Goal: Task Accomplishment & Management: Manage account settings

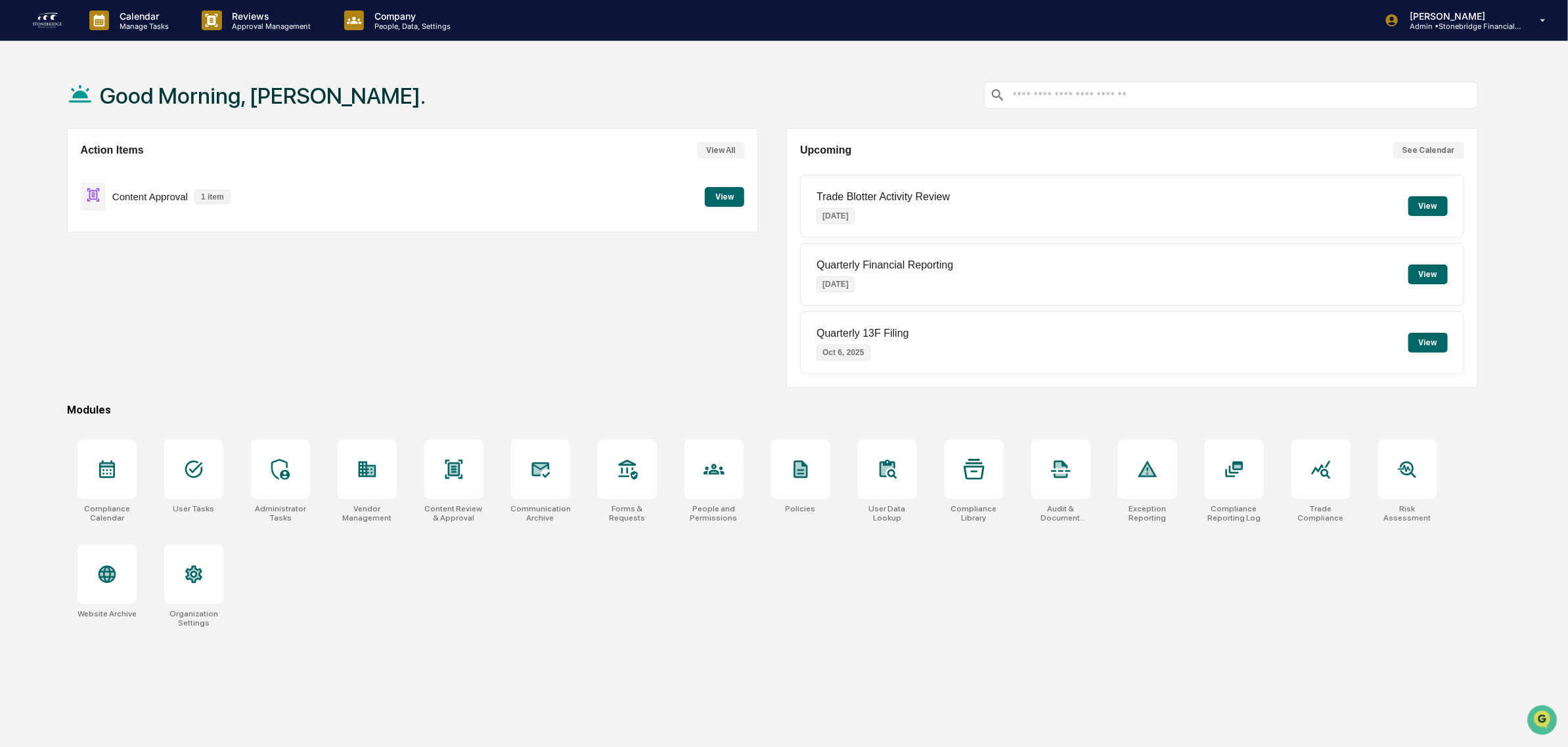
click at [723, 195] on button "View" at bounding box center [724, 197] width 39 height 20
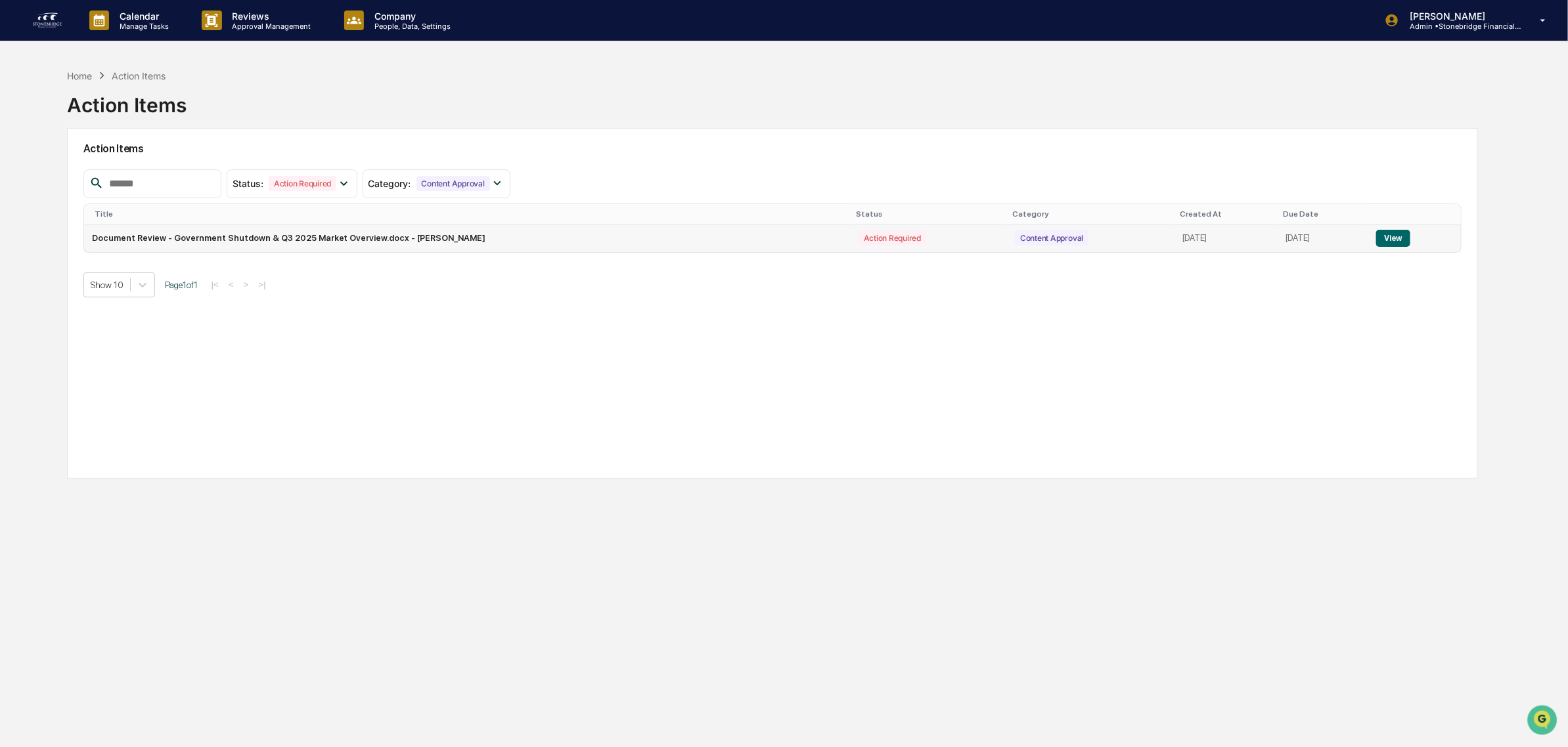
click at [1396, 235] on button "View" at bounding box center [1393, 238] width 33 height 17
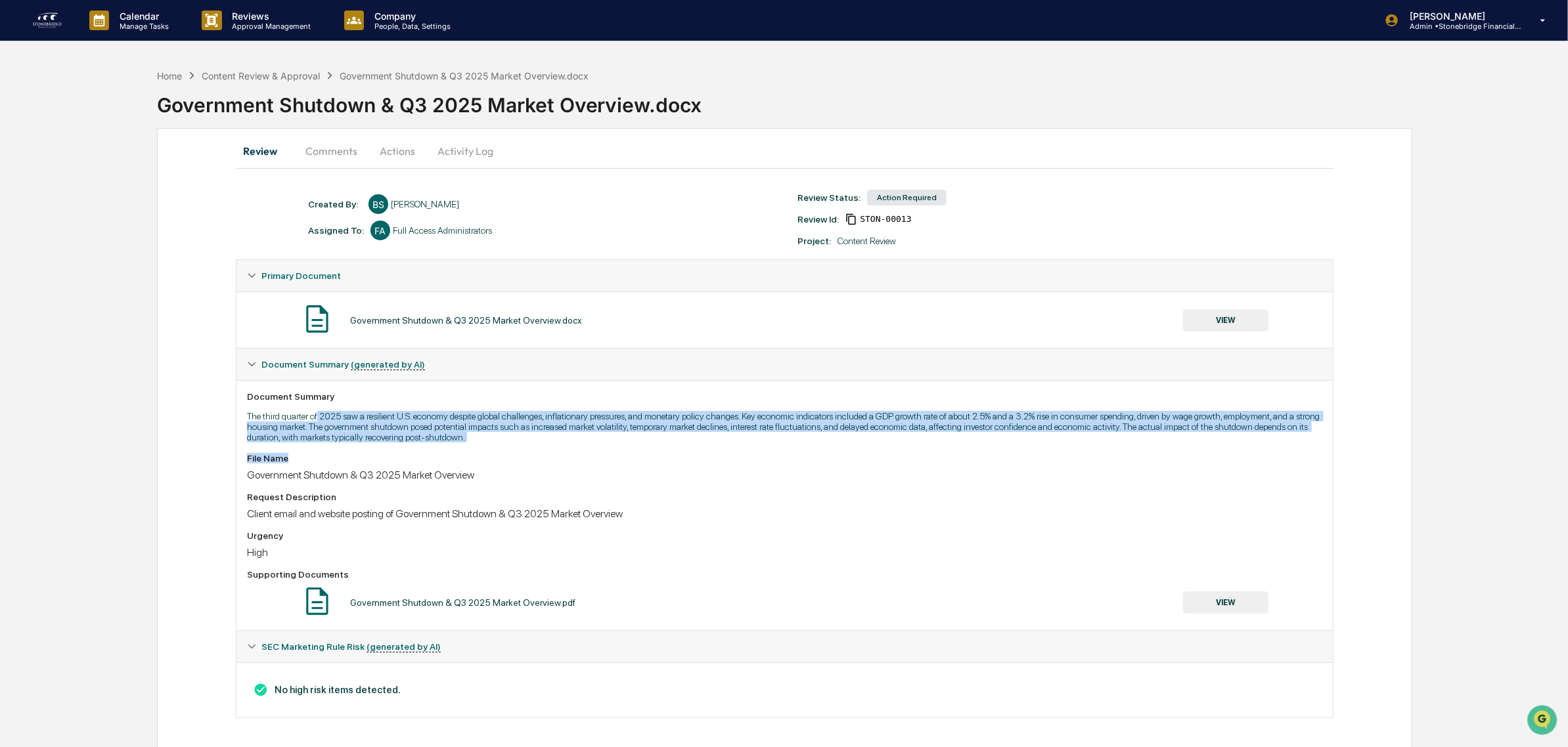
drag, startPoint x: 319, startPoint y: 419, endPoint x: 457, endPoint y: 454, distance: 142.4
click at [457, 454] on div "Document Summary The third quarter of 2025 saw a resilient U.S. economy despite…" at bounding box center [784, 505] width 1096 height 250
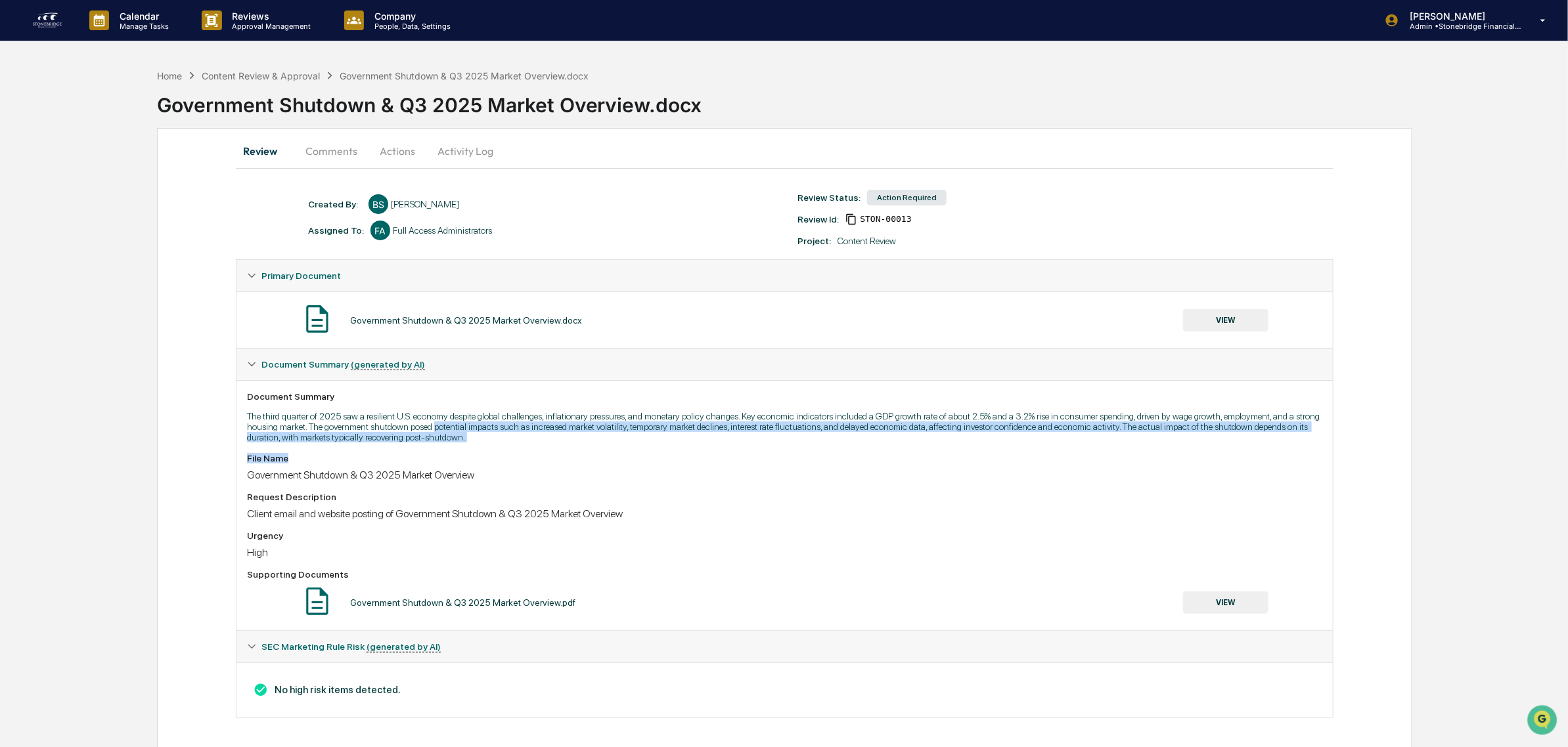
drag, startPoint x: 487, startPoint y: 436, endPoint x: 463, endPoint y: 430, distance: 24.7
click at [463, 430] on div "Document Summary The third quarter of 2025 saw a resilient U.S. economy despite…" at bounding box center [784, 505] width 1096 height 250
click at [463, 430] on p "The third quarter of 2025 saw a resilient U.S. economy despite global challenge…" at bounding box center [785, 426] width 1076 height 31
drag, startPoint x: 444, startPoint y: 426, endPoint x: 590, endPoint y: 456, distance: 149.1
click at [590, 456] on div "Document Summary The third quarter of 2025 saw a resilient U.S. economy despite…" at bounding box center [784, 505] width 1096 height 250
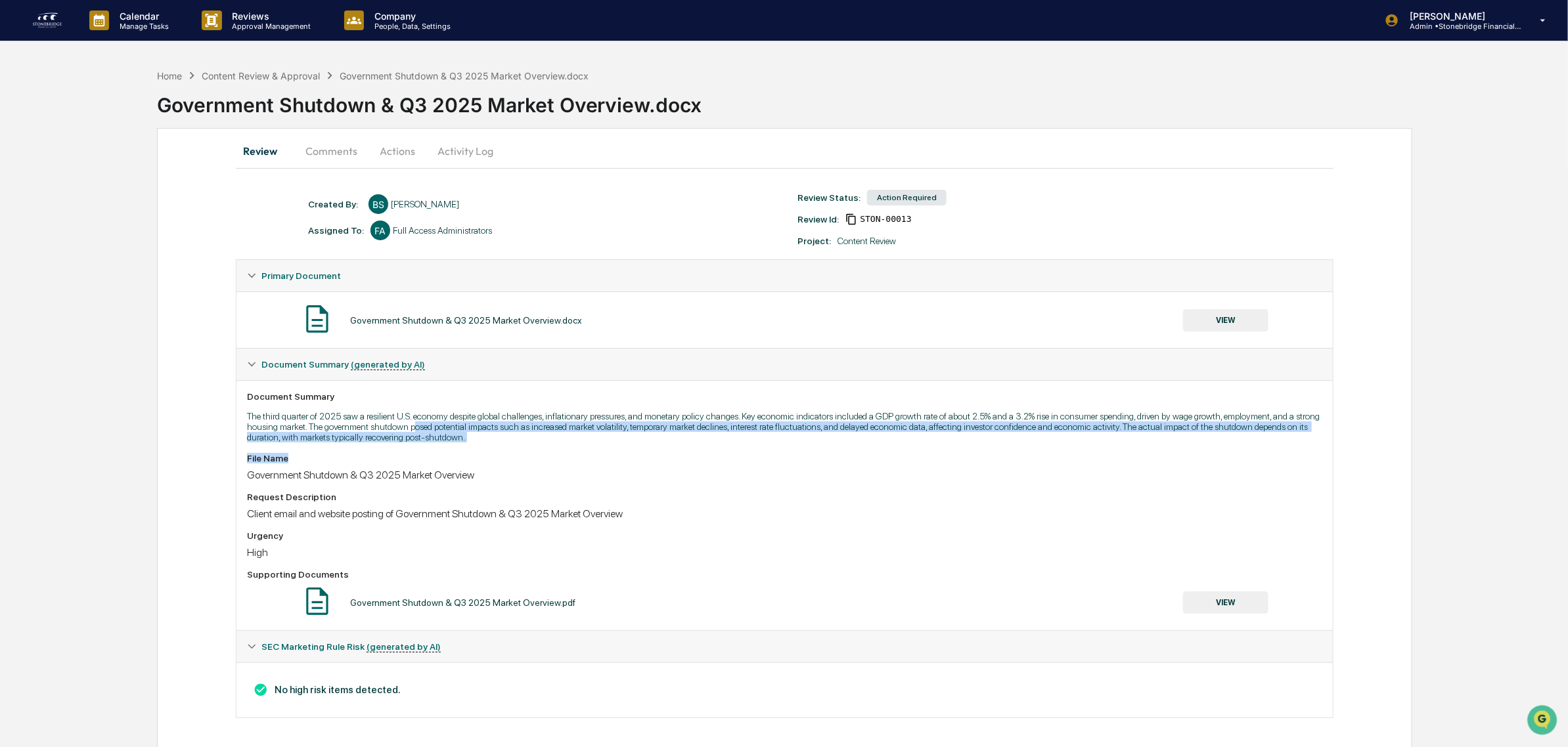
click at [590, 456] on div "Document Summary The third quarter of 2025 saw a resilient U.S. economy despite…" at bounding box center [784, 505] width 1096 height 250
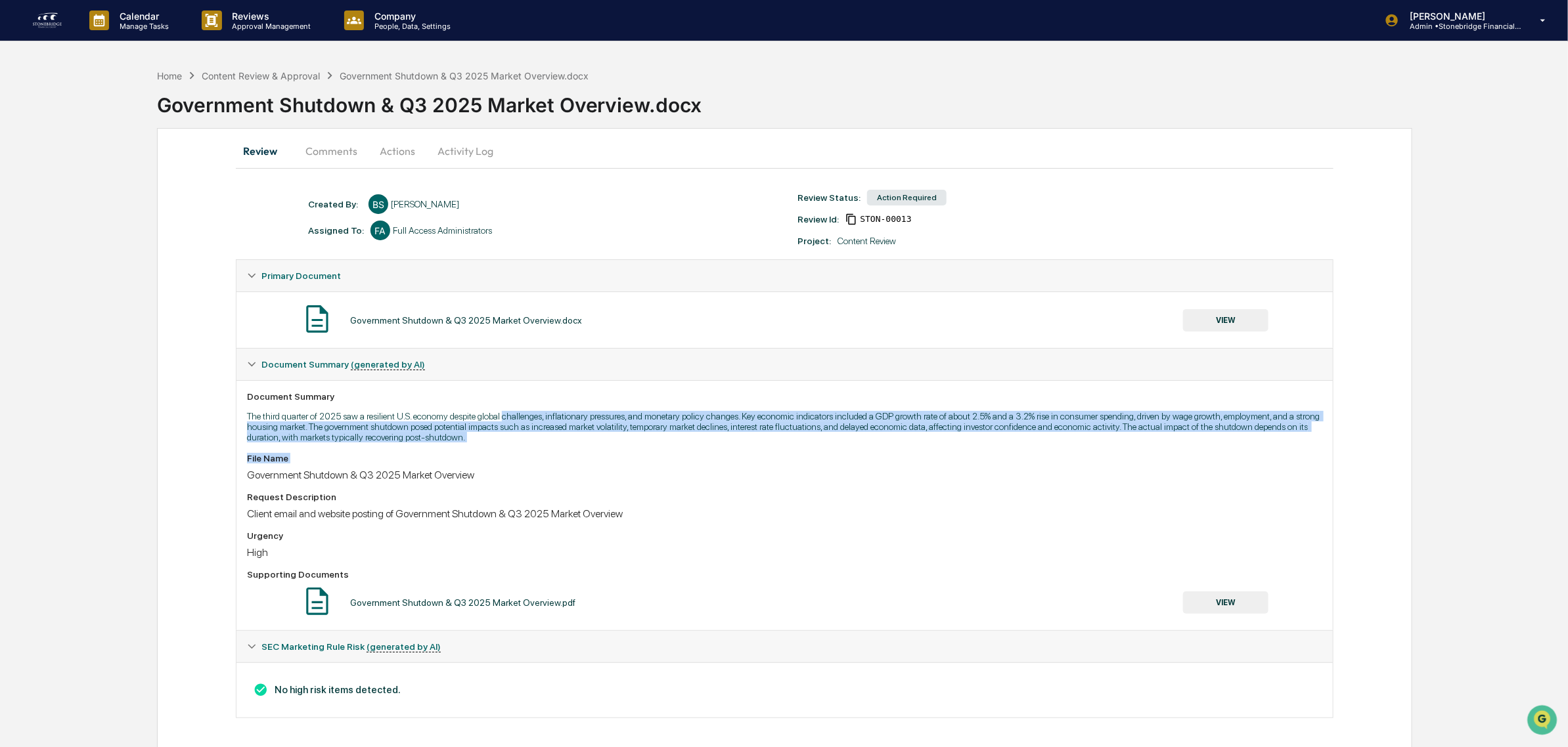
drag, startPoint x: 590, startPoint y: 456, endPoint x: 543, endPoint y: 406, distance: 68.6
click at [543, 406] on div "Document Summary The third quarter of 2025 saw a resilient U.S. economy despite…" at bounding box center [784, 505] width 1096 height 250
click at [1204, 329] on button "VIEW" at bounding box center [1225, 321] width 85 height 23
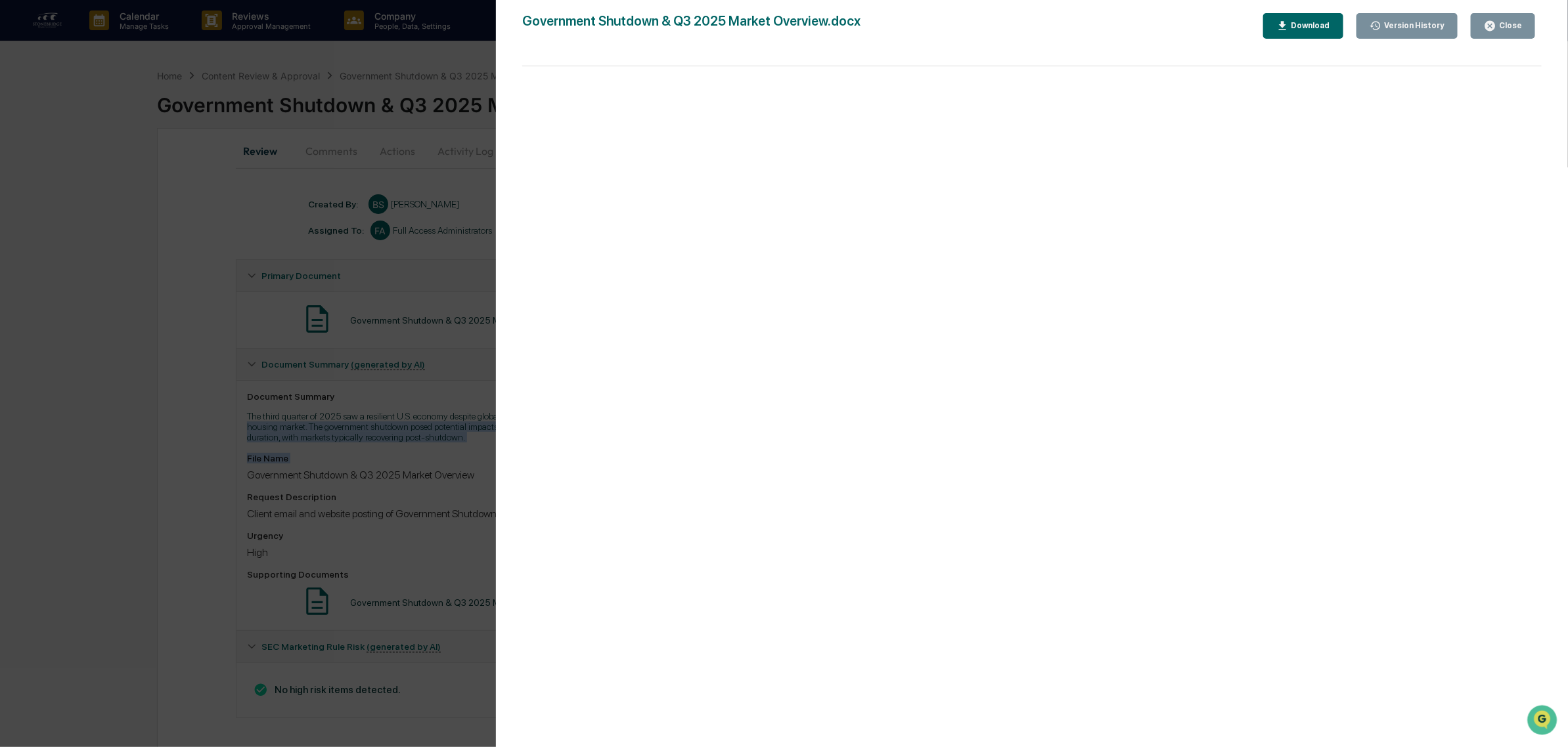
click at [1502, 27] on div "Close" at bounding box center [1509, 26] width 25 height 9
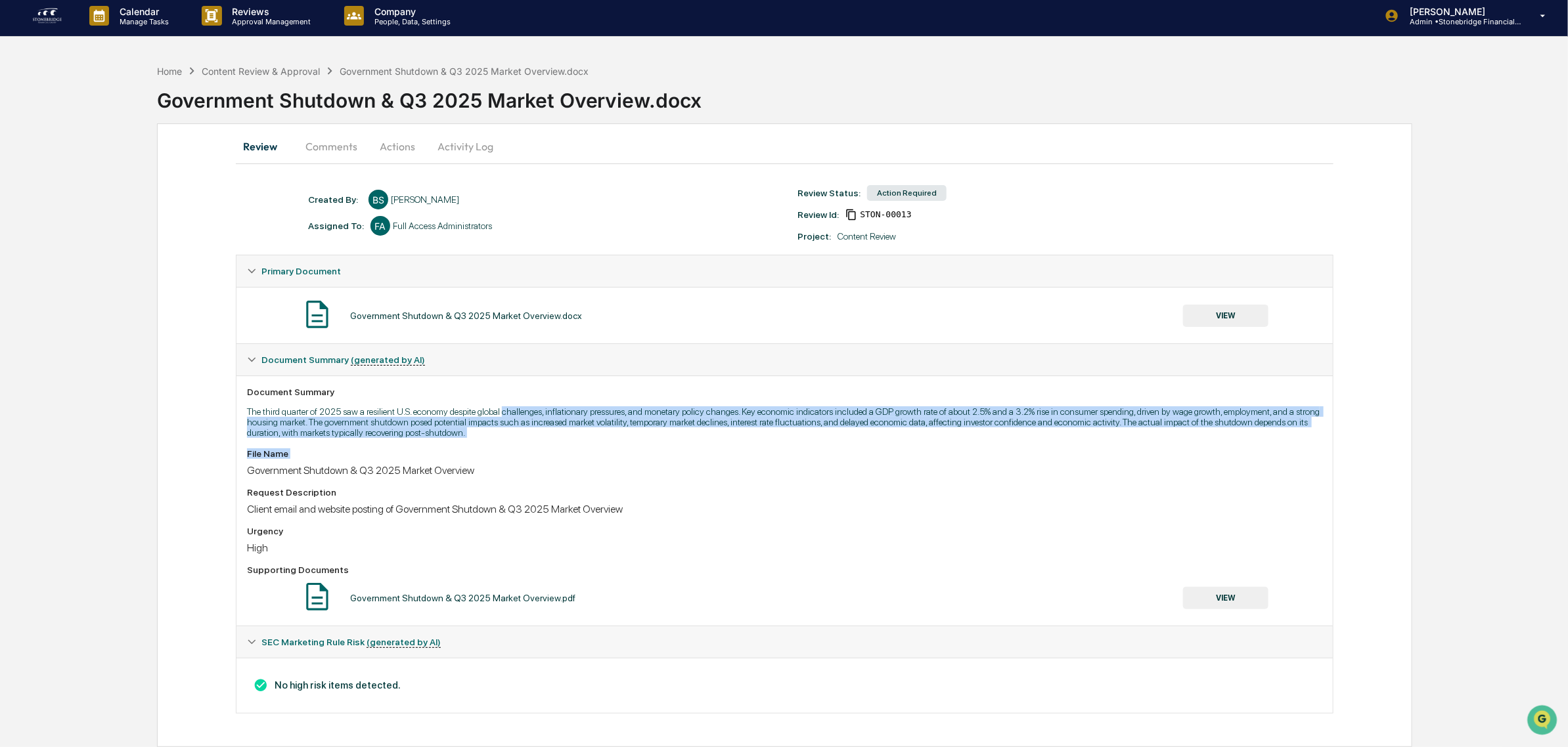
scroll to position [15, 0]
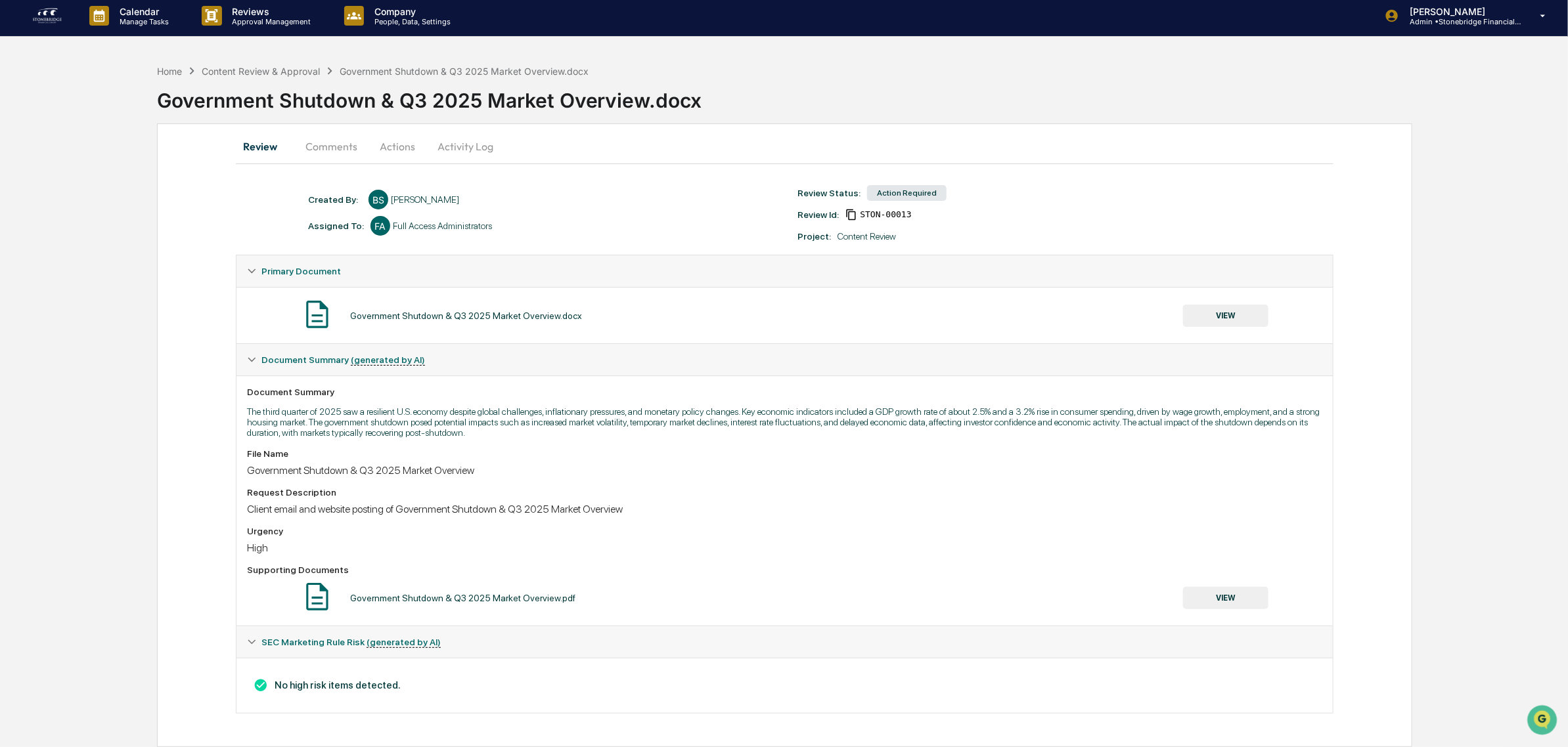
drag, startPoint x: 345, startPoint y: 665, endPoint x: 443, endPoint y: 667, distance: 98.0
click at [443, 667] on div "No high risk items detected." at bounding box center [784, 685] width 1096 height 55
click at [325, 130] on button "Comments" at bounding box center [331, 146] width 73 height 31
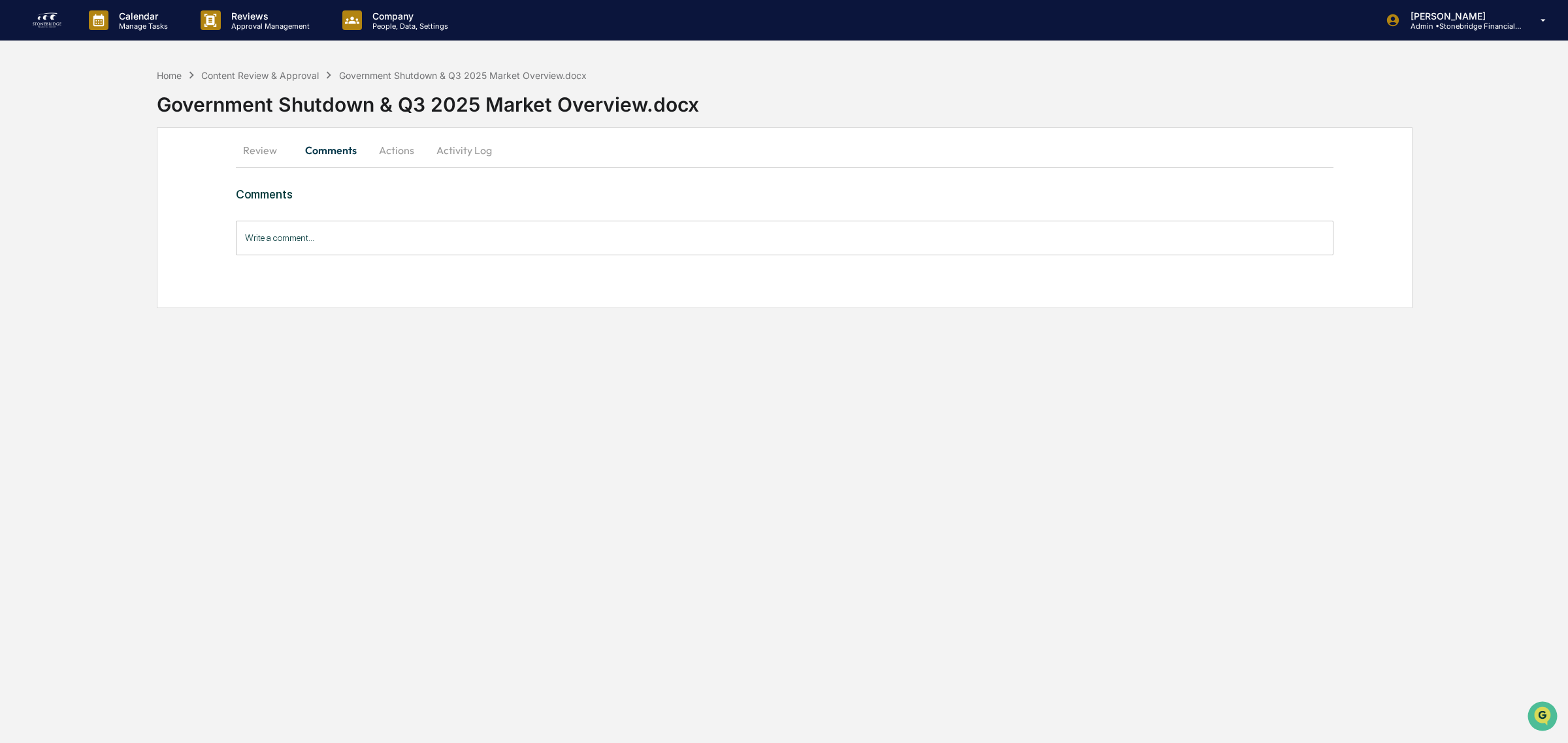
click at [402, 152] on button "Actions" at bounding box center [396, 150] width 59 height 31
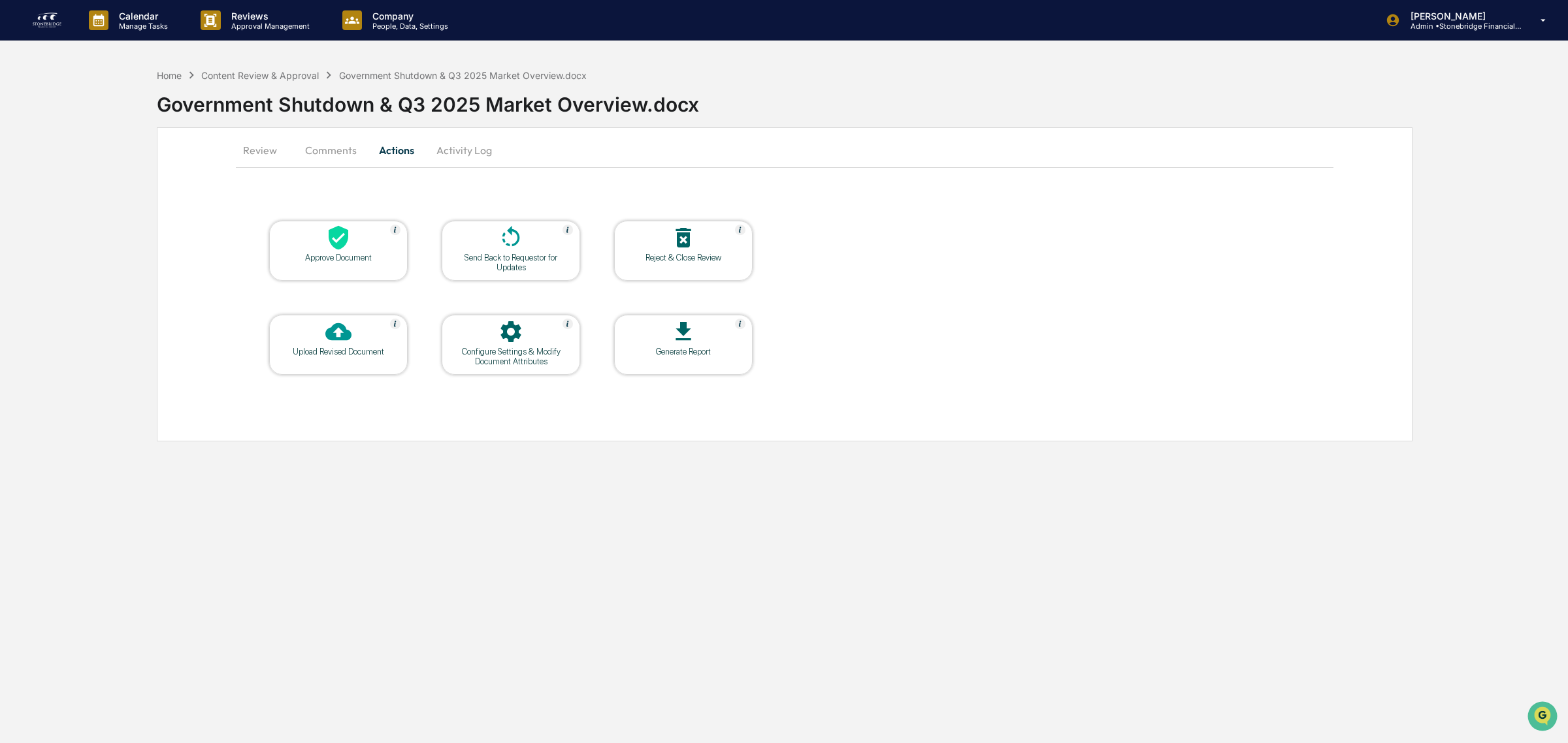
click at [347, 247] on icon at bounding box center [338, 237] width 26 height 26
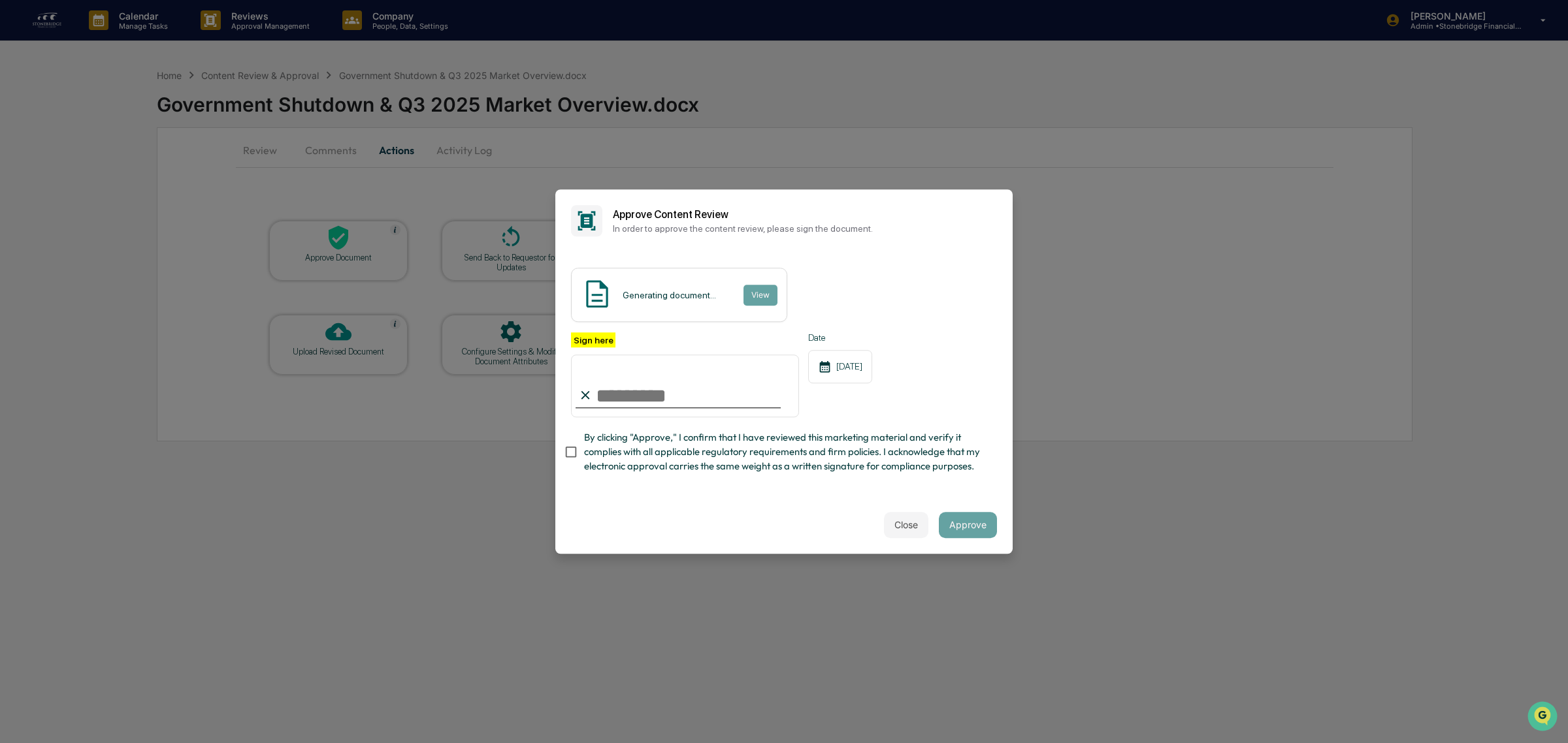
click at [627, 447] on span "By clicking "Approve," I confirm that I have reviewed this marketing material a…" at bounding box center [785, 452] width 402 height 44
click at [650, 368] on input "Sign here" at bounding box center [685, 386] width 228 height 63
type input "*"
type input "**********"
click at [766, 442] on span "By clicking "Approve," I confirm that I have reviewed this marketing material a…" at bounding box center [785, 452] width 402 height 44
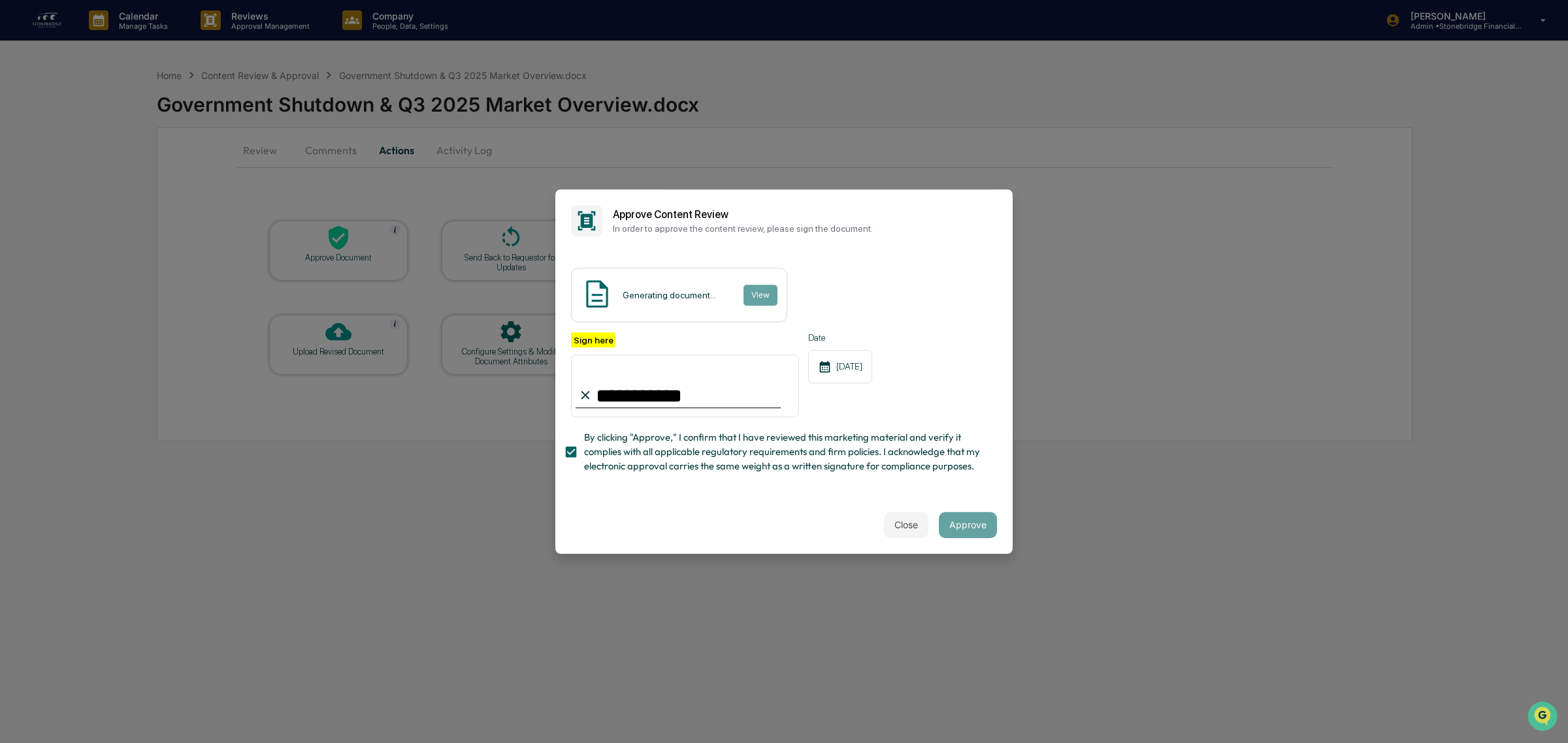
click at [768, 507] on div "Close Approve" at bounding box center [784, 525] width 457 height 58
click at [903, 472] on span "By clicking "Approve," I confirm that I have reviewed this marketing material a…" at bounding box center [785, 452] width 402 height 44
click at [566, 468] on label "By clicking "Approve," I confirm that I have reviewed this marketing material a…" at bounding box center [775, 452] width 423 height 44
click at [899, 526] on button "Close" at bounding box center [905, 525] width 44 height 26
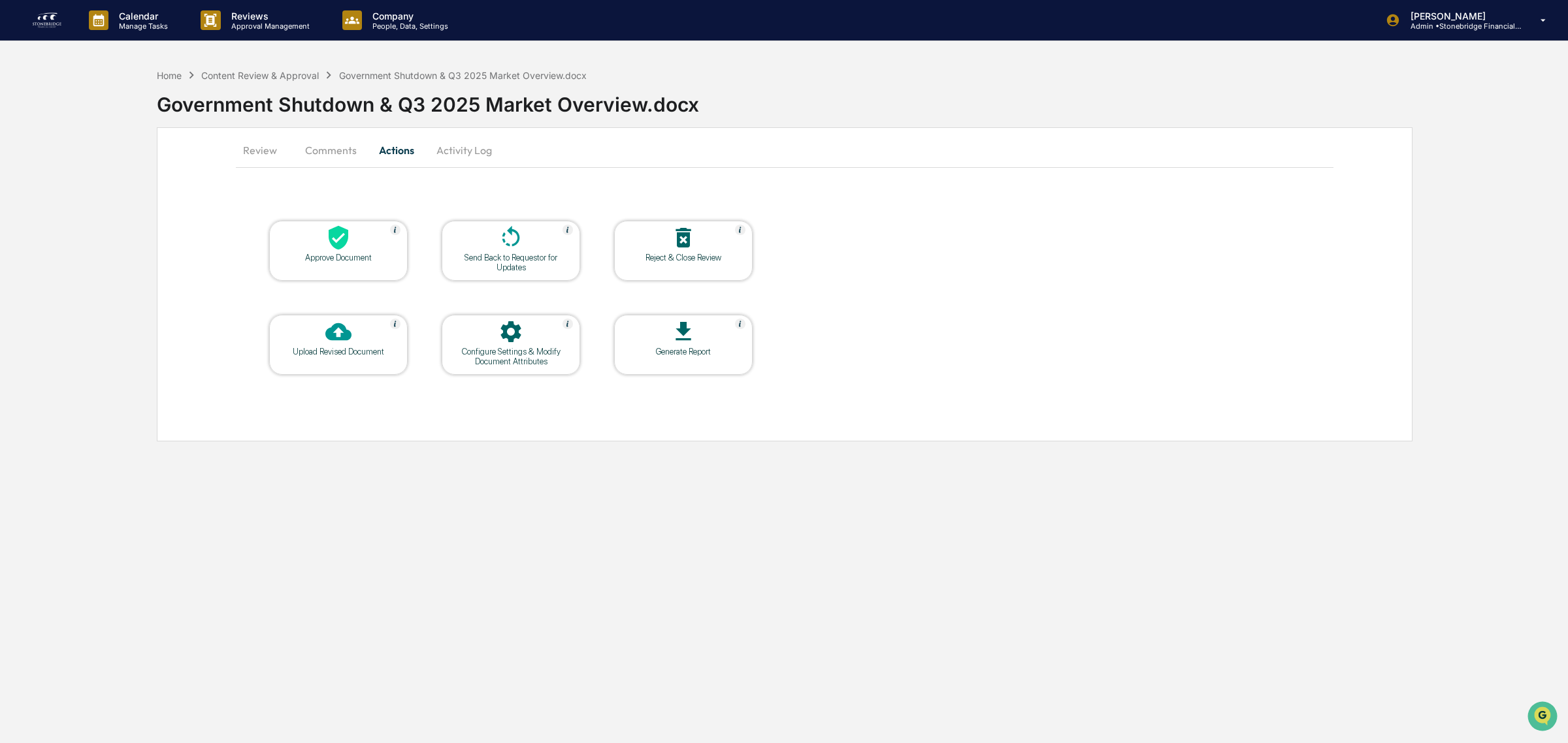
click at [265, 160] on button "Review" at bounding box center [265, 150] width 59 height 31
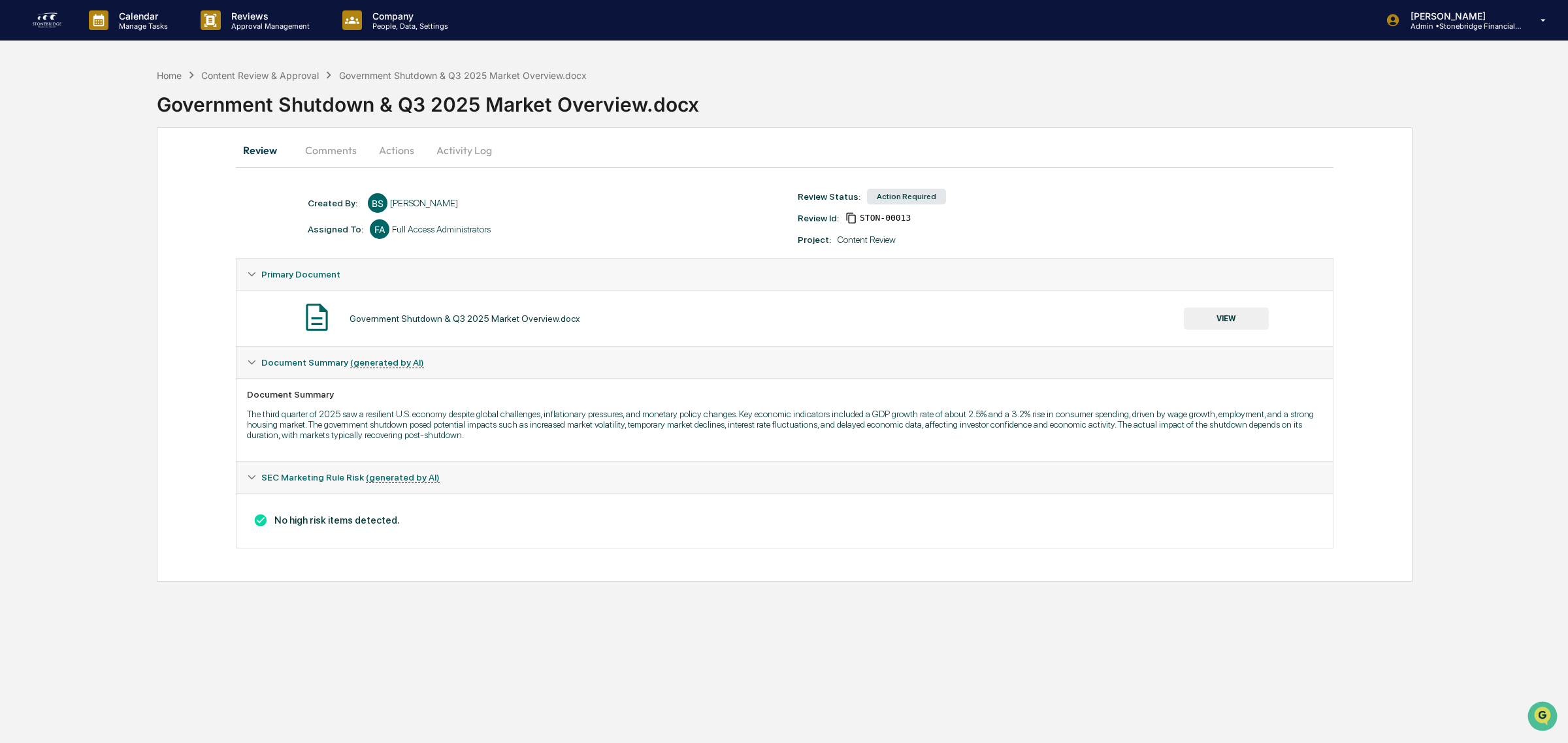
click at [1243, 320] on button "VIEW" at bounding box center [1226, 319] width 85 height 22
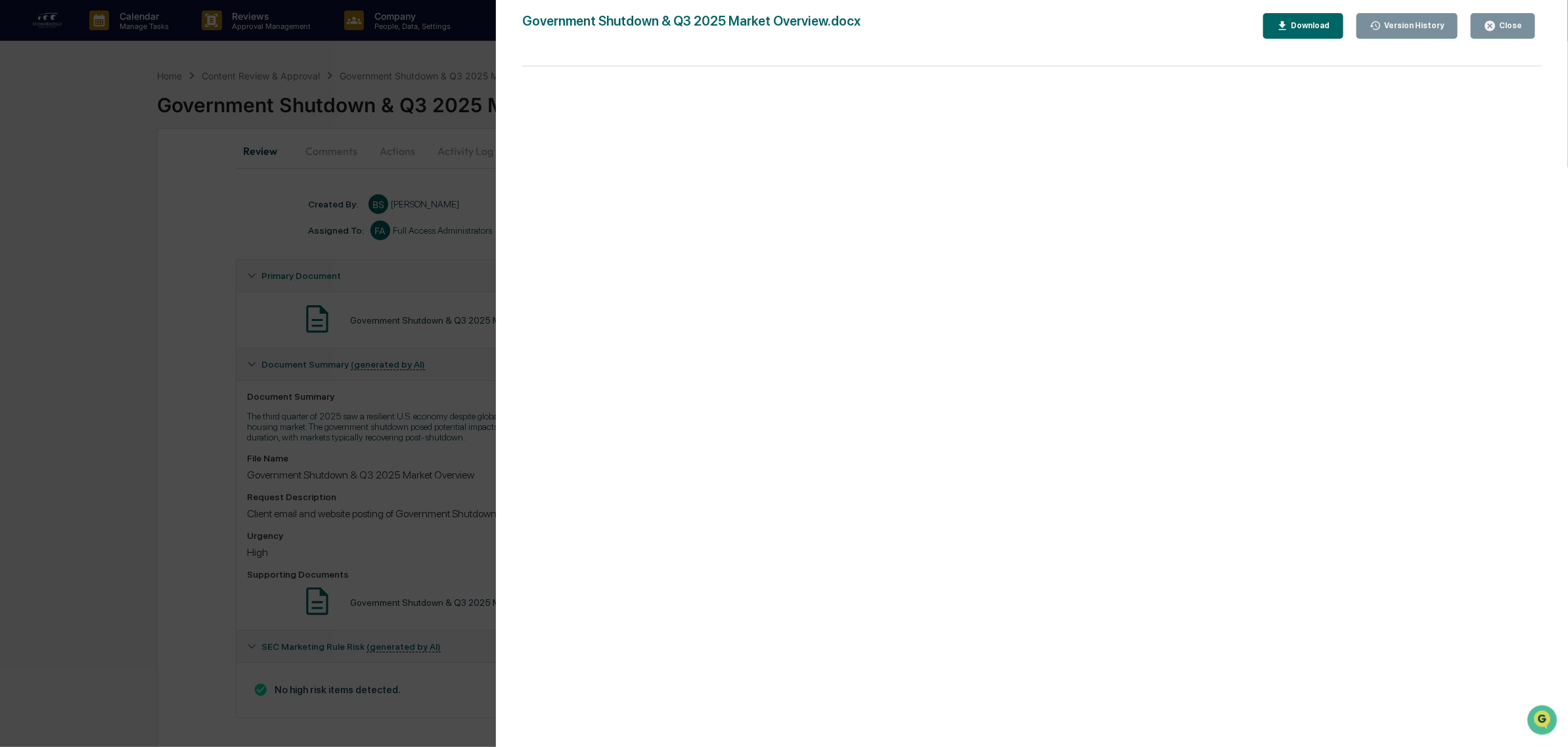
click at [1318, 22] on div "Download" at bounding box center [1309, 26] width 41 height 9
click at [387, 166] on div "Version History 10/01/2025, 01:33 PM Bob Seiden Government Shutdown & Q3 2025 M…" at bounding box center [784, 373] width 1568 height 747
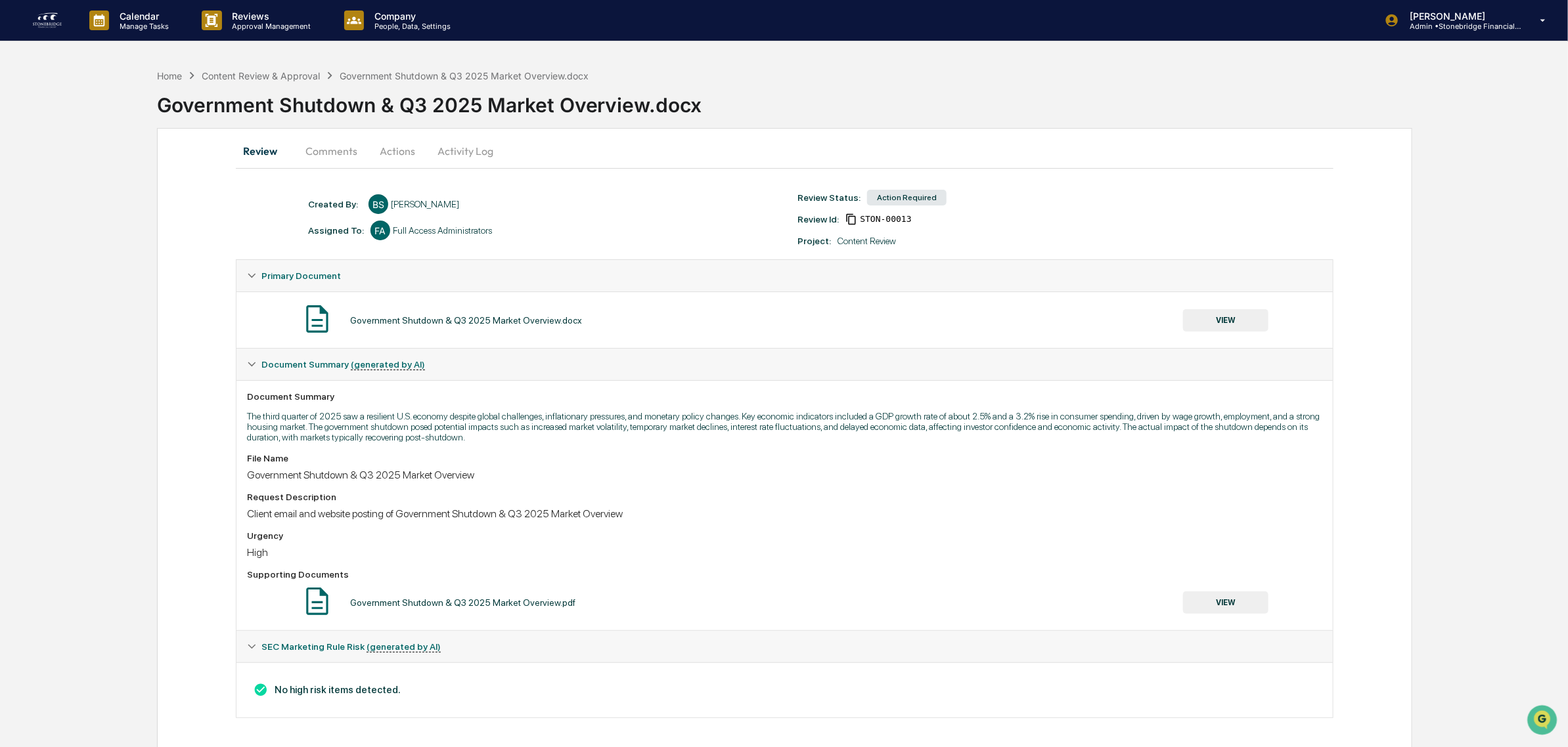
click at [411, 168] on div "Review Comments Actions Activity Log" at bounding box center [784, 152] width 1097 height 33
click at [396, 149] on button "Actions" at bounding box center [397, 150] width 59 height 31
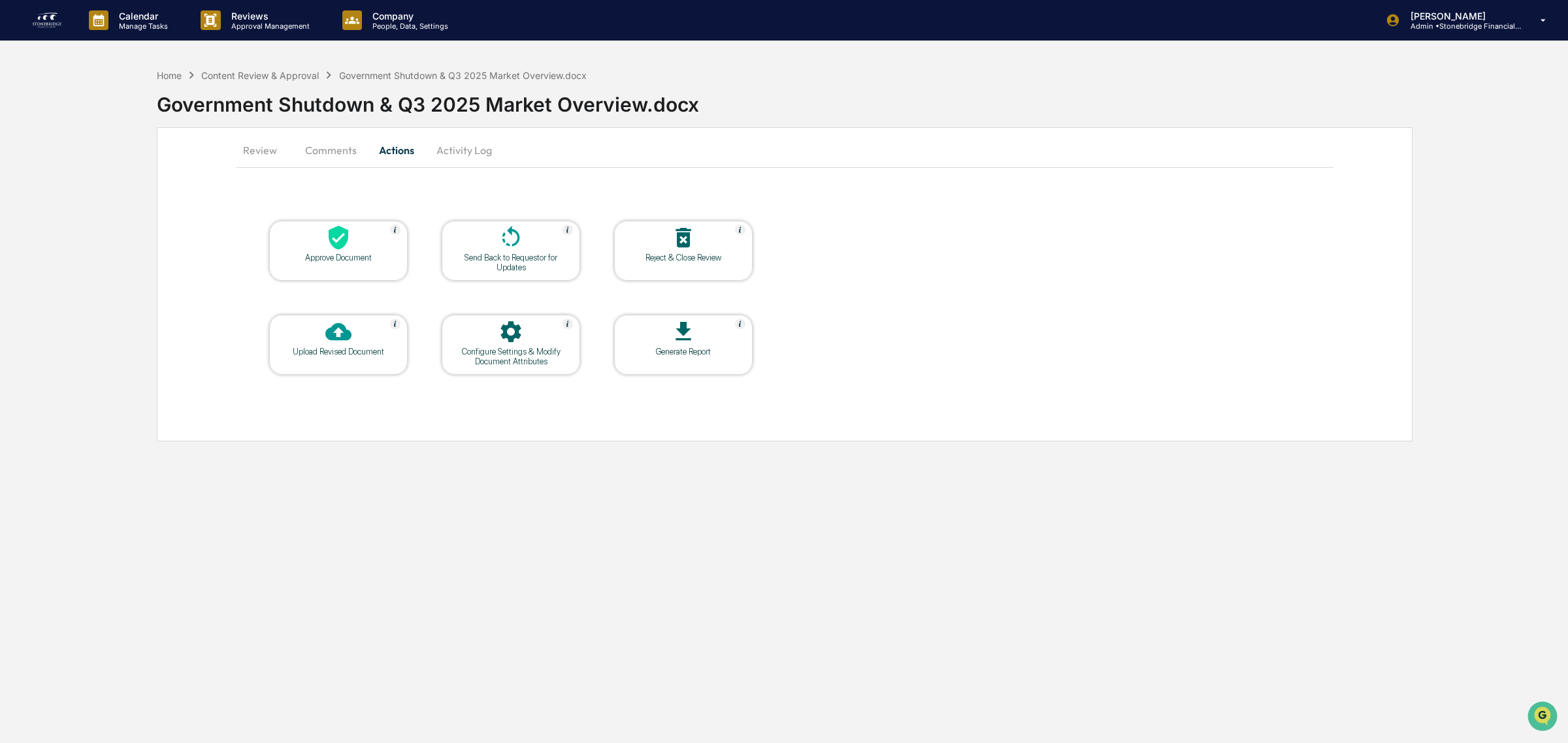
click at [356, 286] on table "Approve Document Send Back to Requestor for Updates Reject & Close Review Uploa…" at bounding box center [510, 298] width 550 height 221
click at [346, 255] on div "Approve Document" at bounding box center [338, 257] width 118 height 10
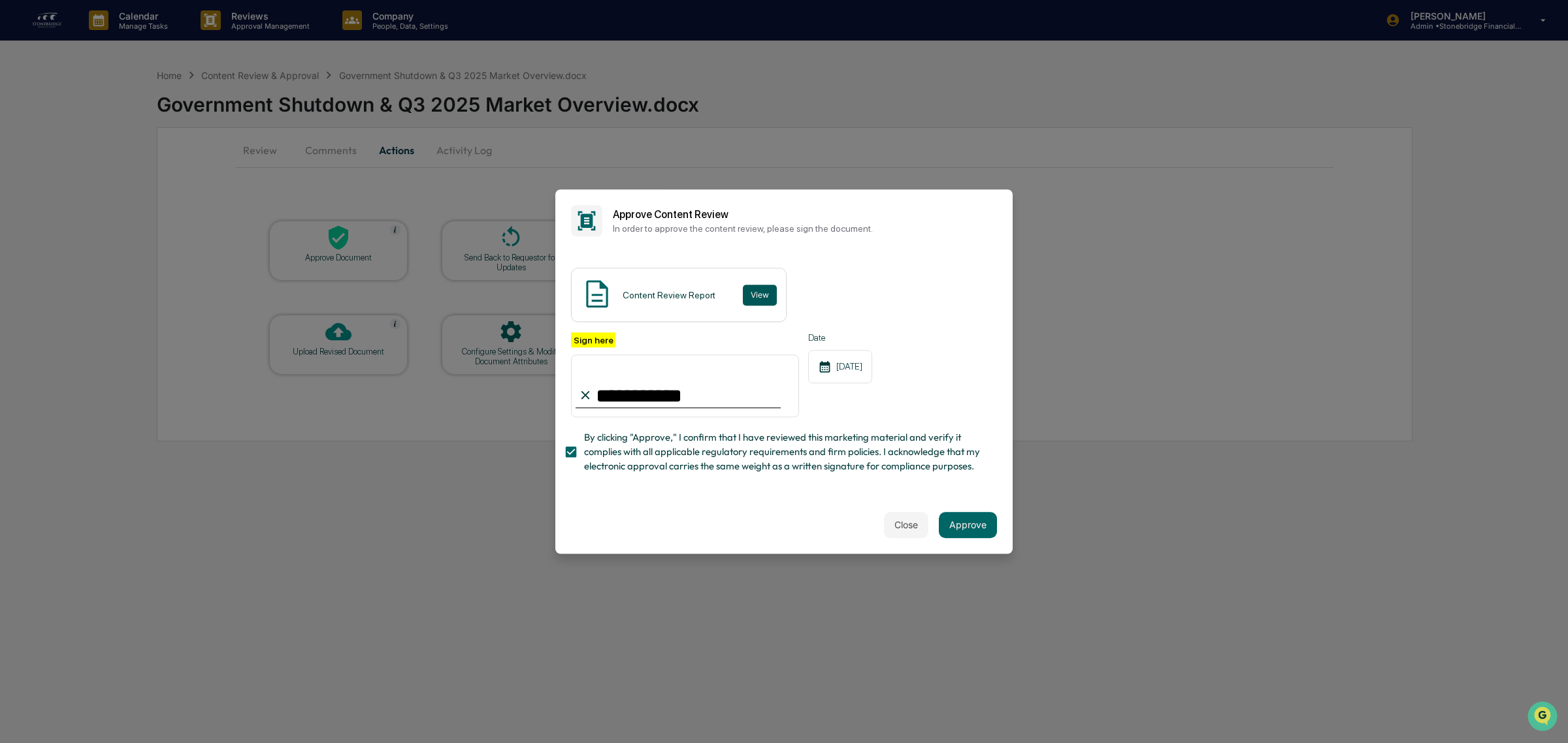
click at [743, 284] on button "View" at bounding box center [759, 295] width 34 height 21
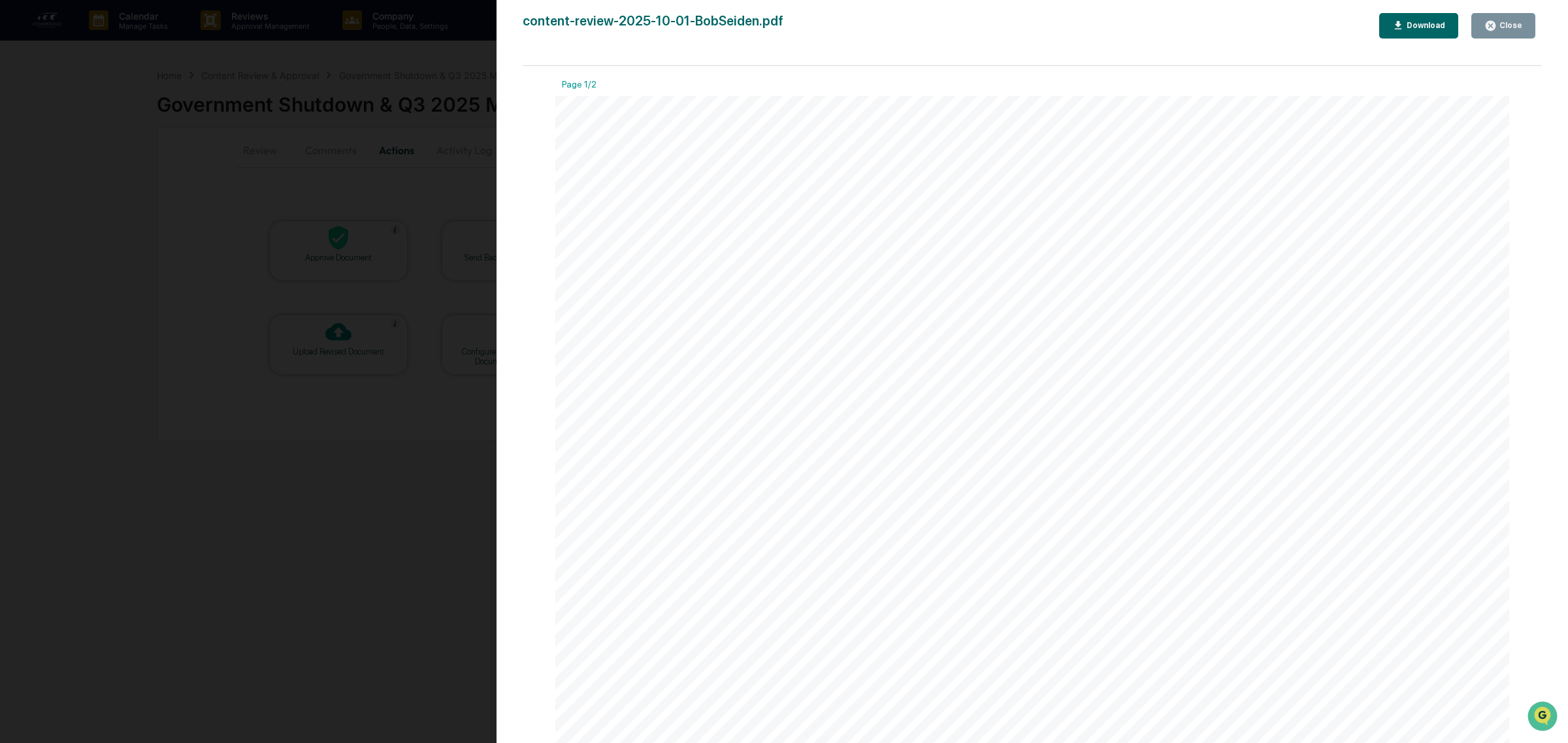
click at [1491, 29] on icon "button" at bounding box center [1490, 26] width 10 height 10
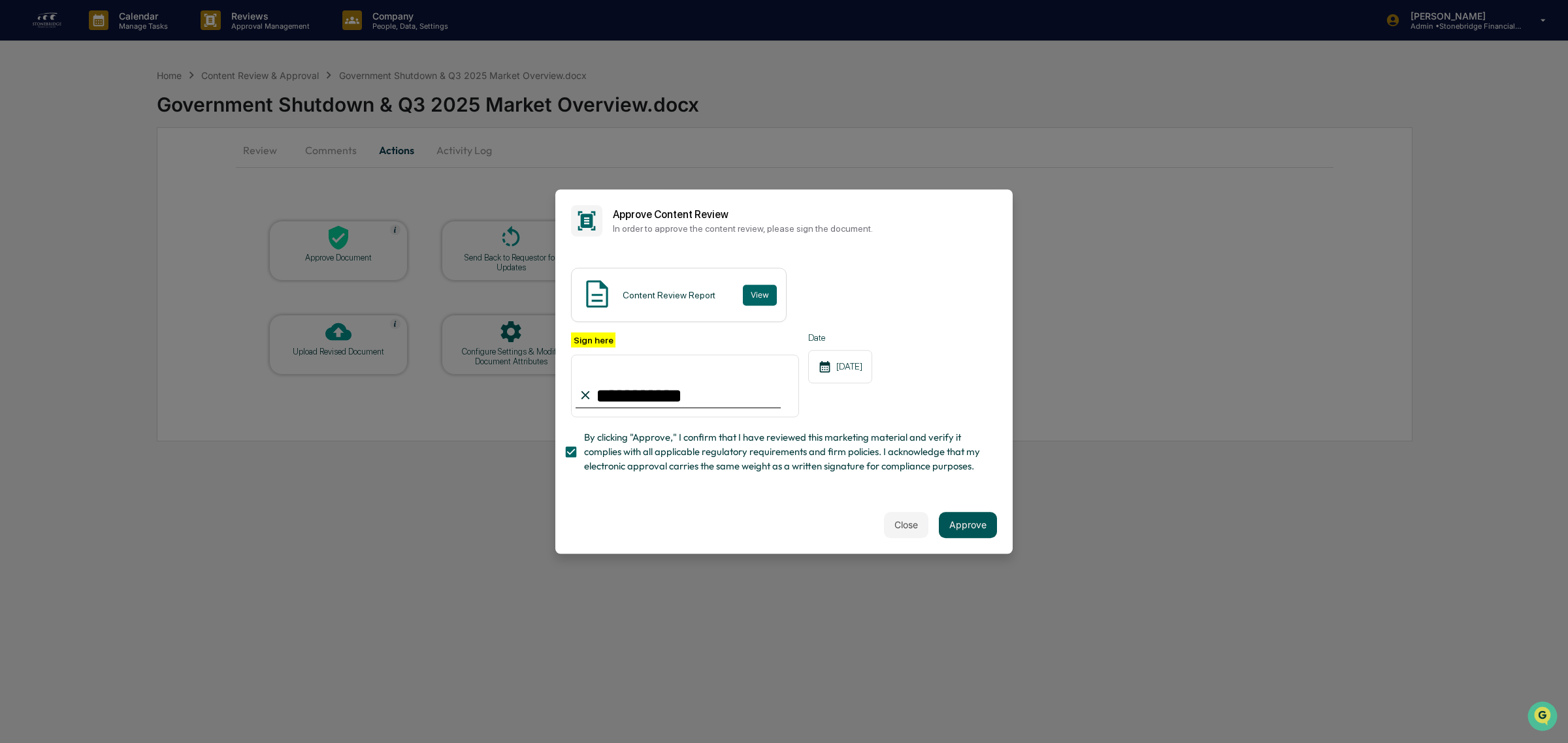
drag, startPoint x: 944, startPoint y: 525, endPoint x: 943, endPoint y: 541, distance: 16.0
click at [943, 525] on button "Approve" at bounding box center [968, 525] width 58 height 26
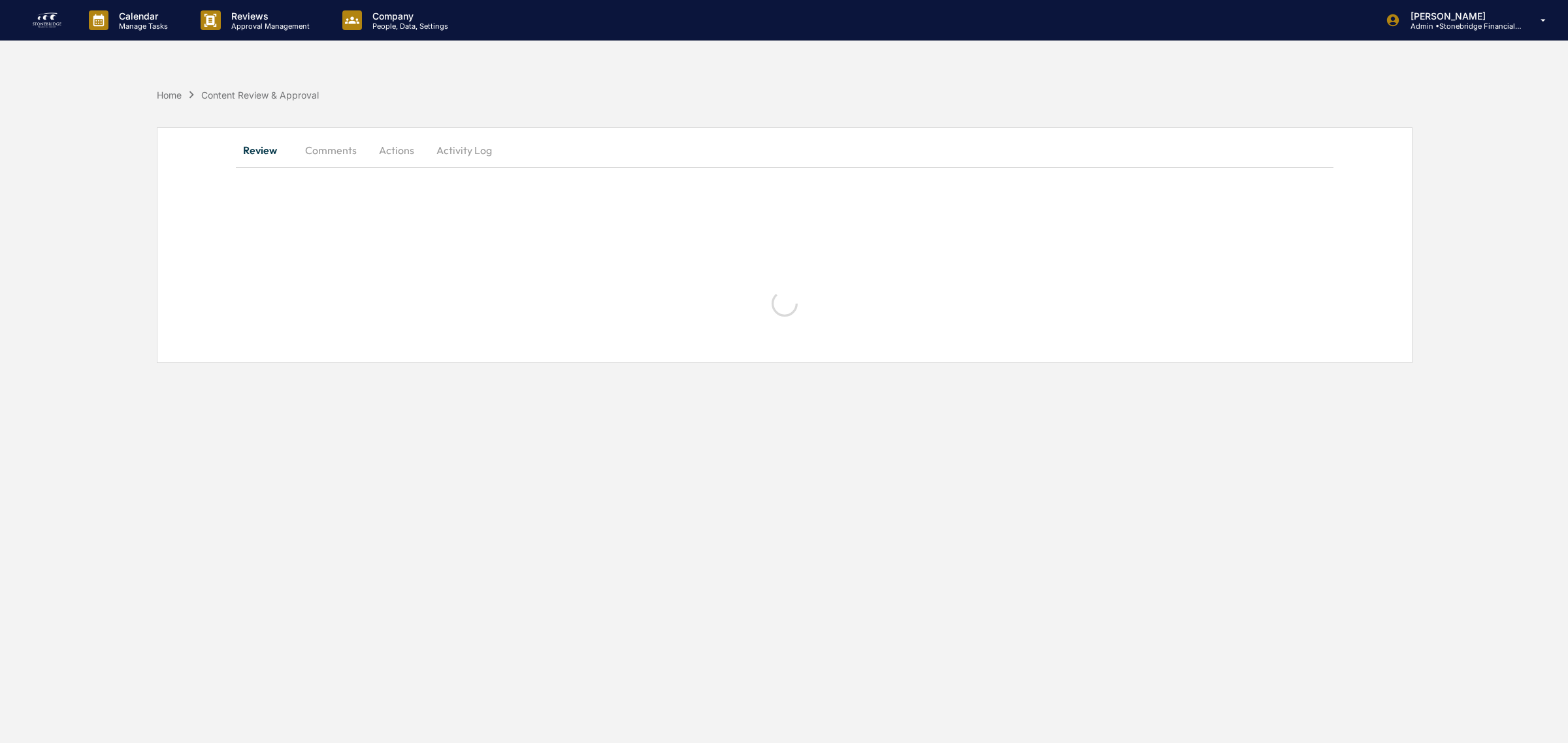
click at [413, 142] on button "Actions" at bounding box center [396, 150] width 59 height 31
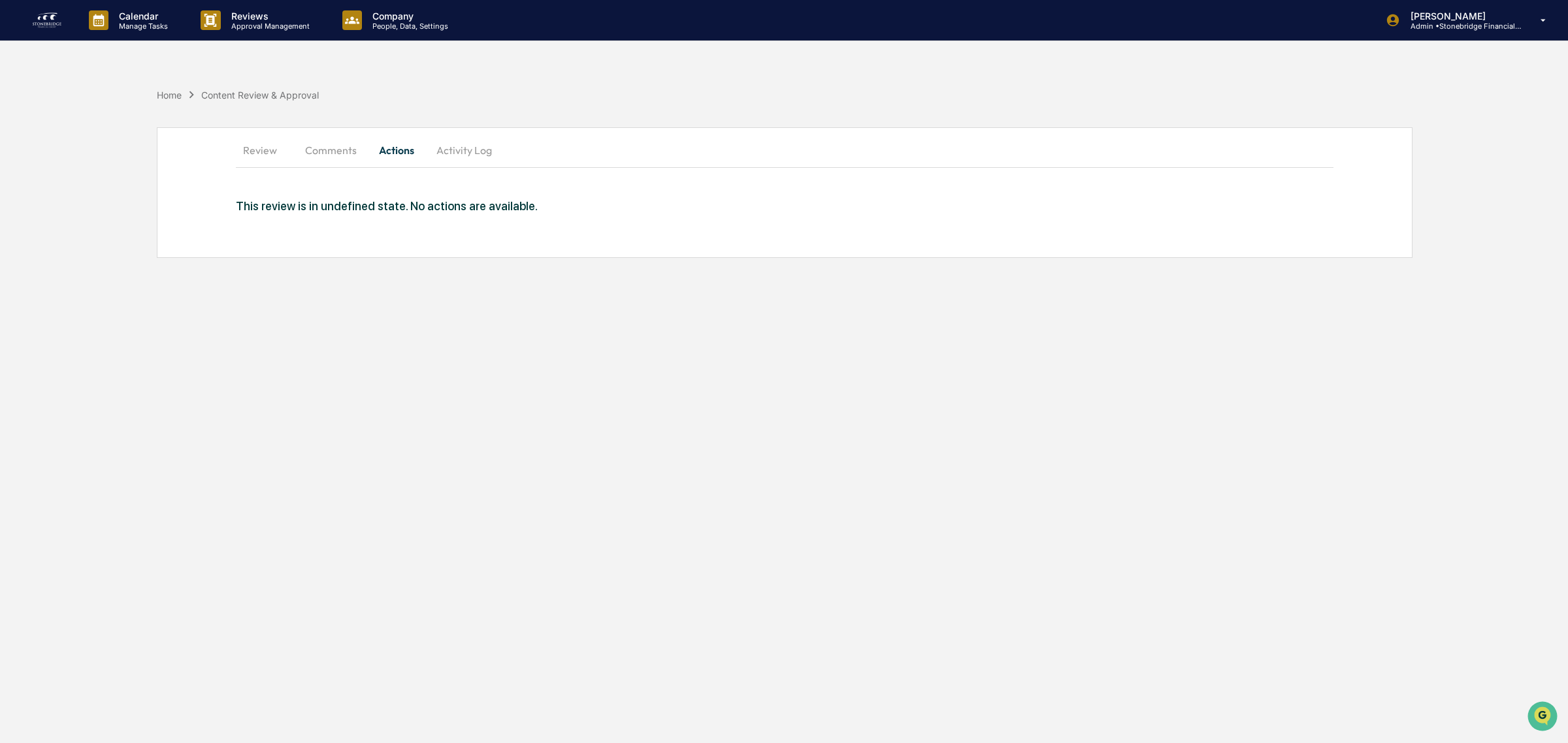
click at [320, 148] on button "Comments" at bounding box center [331, 150] width 73 height 31
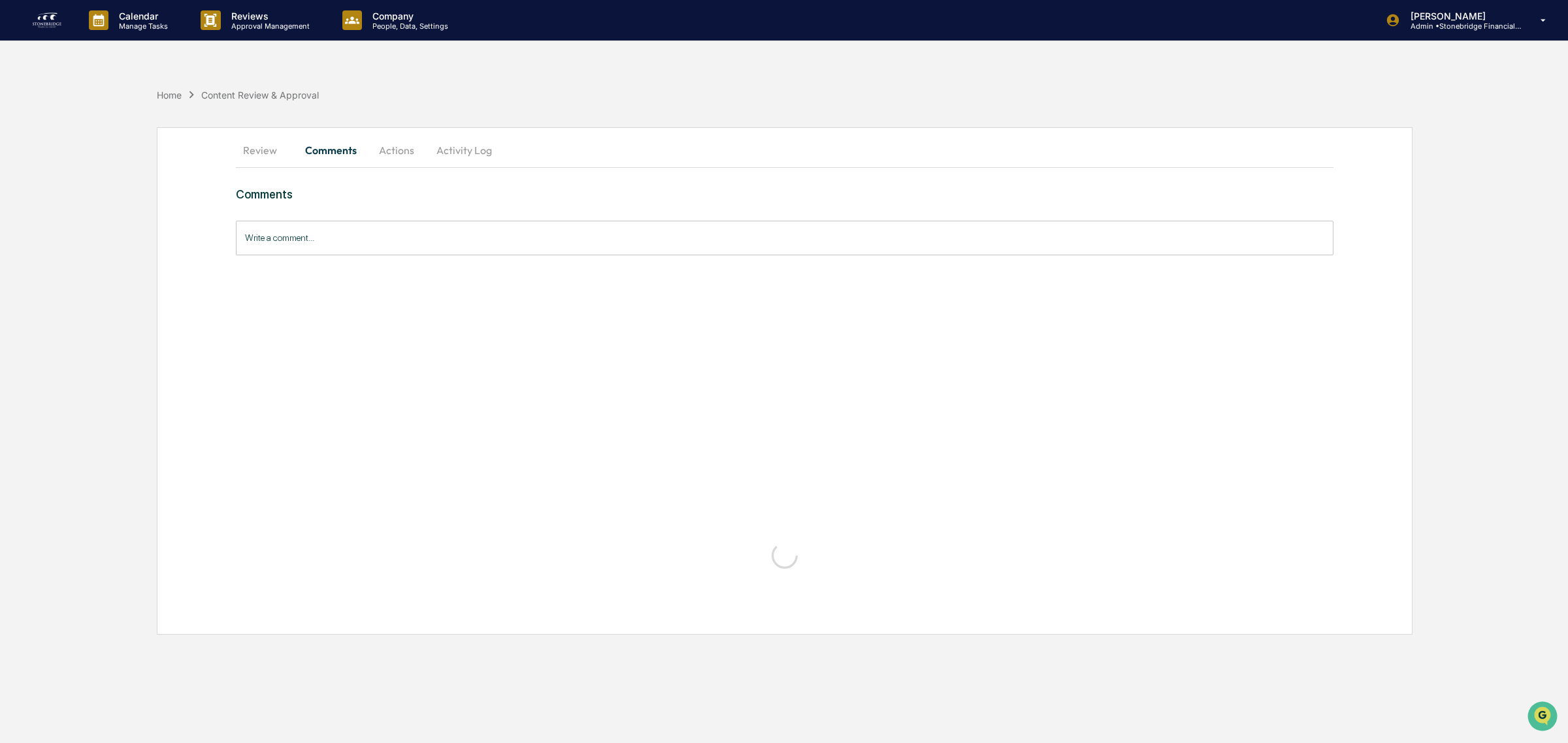
click at [272, 153] on button "Review" at bounding box center [265, 150] width 59 height 31
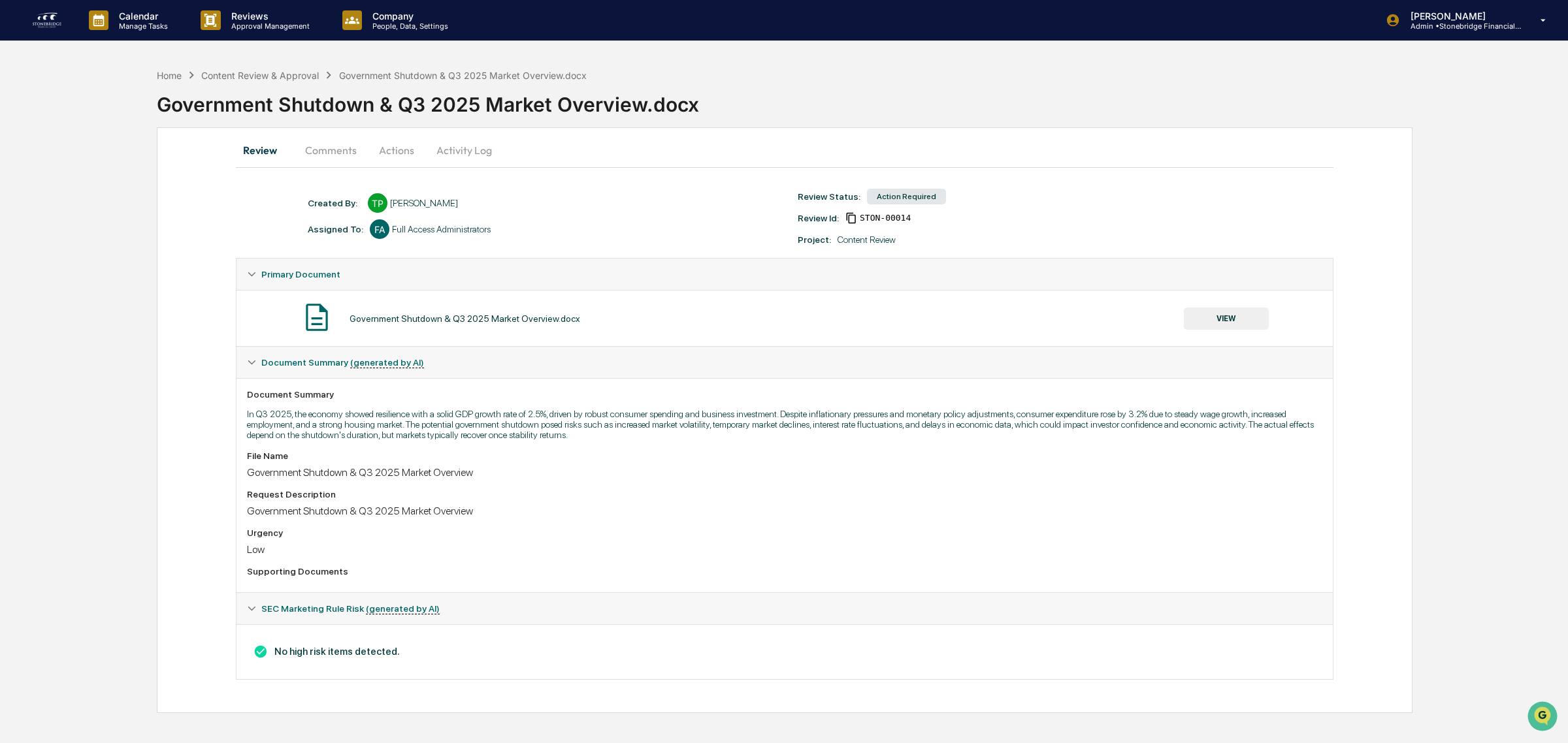
click at [1248, 327] on button "VIEW" at bounding box center [1226, 319] width 85 height 22
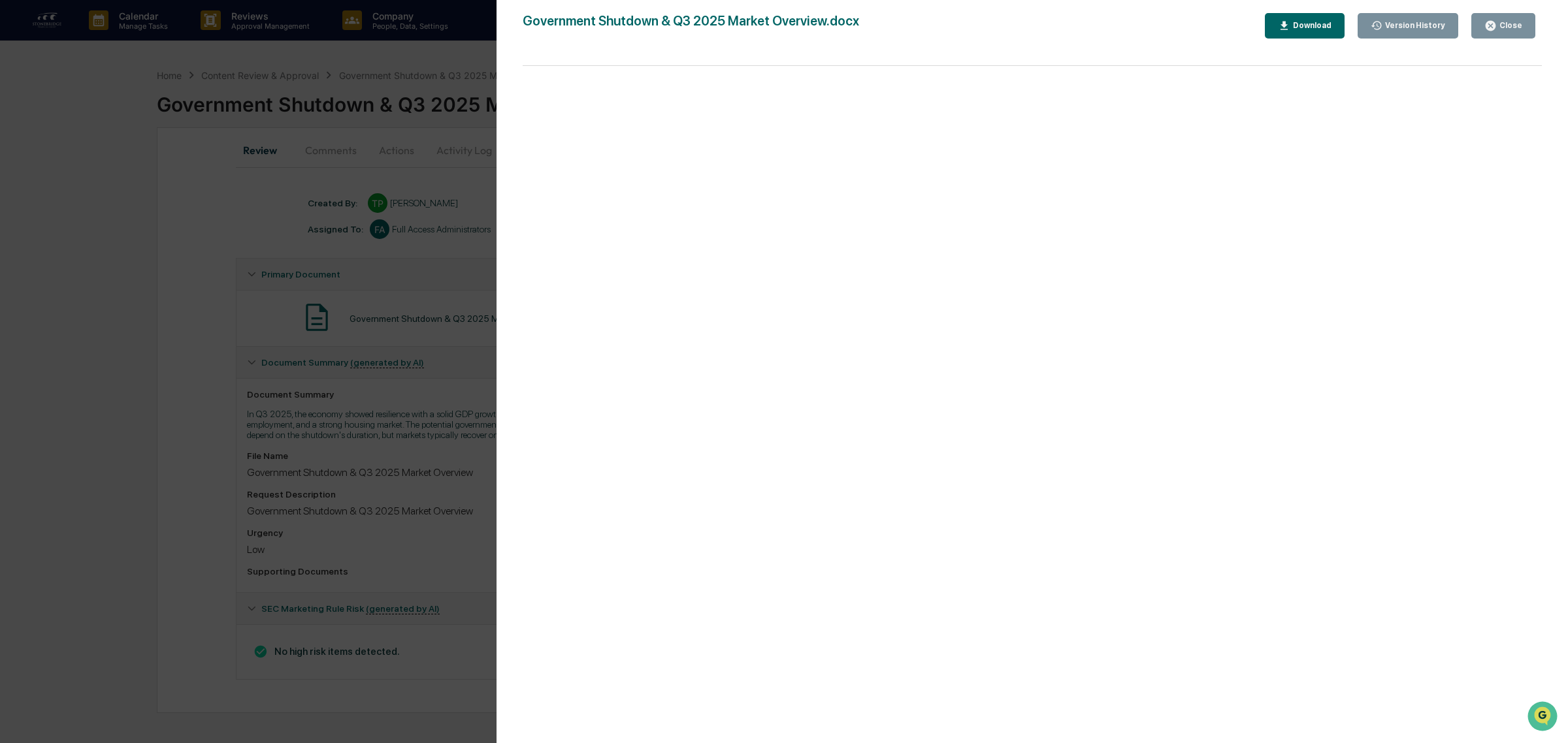
click at [1511, 21] on div "Close" at bounding box center [1509, 26] width 25 height 9
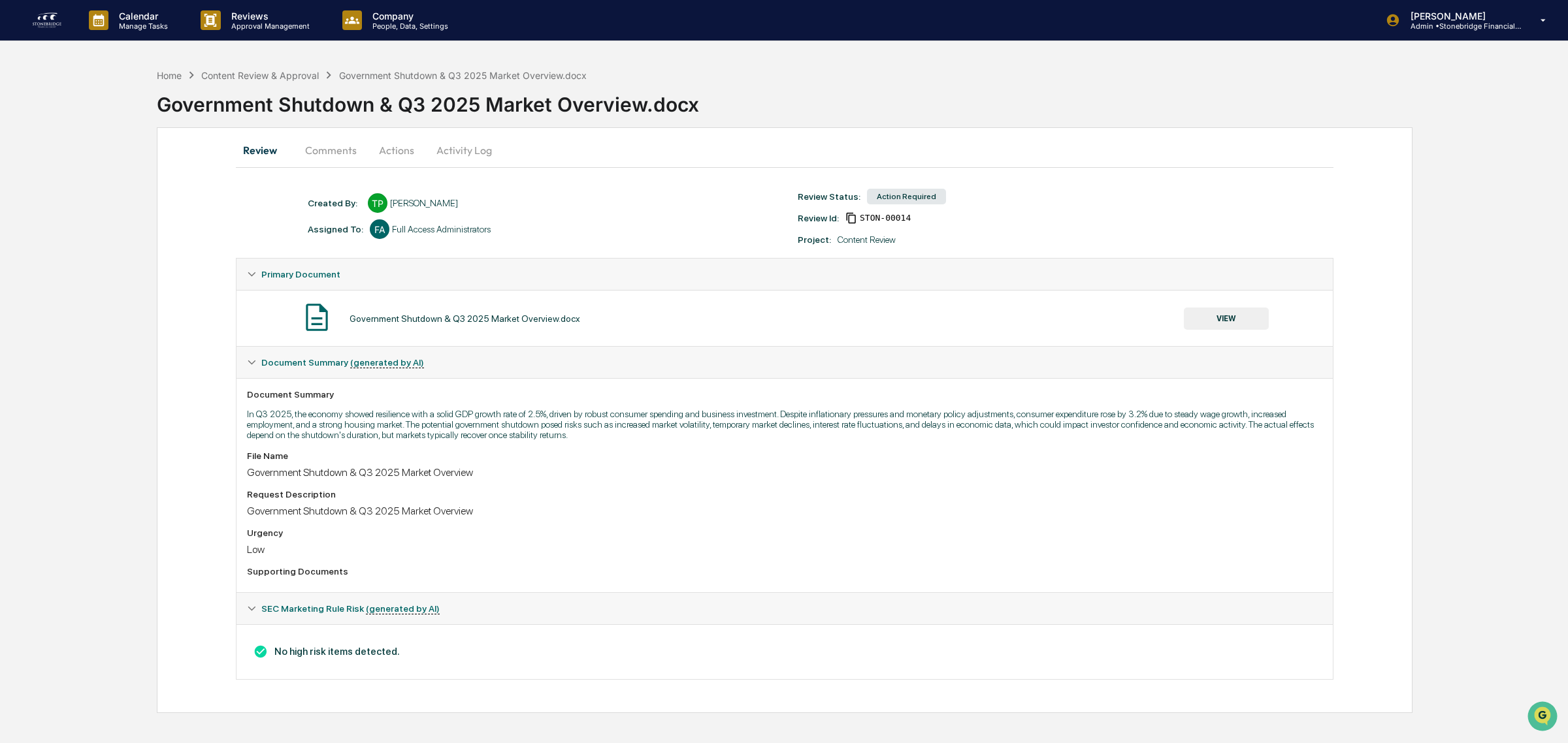
click at [386, 144] on button "Actions" at bounding box center [396, 150] width 59 height 31
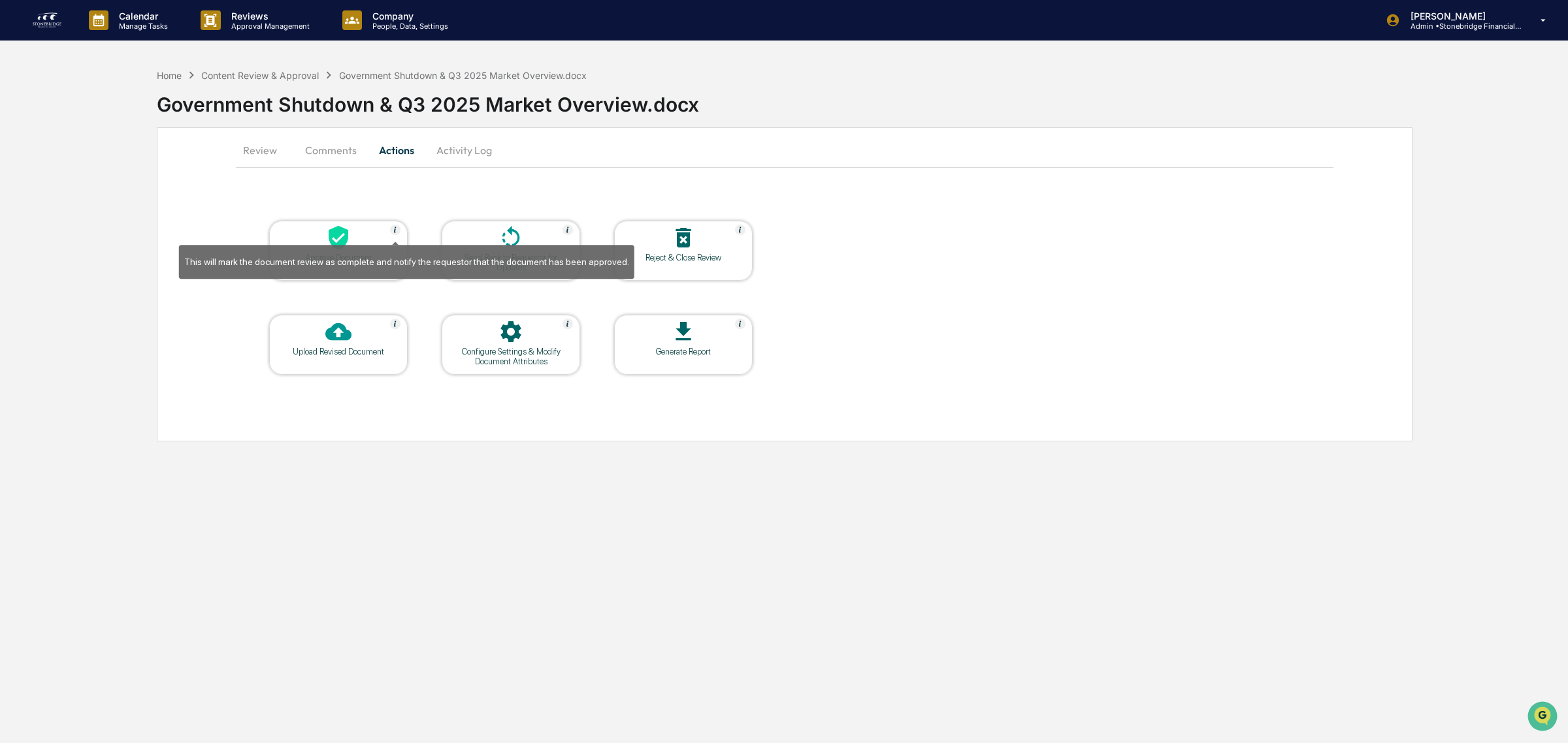
click at [390, 233] on img at bounding box center [395, 230] width 11 height 11
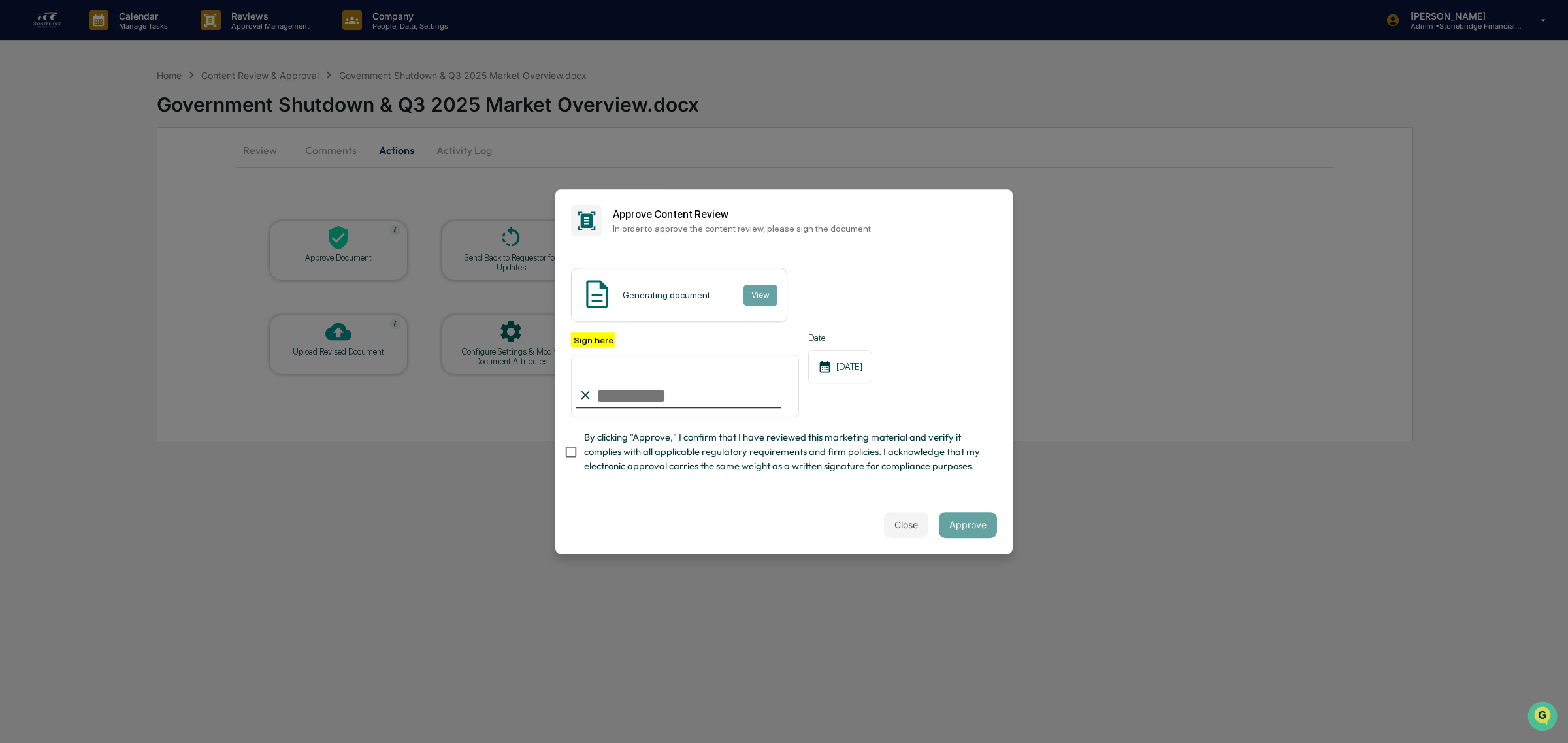
click at [602, 419] on div "Sign here Date [DATE] By clicking "Approve," I confirm that I have reviewed thi…" at bounding box center [784, 406] width 426 height 148
click at [616, 442] on span "By clicking "Approve," I confirm that I have reviewed this marketing material a…" at bounding box center [785, 452] width 402 height 44
click at [633, 363] on input "Sign here" at bounding box center [685, 386] width 228 height 63
type input "**********"
click at [673, 480] on div "**********" at bounding box center [784, 406] width 426 height 148
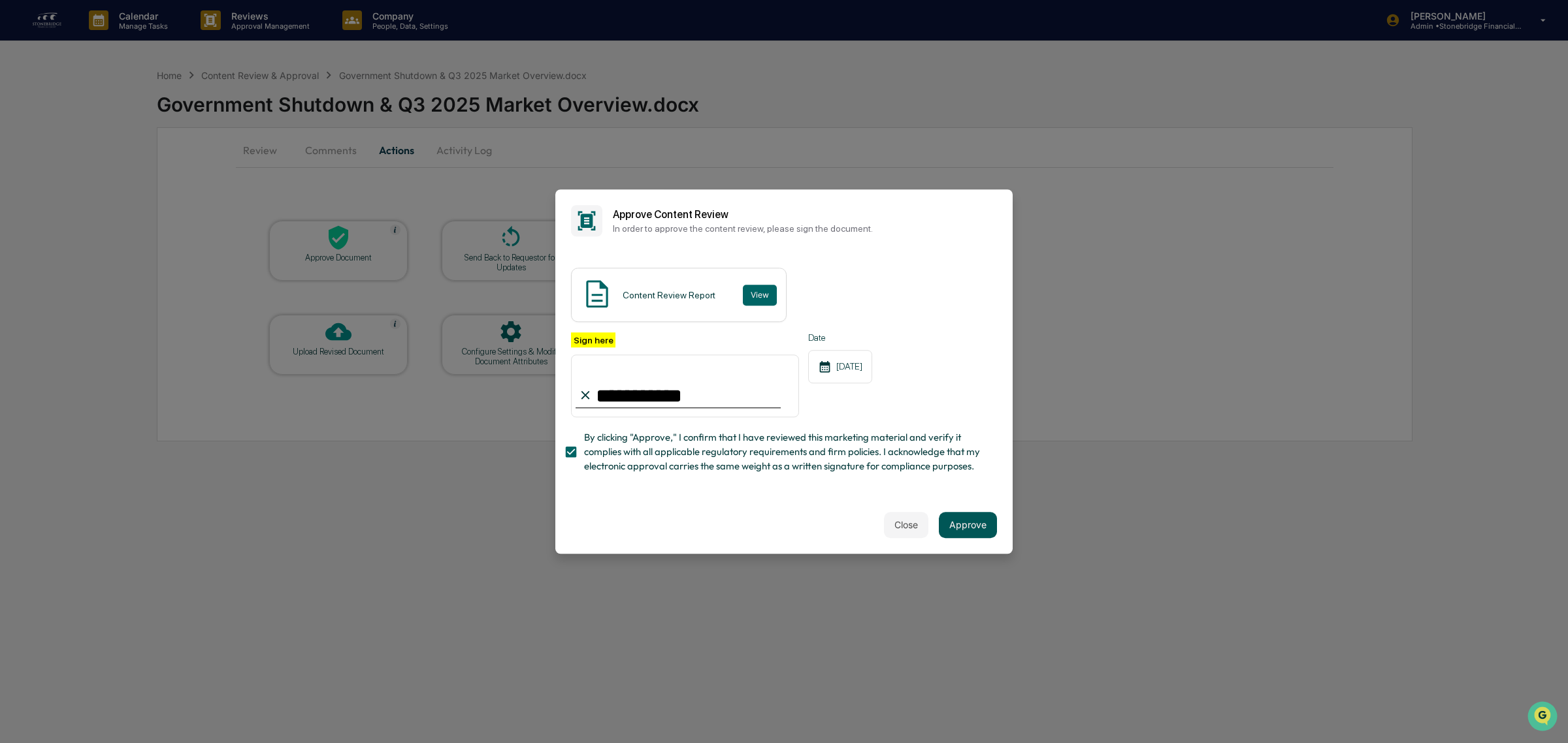
click at [958, 525] on button "Approve" at bounding box center [968, 525] width 58 height 26
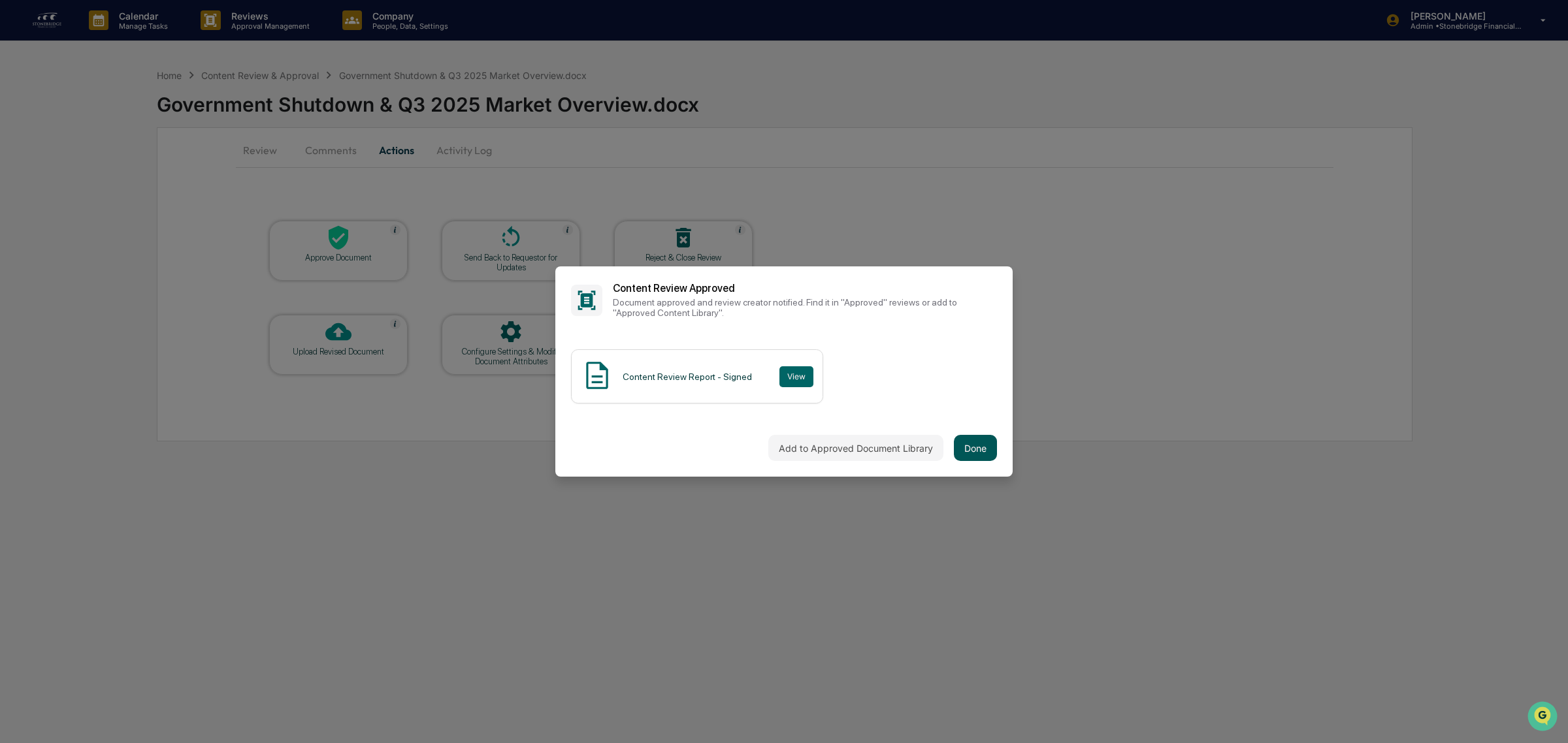
click at [980, 449] on button "Done" at bounding box center [975, 447] width 43 height 26
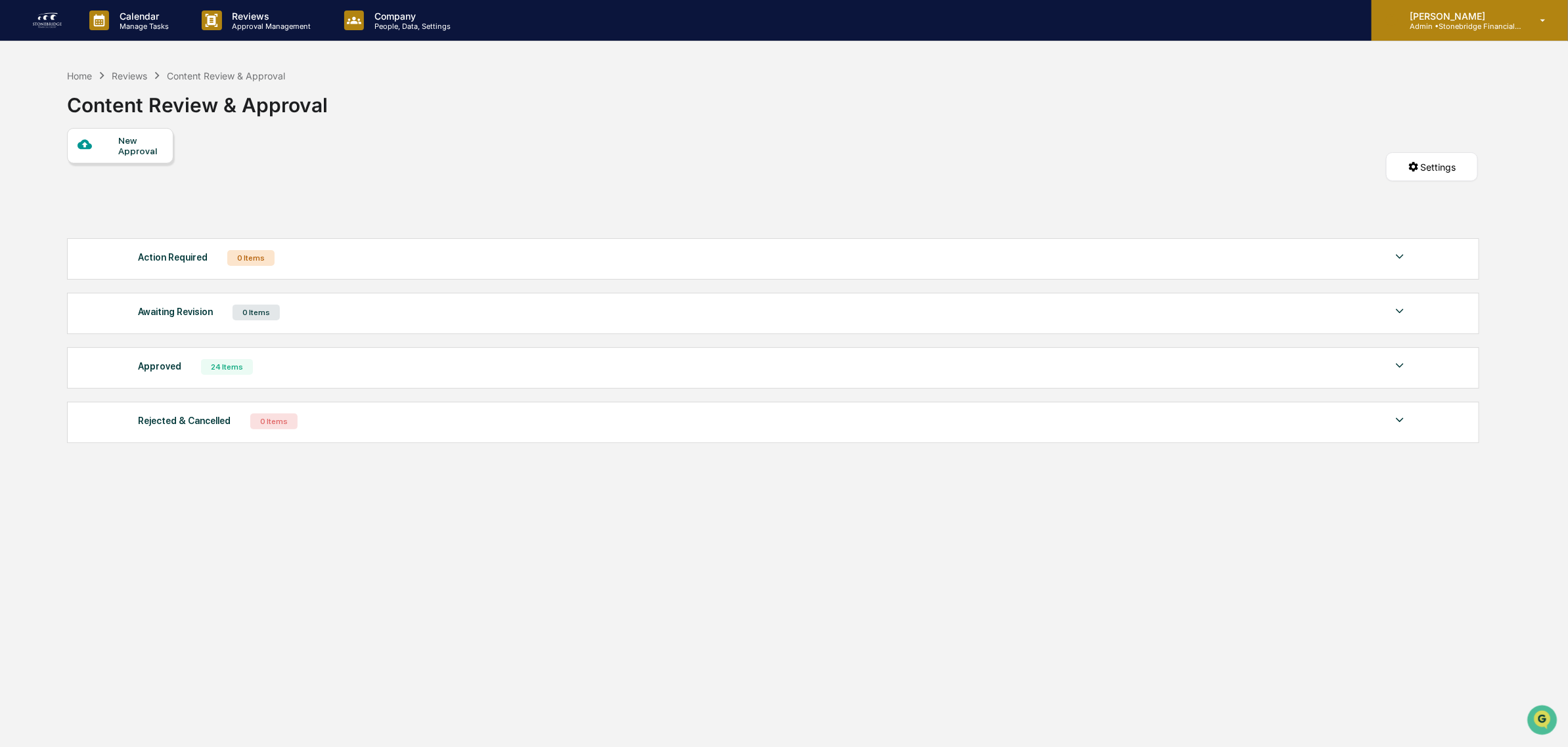
click at [1464, 15] on p "[PERSON_NAME]" at bounding box center [1460, 16] width 122 height 11
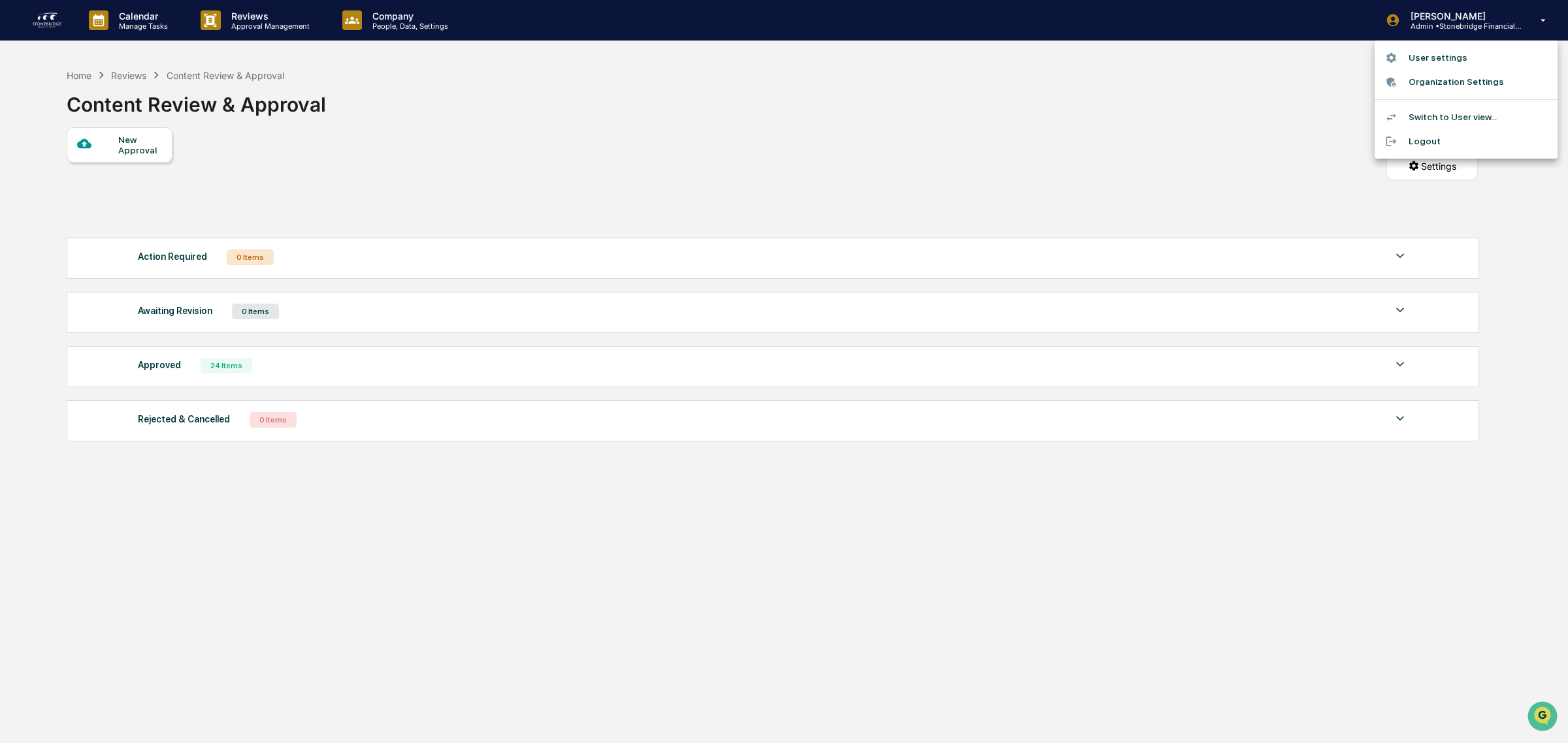
click at [792, 228] on div at bounding box center [784, 371] width 1568 height 743
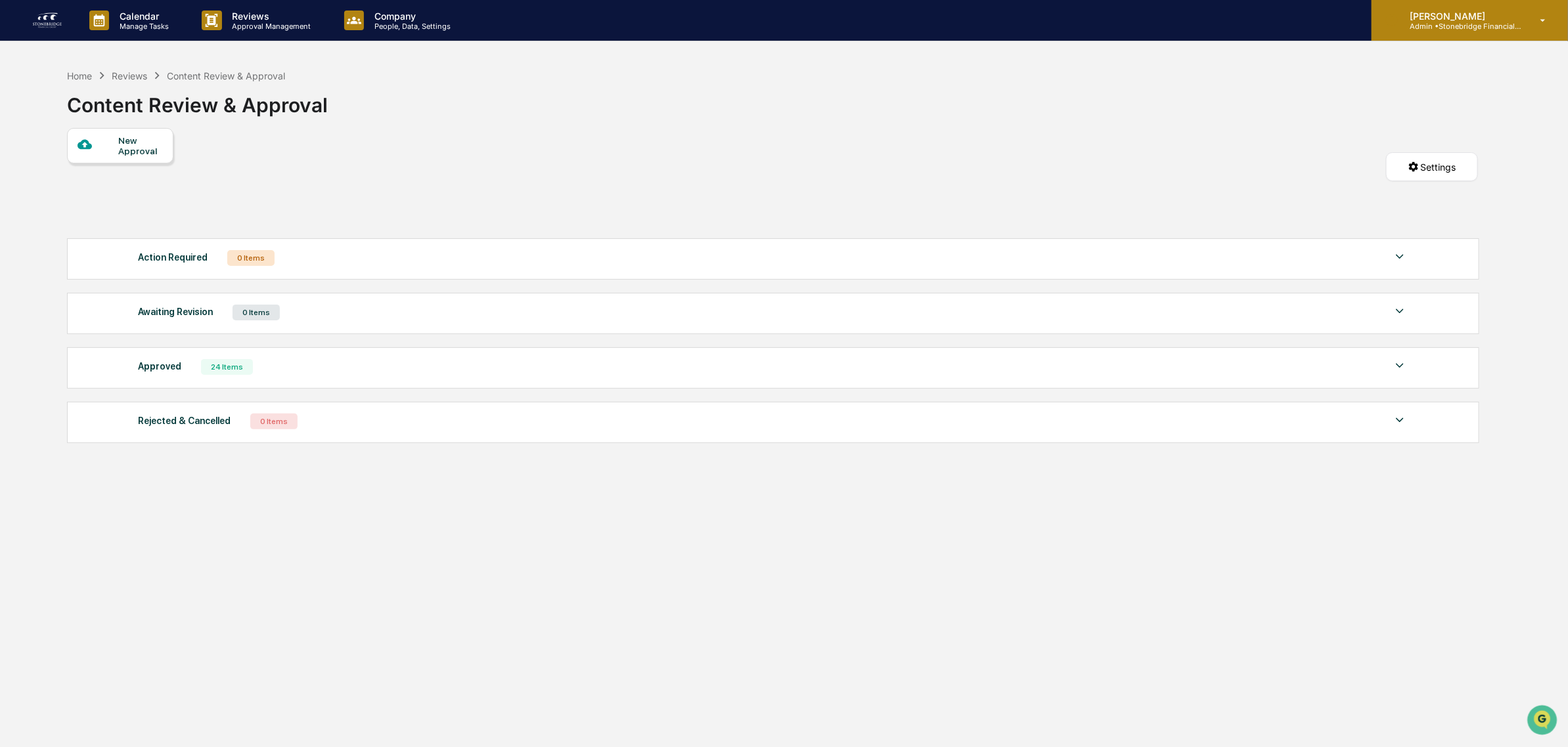
click at [1475, 17] on p "[PERSON_NAME]" at bounding box center [1460, 16] width 122 height 11
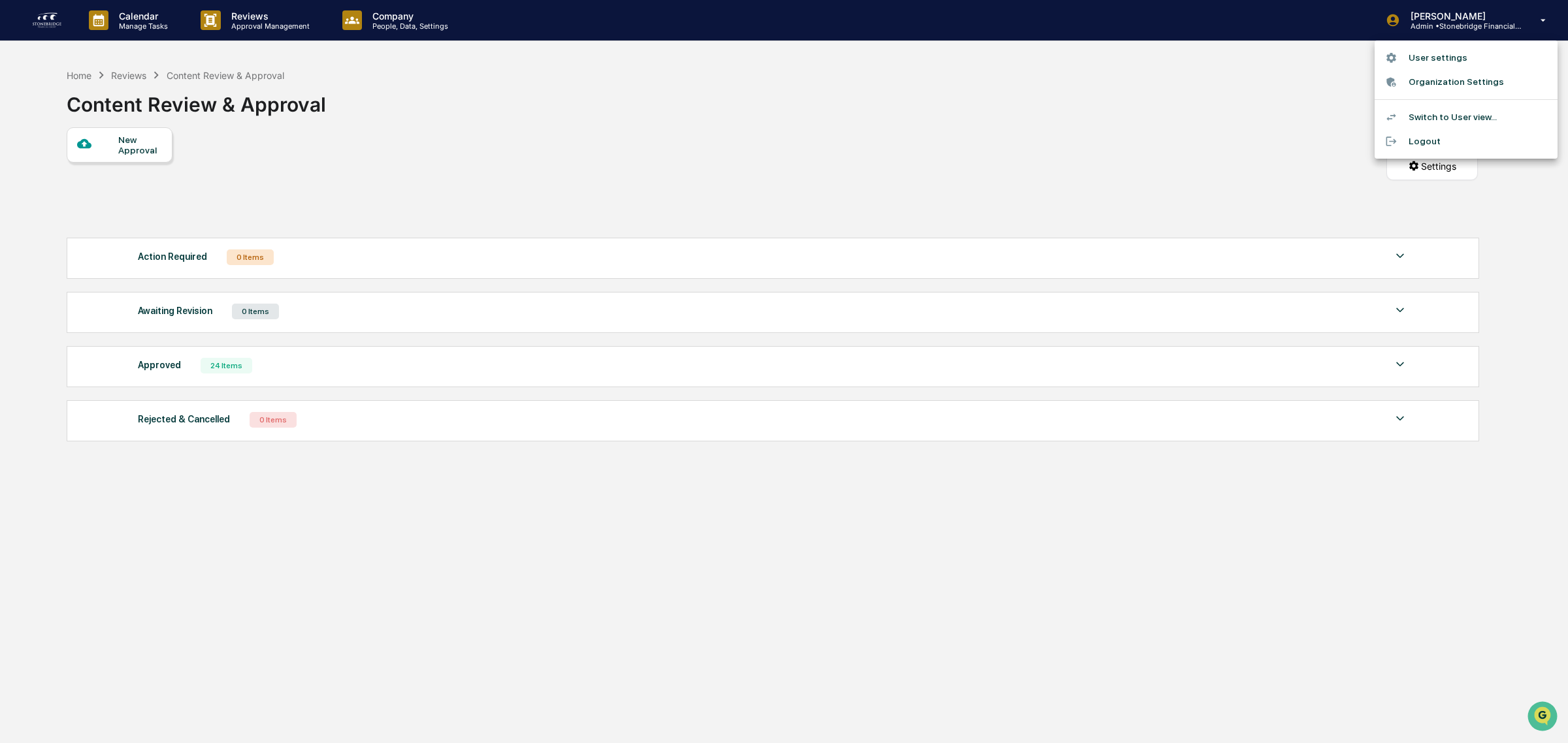
click at [1452, 116] on li "Switch to User view..." at bounding box center [1465, 117] width 183 height 24
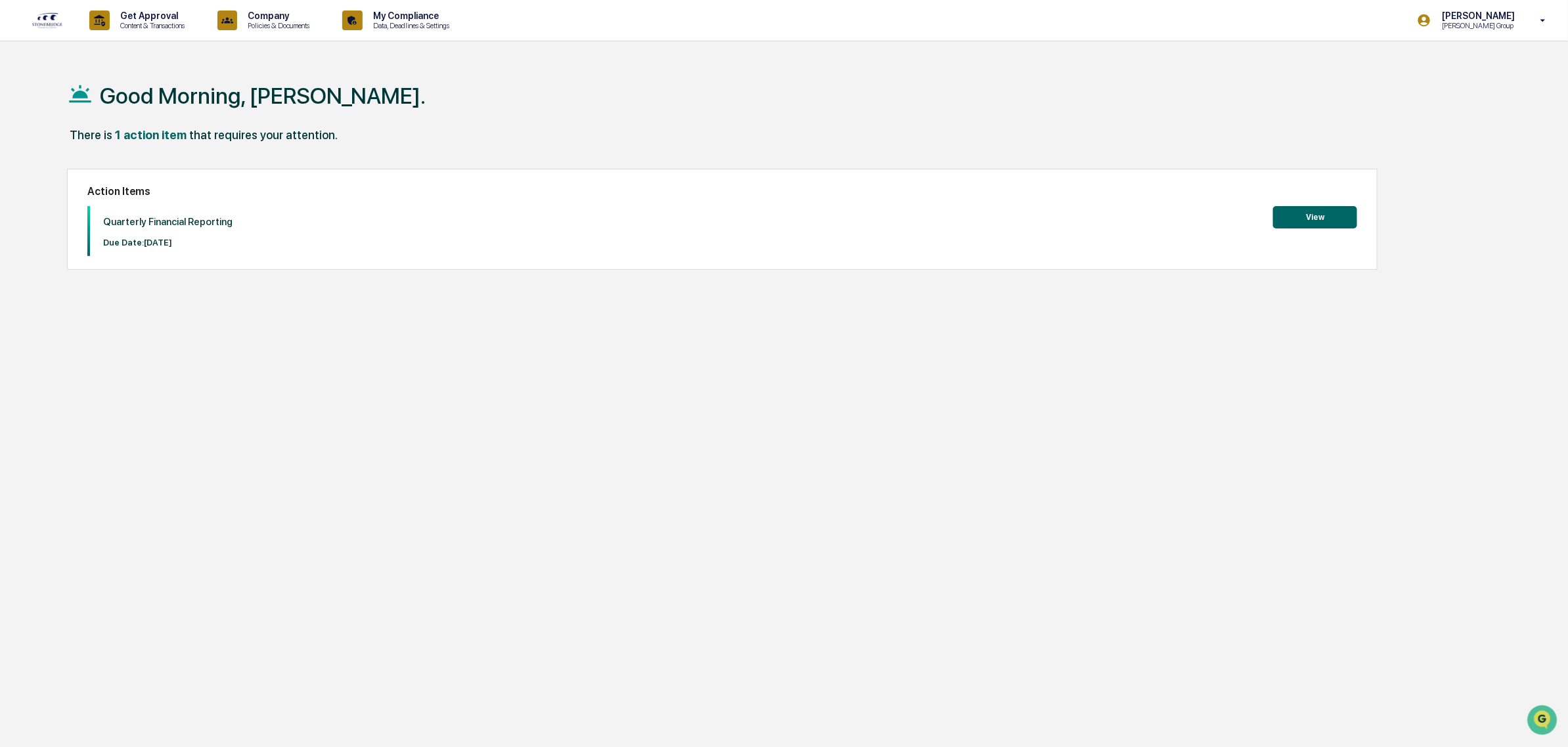
click at [1276, 211] on button "View" at bounding box center [1315, 218] width 84 height 23
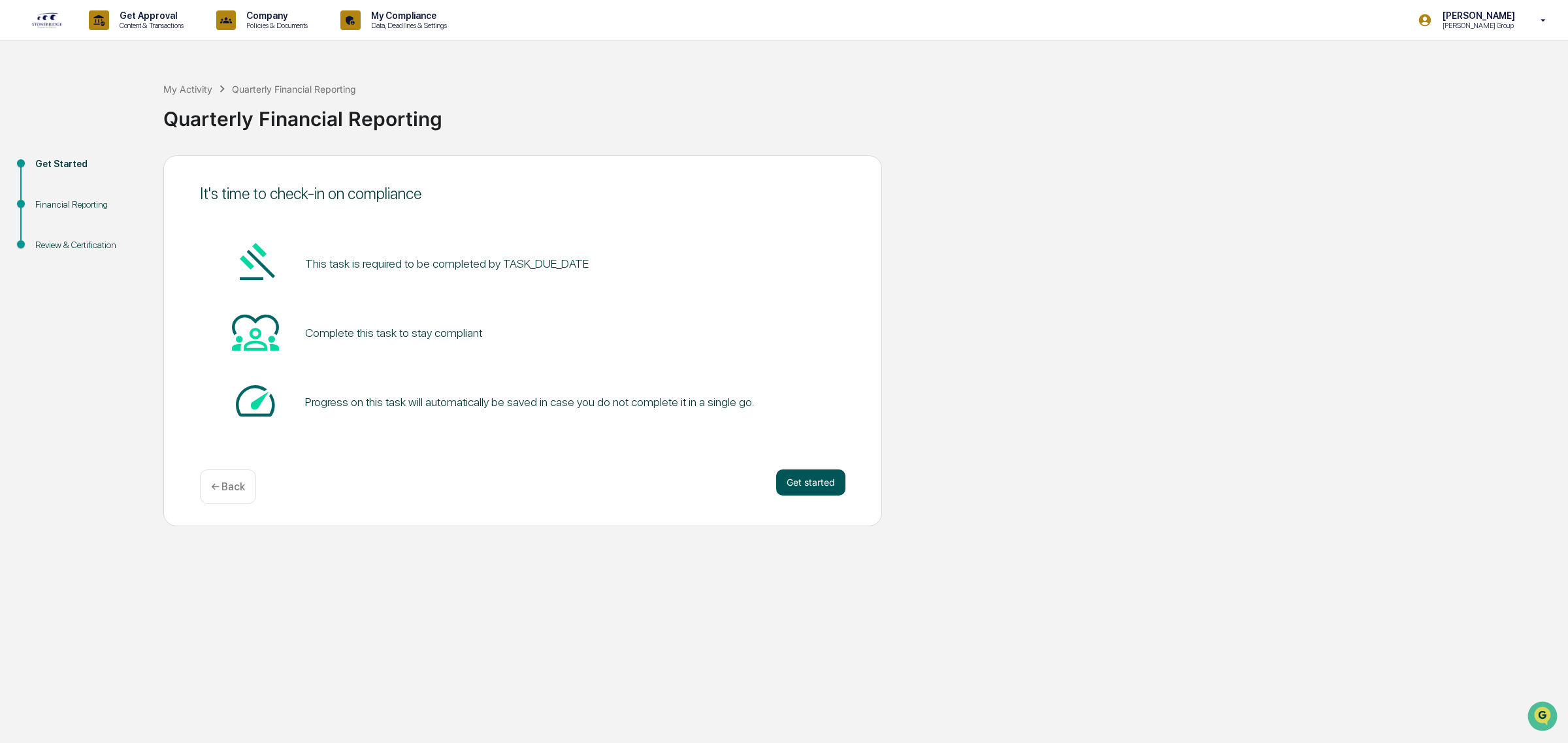
click at [819, 486] on button "Get started" at bounding box center [810, 482] width 69 height 26
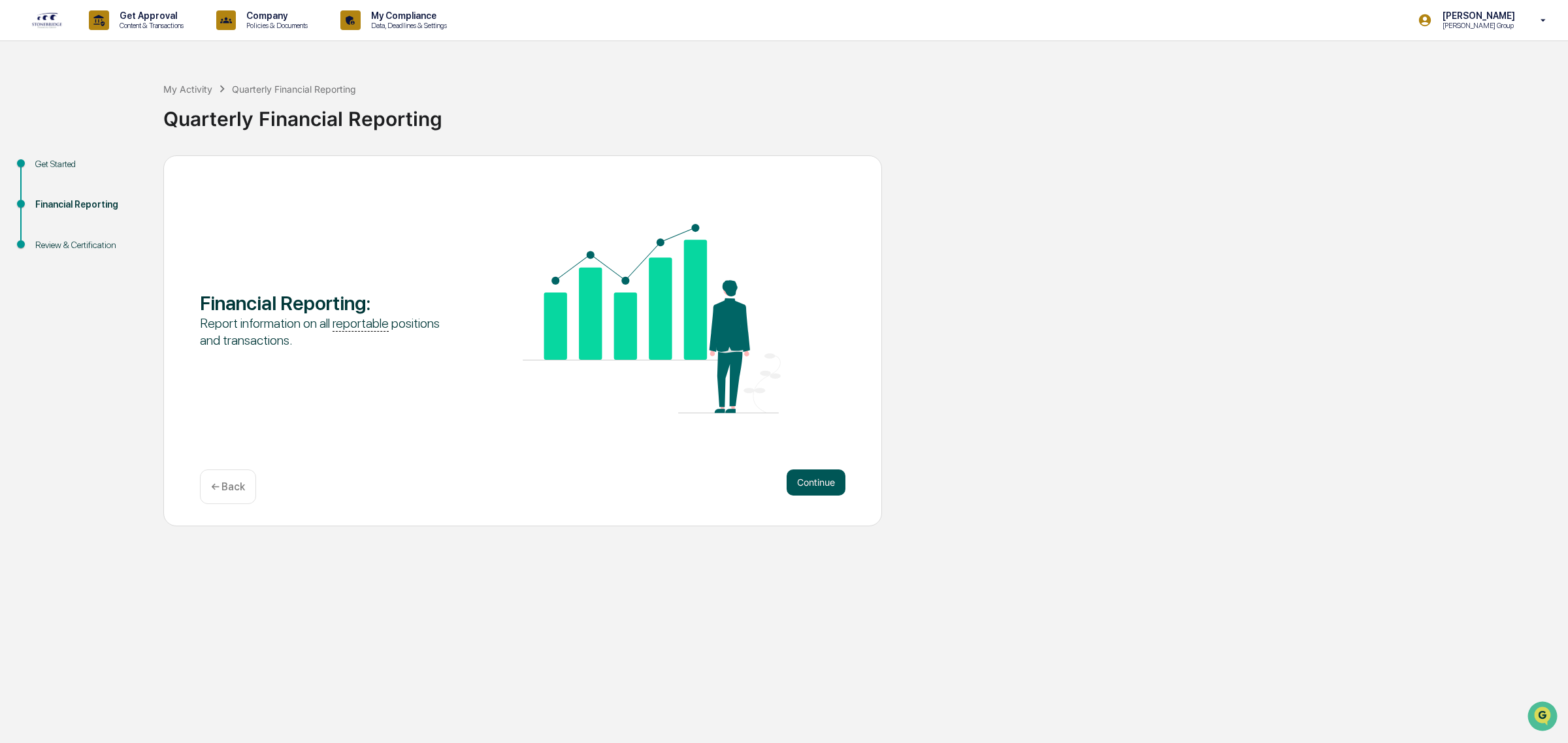
click at [809, 481] on button "Continue" at bounding box center [815, 482] width 59 height 26
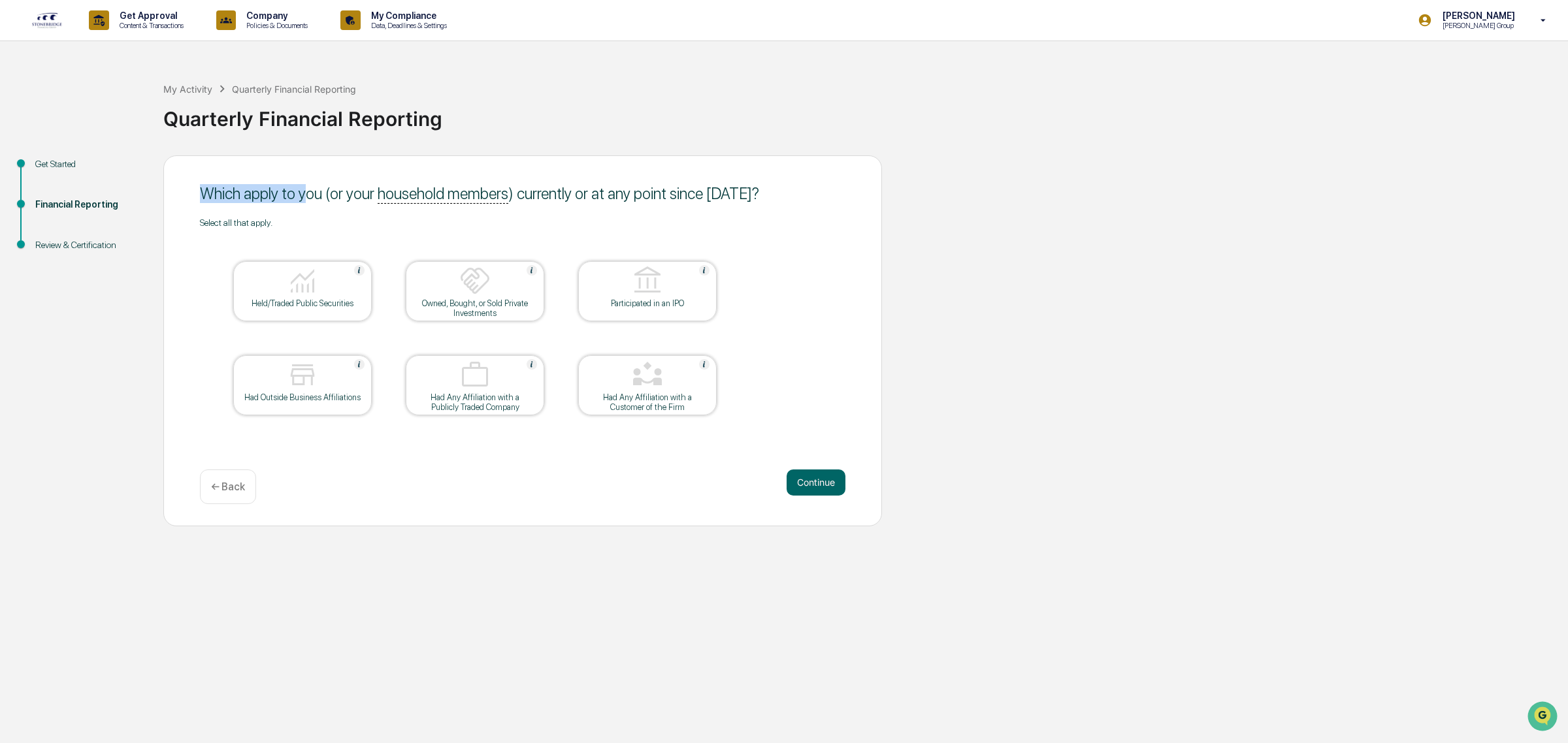
drag, startPoint x: 198, startPoint y: 193, endPoint x: 305, endPoint y: 197, distance: 107.1
click at [305, 197] on div "Which apply to you (or your household members ) currently or at any point since…" at bounding box center [523, 341] width 719 height 371
click at [305, 197] on div "Which apply to you (or your household members ) currently or at any point since…" at bounding box center [522, 193] width 645 height 19
drag, startPoint x: 543, startPoint y: 199, endPoint x: 825, endPoint y: 206, distance: 282.1
click at [825, 206] on div "Which apply to you (or your household members ) currently or at any point since…" at bounding box center [522, 193] width 645 height 32
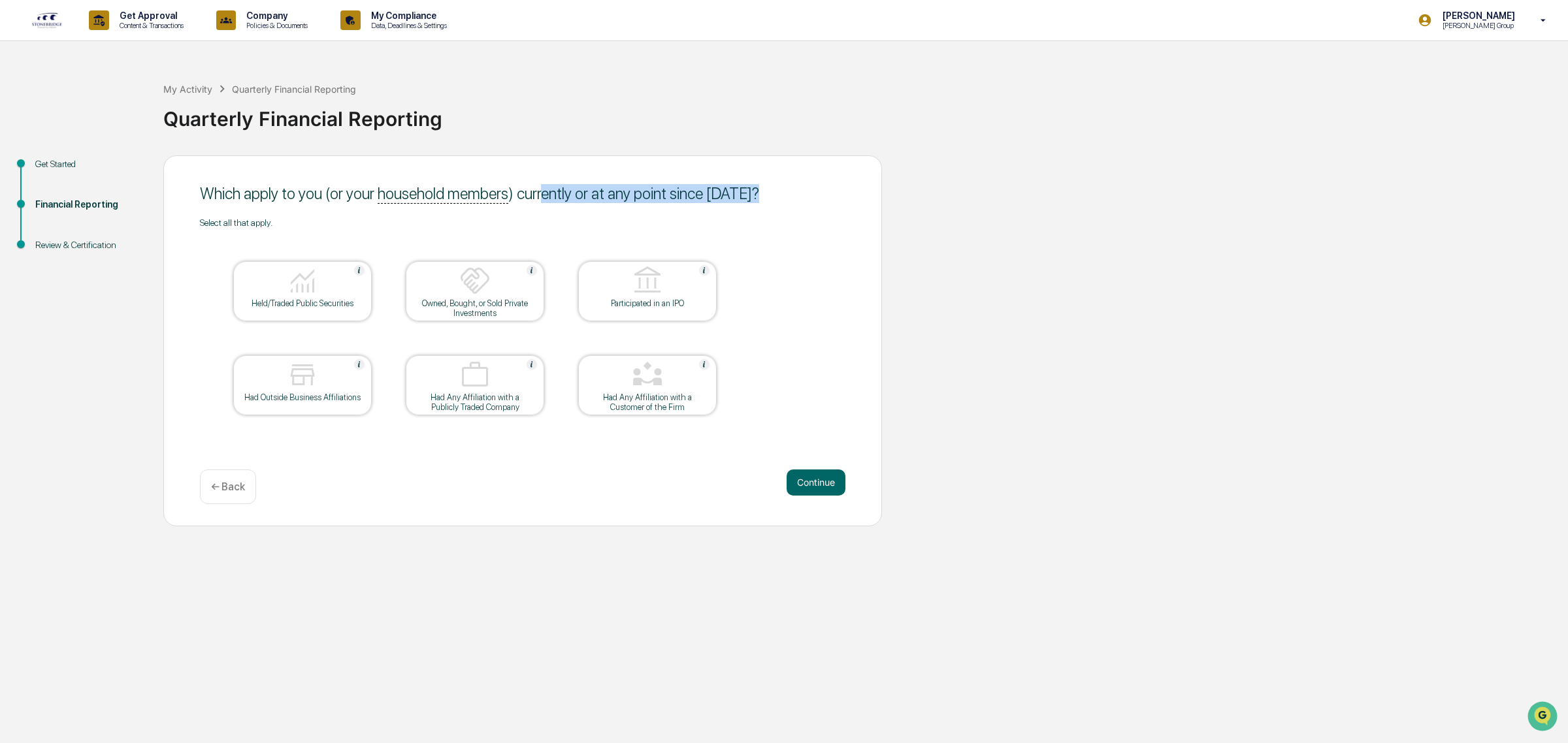
click at [825, 206] on div "Which apply to you (or your household members ) currently or at any point since…" at bounding box center [522, 193] width 645 height 32
click at [320, 305] on div "Held/Traded Public Securities" at bounding box center [302, 303] width 118 height 10
click at [321, 388] on div at bounding box center [302, 376] width 130 height 33
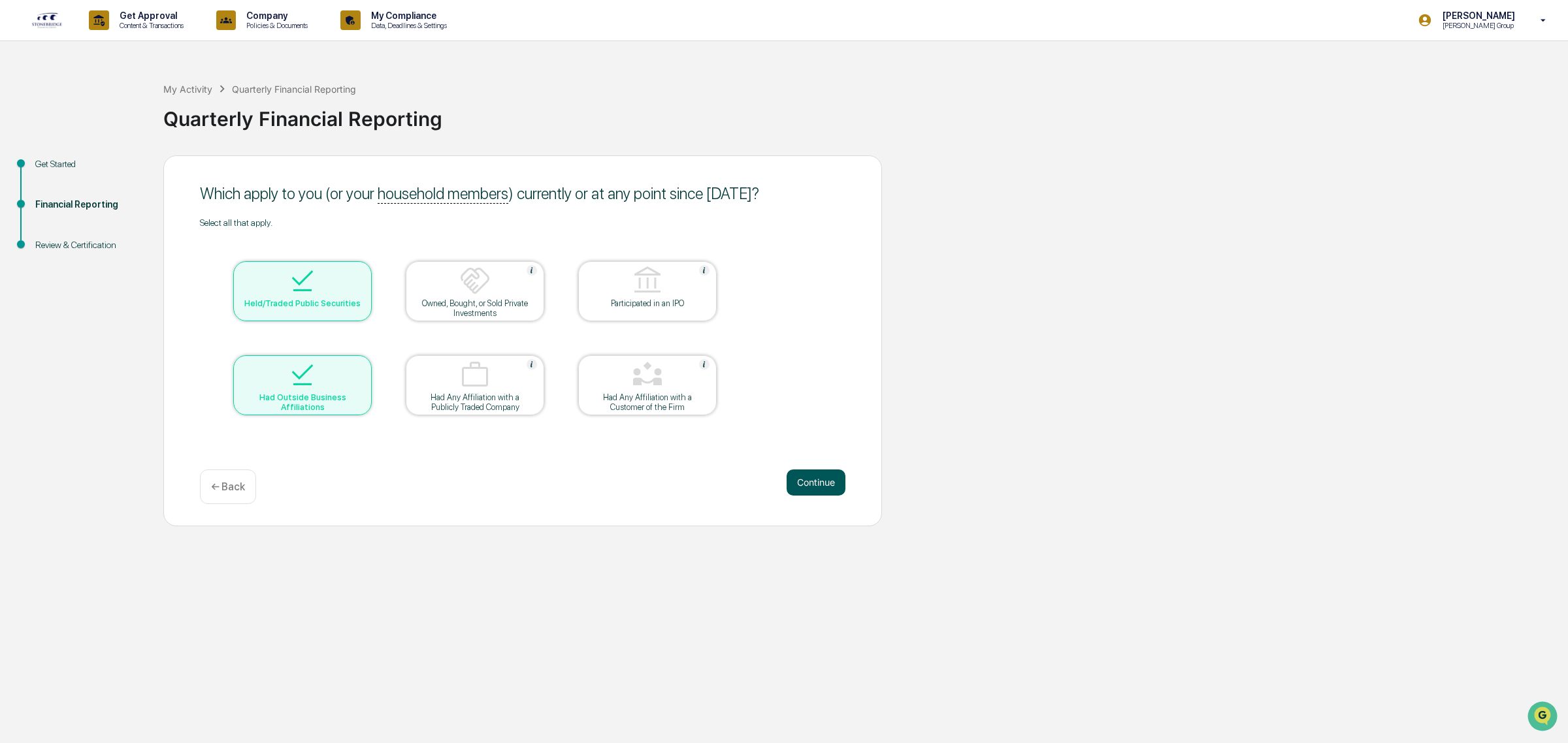
drag, startPoint x: 701, startPoint y: 408, endPoint x: 814, endPoint y: 486, distance: 137.3
click at [700, 409] on div "Had Any Affiliation with a Customer of the Firm" at bounding box center [647, 402] width 118 height 20
click at [821, 490] on button "Continue" at bounding box center [815, 482] width 59 height 26
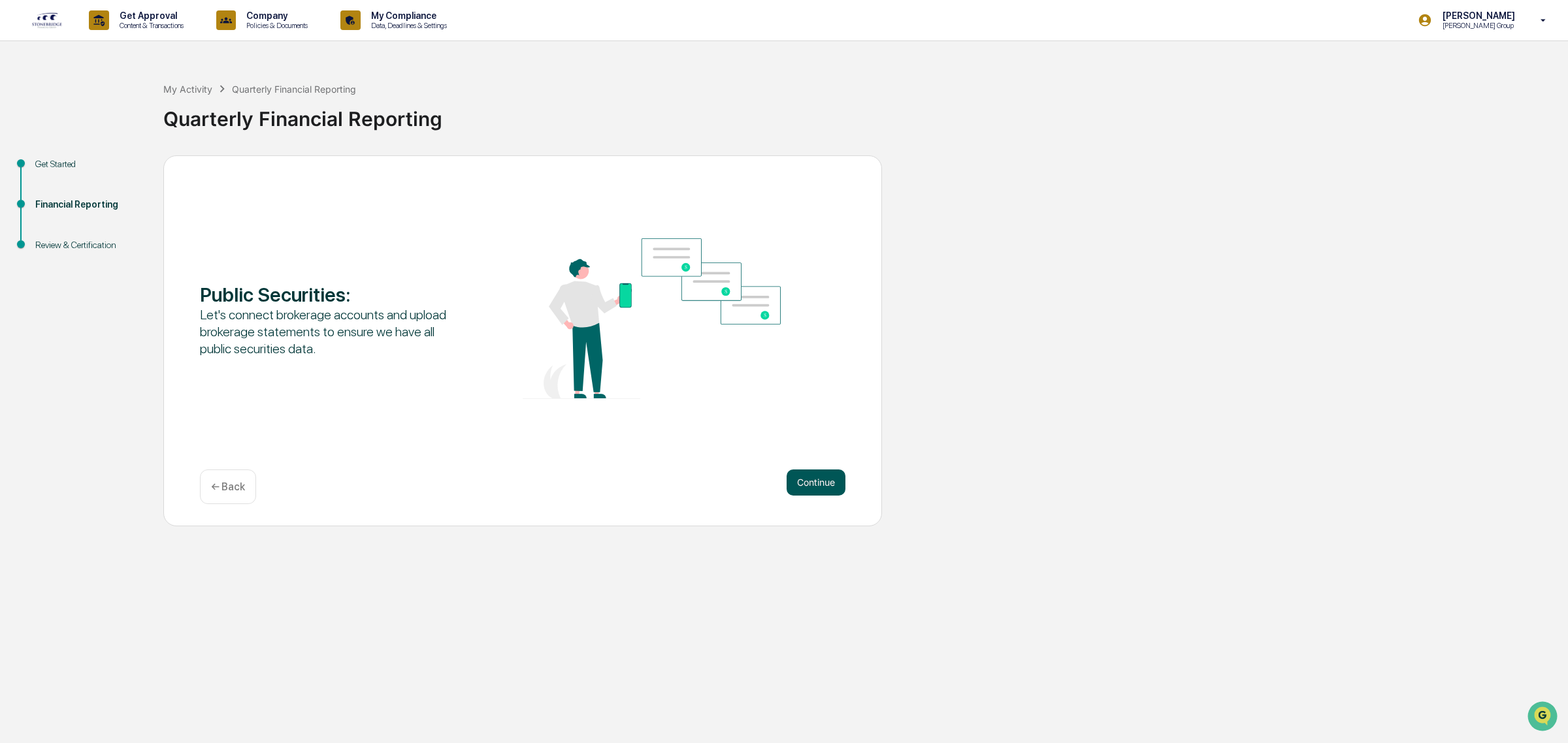
click at [811, 478] on button "Continue" at bounding box center [815, 482] width 59 height 26
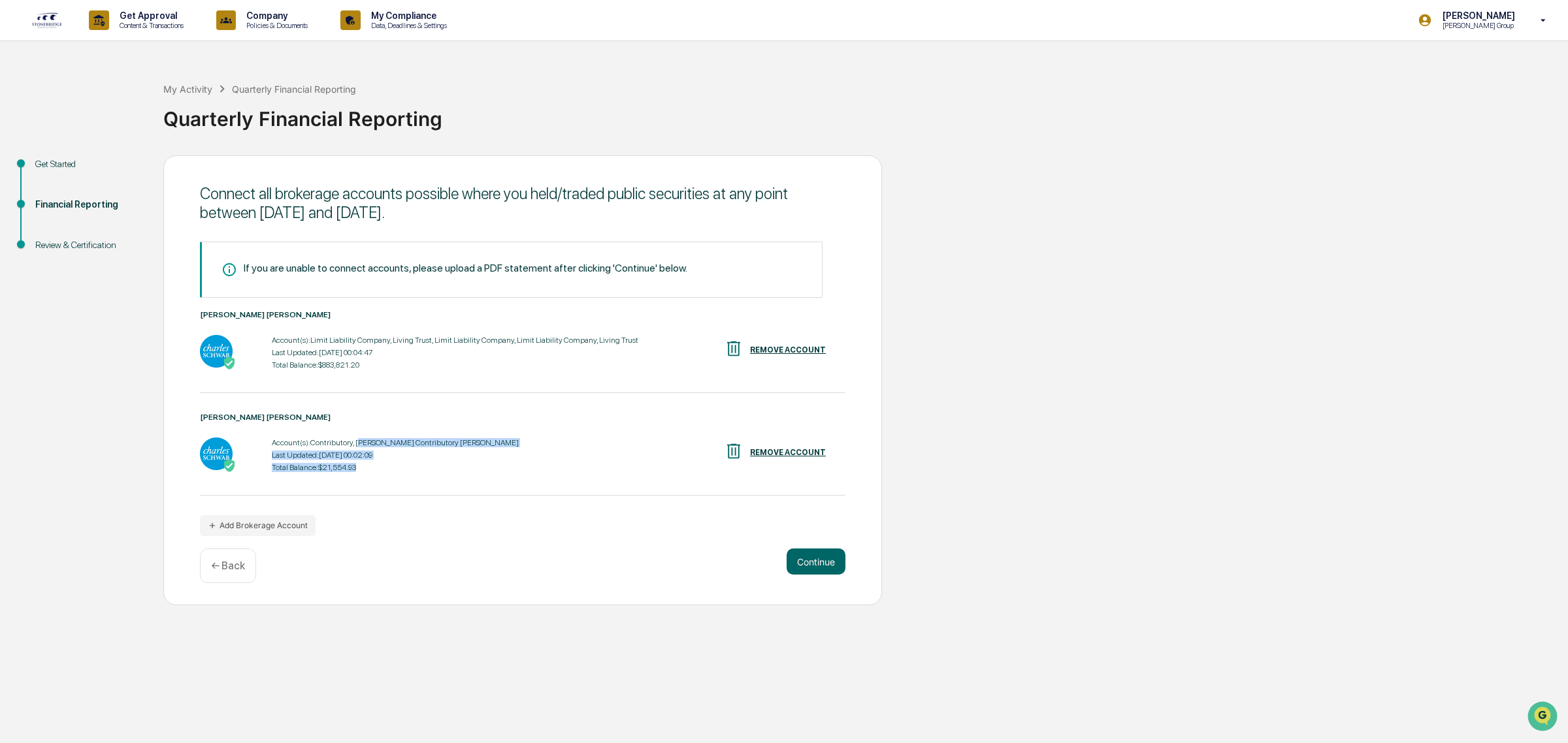
drag, startPoint x: 384, startPoint y: 473, endPoint x: 357, endPoint y: 439, distance: 43.4
click at [357, 439] on div "Account(s): Contributory, [PERSON_NAME] Contributory IRA Last Updated: [DATE] 0…" at bounding box center [395, 455] width 247 height 40
click at [357, 439] on div "Account(s): Contributory, [PERSON_NAME] Contributory [PERSON_NAME]" at bounding box center [395, 443] width 247 height 9
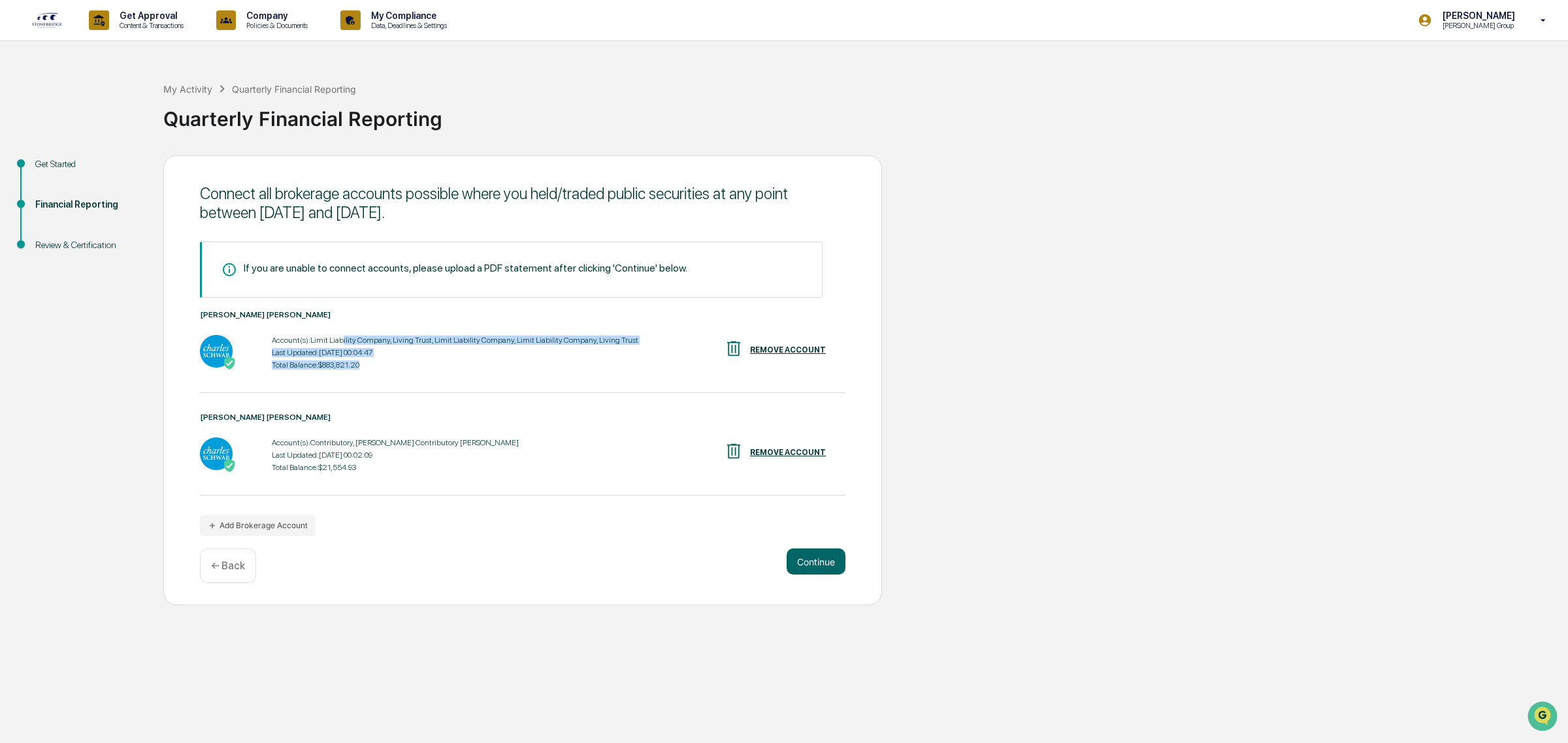
drag, startPoint x: 340, startPoint y: 333, endPoint x: 518, endPoint y: 363, distance: 180.5
click at [518, 363] on div "Account(s): Limit Liability Company, Living Trust, Limit Liability Company, Lim…" at bounding box center [455, 352] width 367 height 40
click at [518, 363] on div "Total Balance: $883,821.20" at bounding box center [455, 365] width 367 height 9
drag, startPoint x: 447, startPoint y: 367, endPoint x: 347, endPoint y: 338, distance: 104.1
click at [347, 338] on div "Account(s): Limit Liability Company, Living Trust, Limit Liability Company, Lim…" at bounding box center [455, 352] width 367 height 40
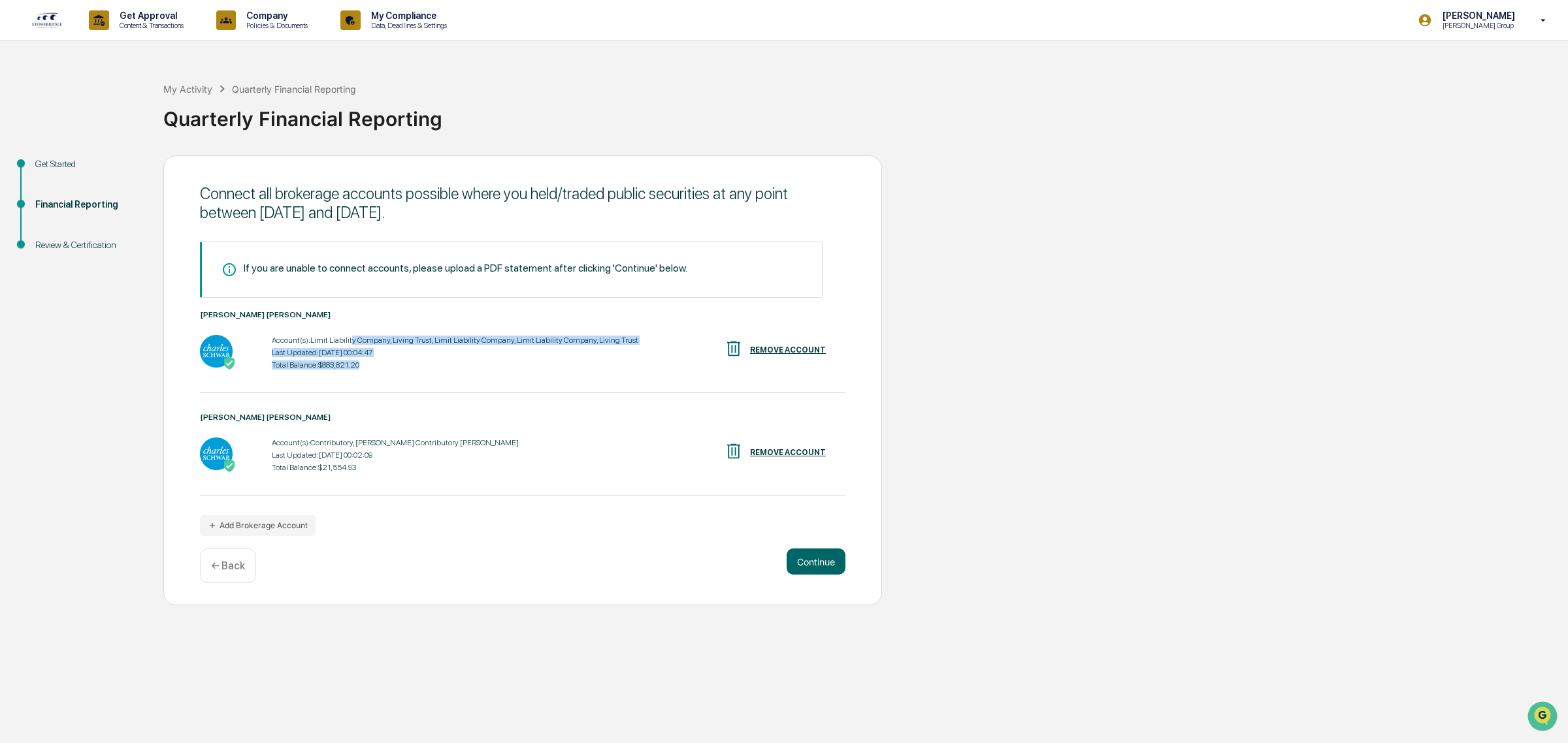
click at [347, 338] on div "Account(s): Limit Liability Company, Living Trust, Limit Liability Company, Lim…" at bounding box center [455, 340] width 367 height 9
drag, startPoint x: 299, startPoint y: 338, endPoint x: 379, endPoint y: 345, distance: 80.3
click at [379, 345] on div "Account(s): Limit Liability Company, Living Trust, Limit Liability Company, Lim…" at bounding box center [455, 352] width 367 height 40
drag, startPoint x: 424, startPoint y: 343, endPoint x: 475, endPoint y: 353, distance: 52.0
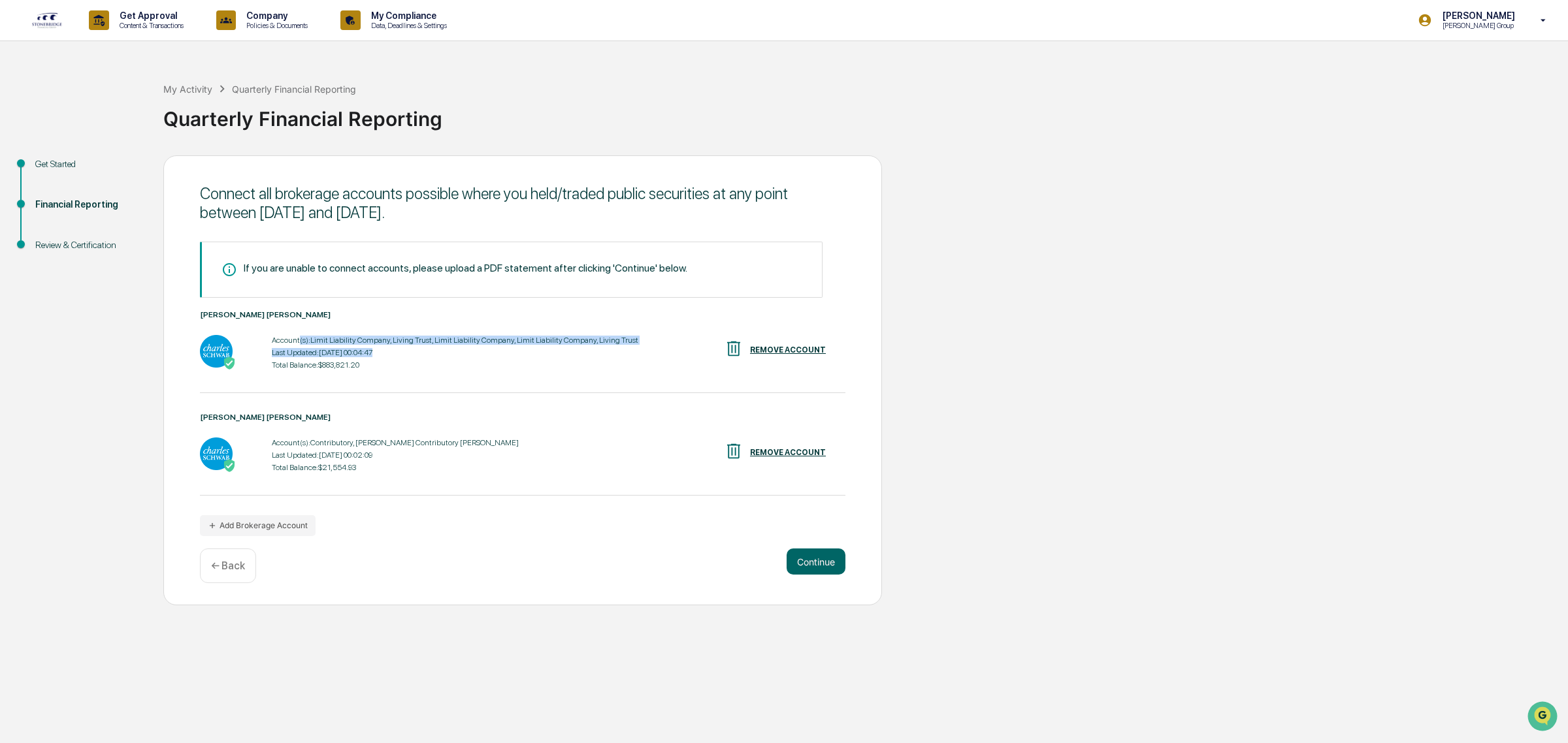
click at [475, 353] on div "Account(s): Limit Liability Company, Living Trust, Limit Liability Company, Lim…" at bounding box center [455, 352] width 367 height 40
click at [475, 353] on div "Last Updated: [DATE] 00:04:47" at bounding box center [455, 353] width 367 height 9
drag, startPoint x: 458, startPoint y: 345, endPoint x: 518, endPoint y: 345, distance: 60.0
click at [518, 345] on div "Account(s): Limit Liability Company, Living Trust, Limit Liability Company, Lim…" at bounding box center [455, 352] width 367 height 40
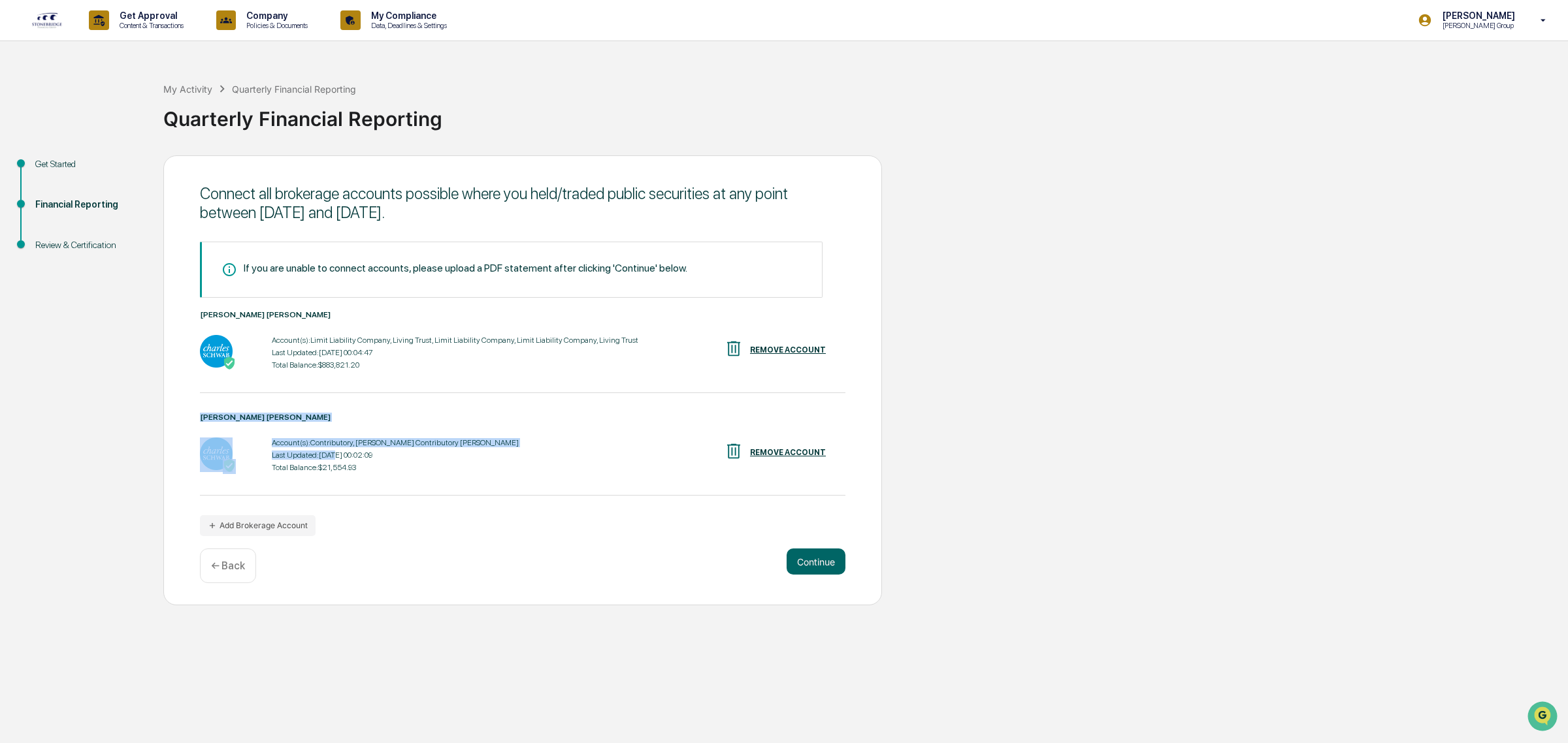
drag, startPoint x: 357, startPoint y: 481, endPoint x: 333, endPoint y: 453, distance: 36.9
click at [333, 454] on div "[PERSON_NAME] [PERSON_NAME] Account(s): Contributory, [PERSON_NAME] Contributor…" at bounding box center [522, 454] width 645 height 83
click at [333, 452] on div "Last Updated: [DATE] 00:02:09" at bounding box center [395, 455] width 247 height 9
click at [806, 565] on button "Continue" at bounding box center [815, 561] width 59 height 26
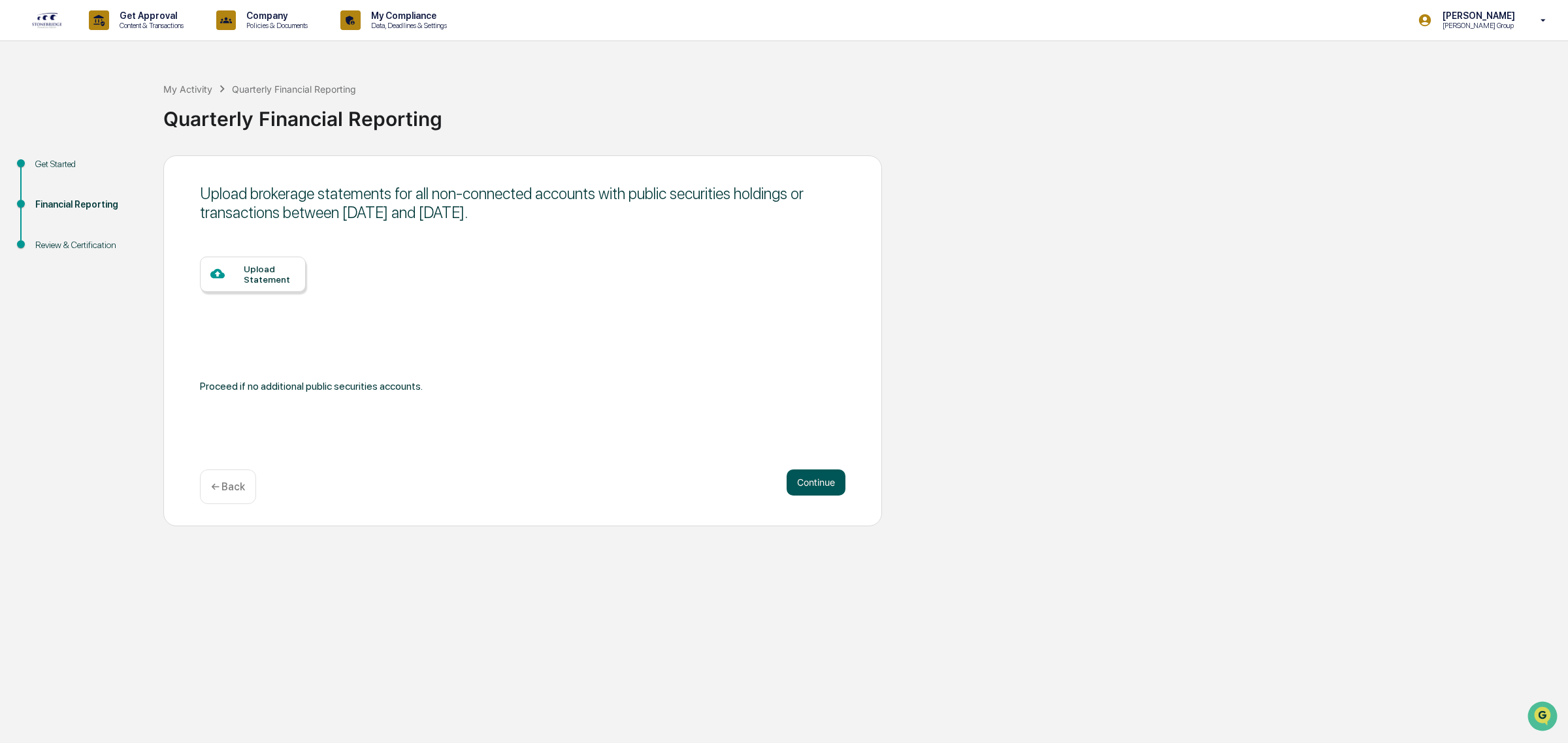
click at [807, 486] on button "Continue" at bounding box center [815, 482] width 59 height 26
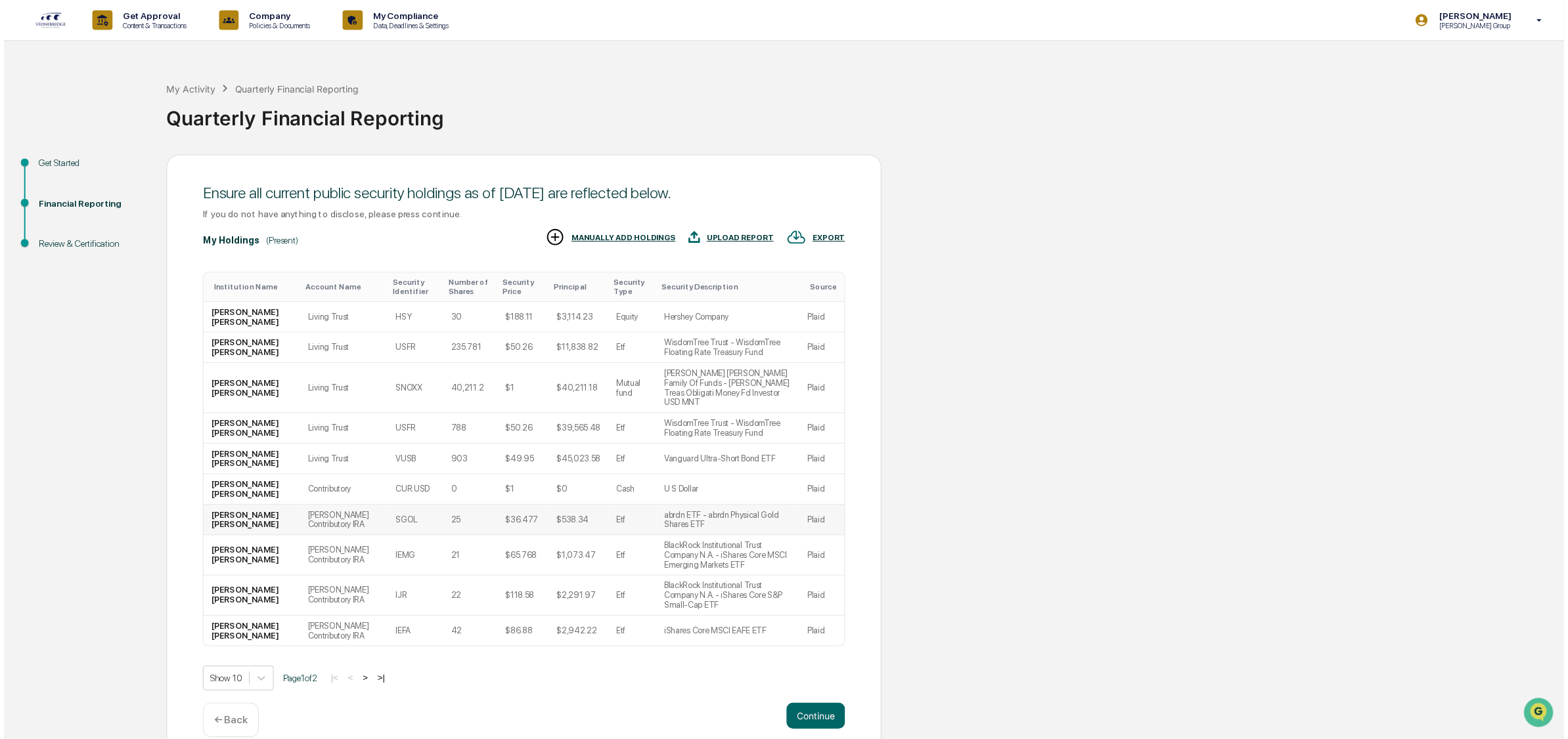
scroll to position [1, 0]
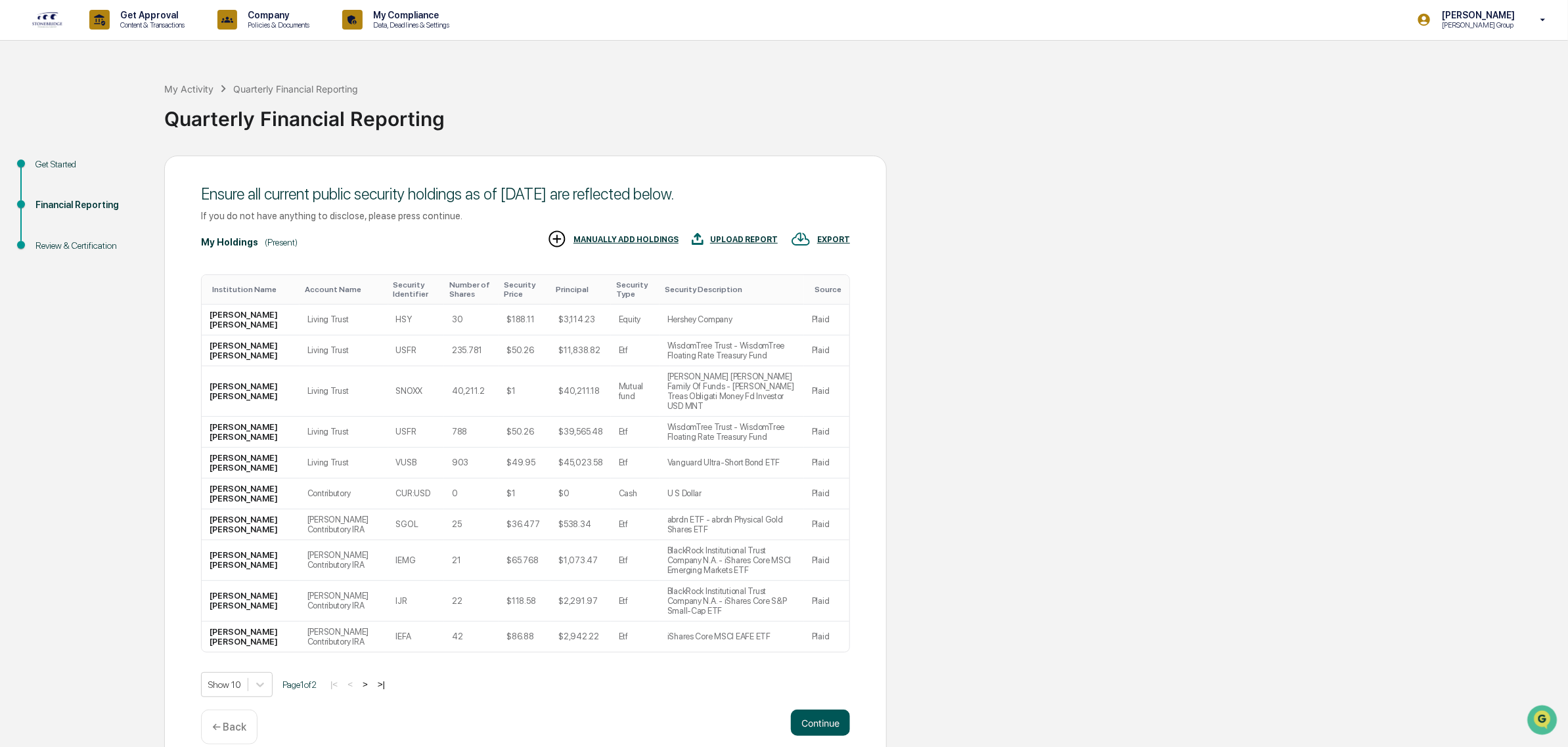
click at [825, 710] on button "Continue" at bounding box center [820, 722] width 59 height 26
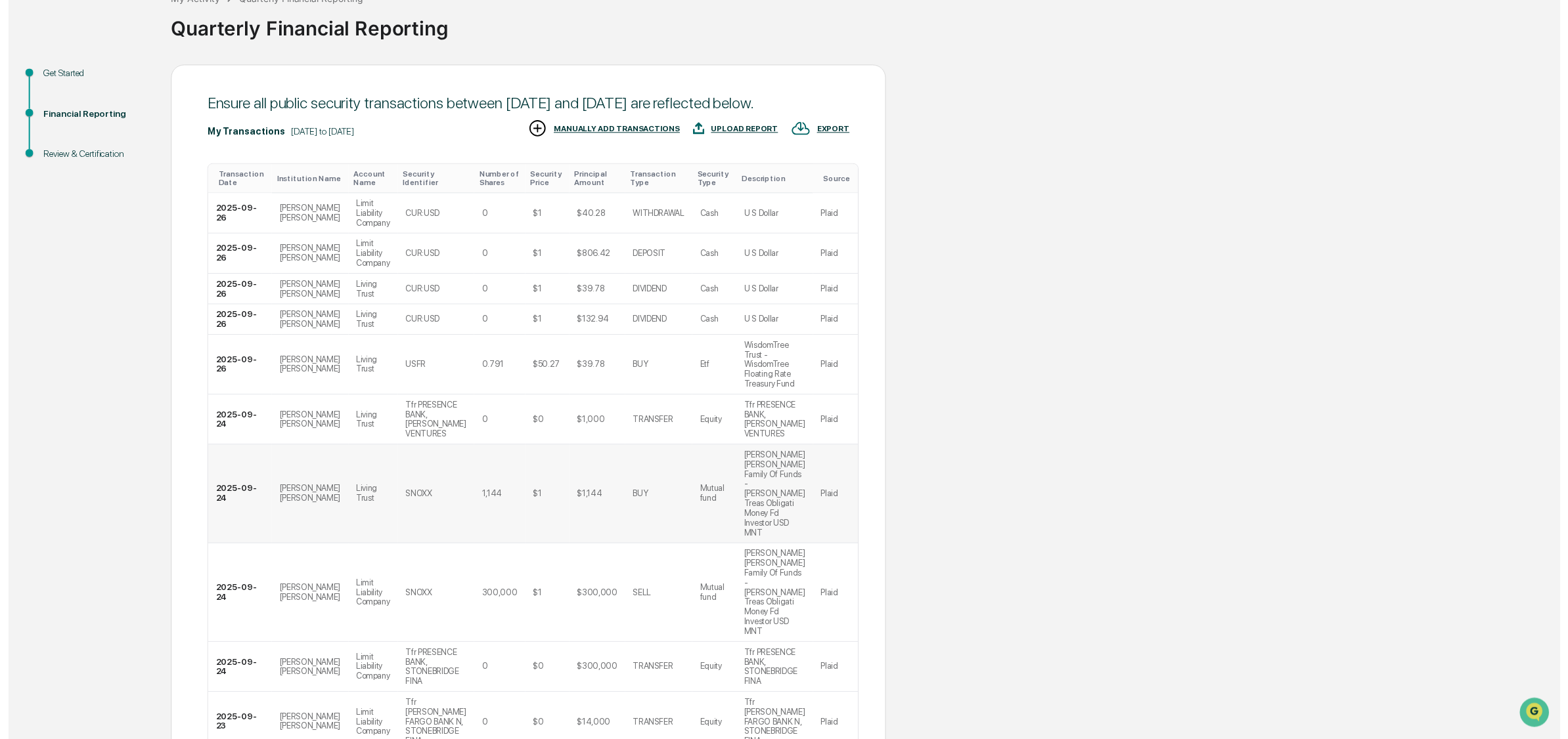
scroll to position [150, 0]
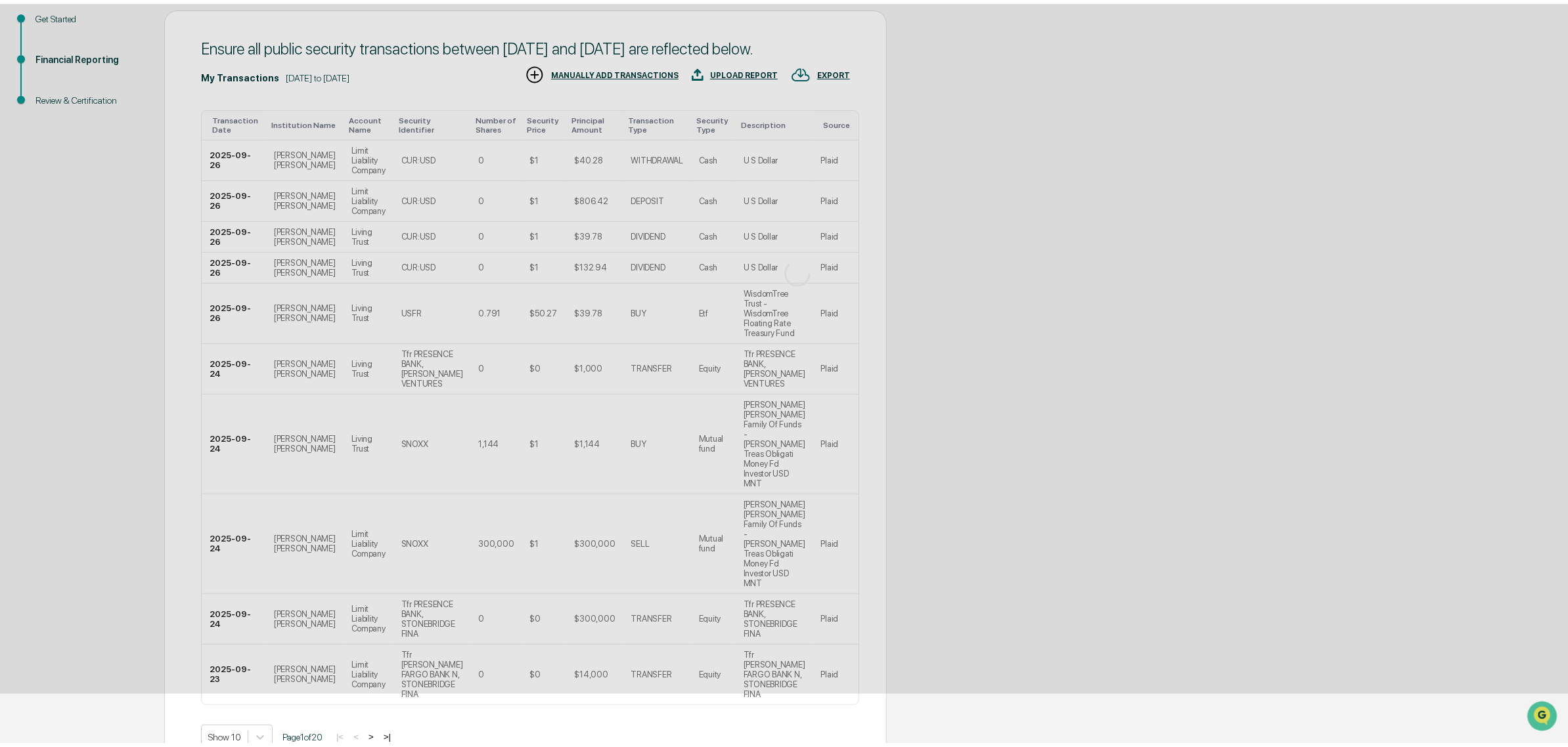
scroll to position [0, 0]
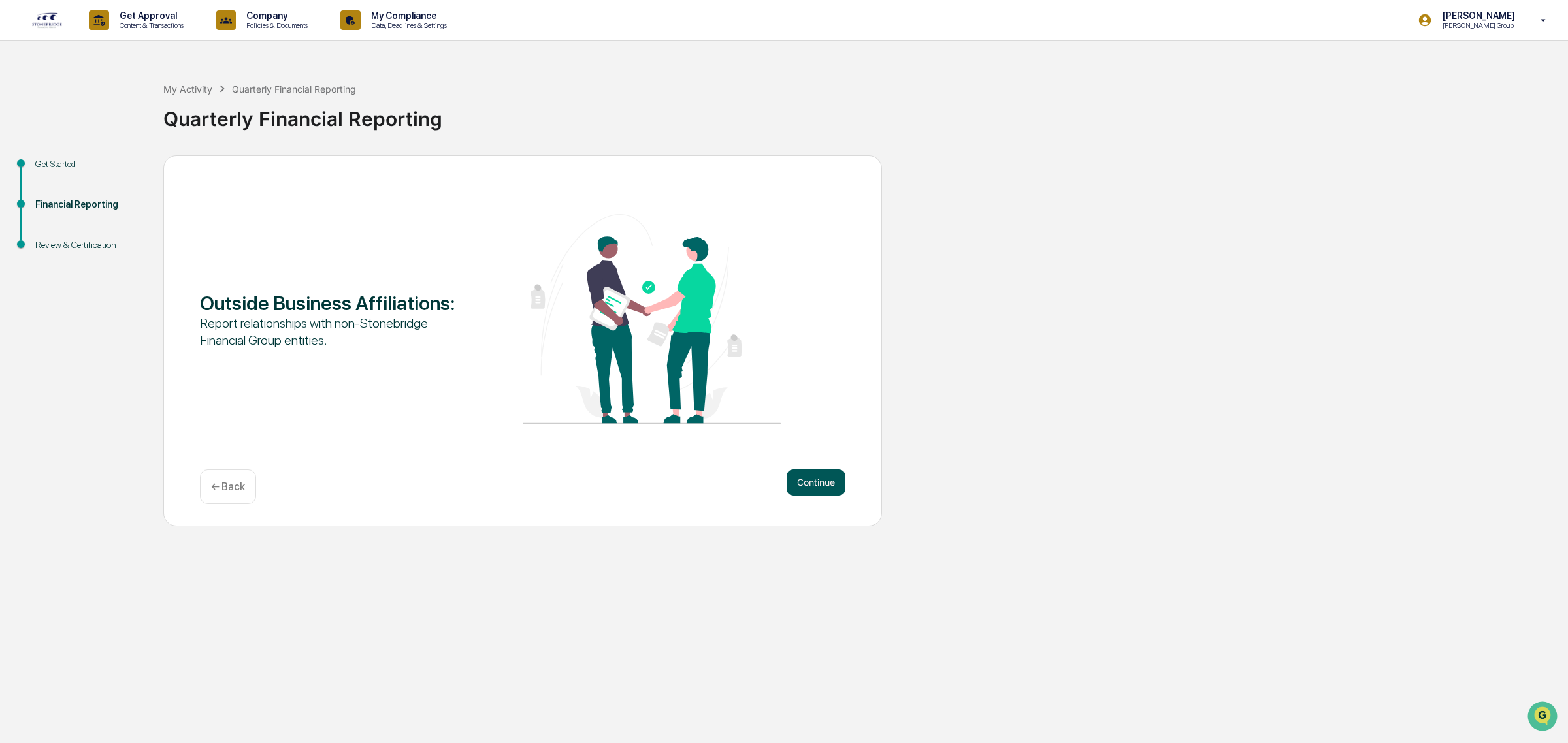
click at [821, 484] on button "Continue" at bounding box center [815, 482] width 59 height 26
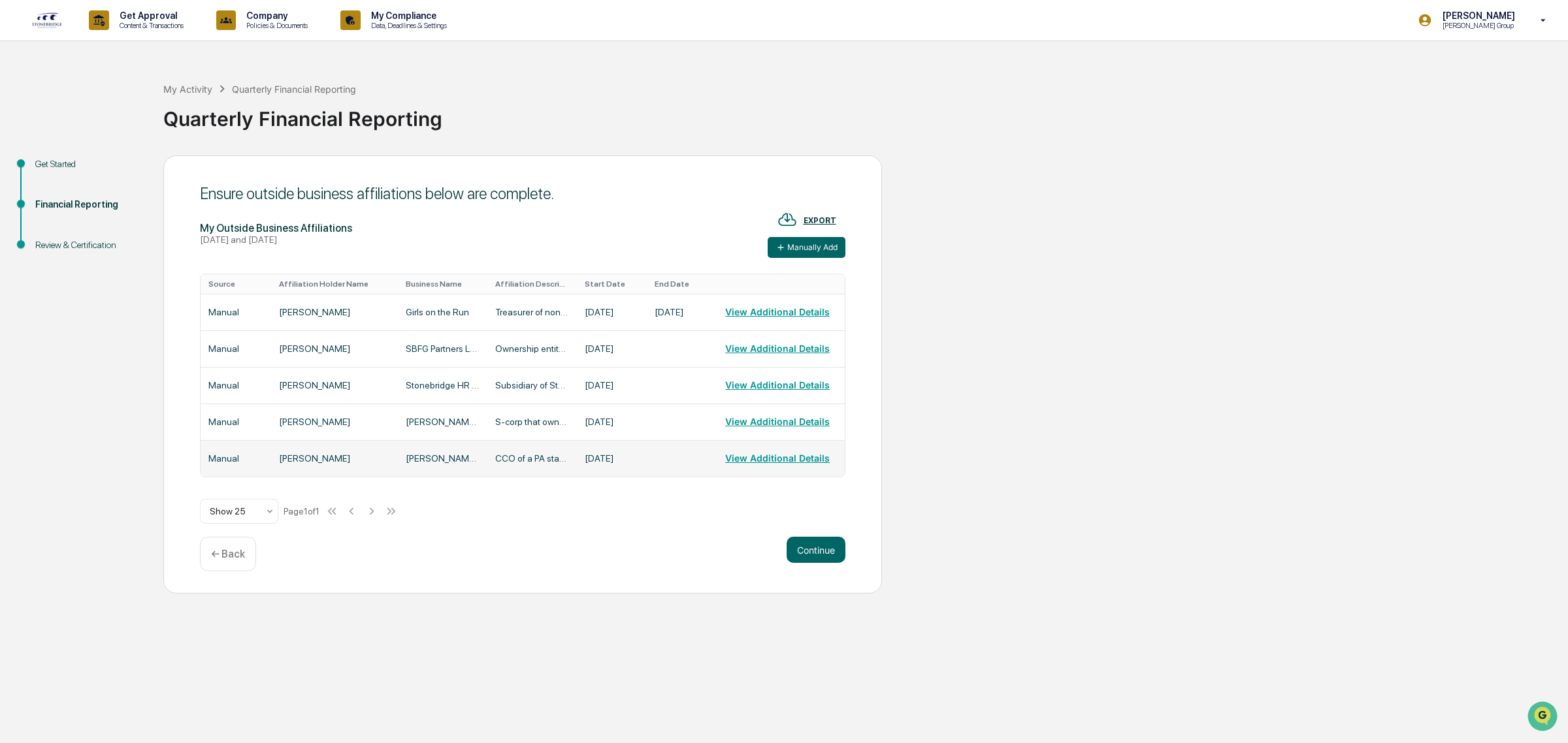
click at [687, 460] on td at bounding box center [682, 458] width 71 height 36
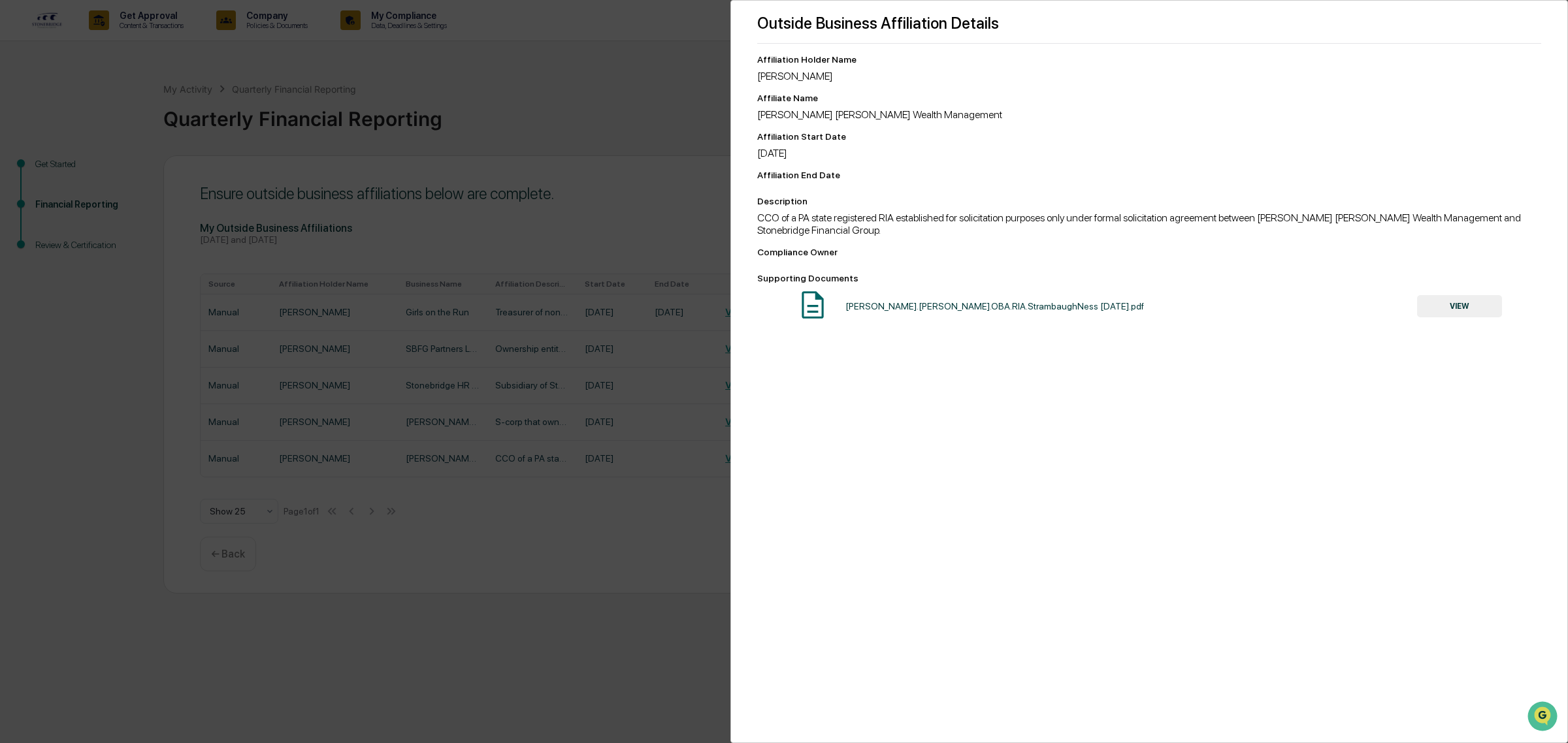
click at [474, 150] on div "Outside Business Affiliation Details Affiliation Holder Name [PERSON_NAME] Affi…" at bounding box center [784, 371] width 1568 height 743
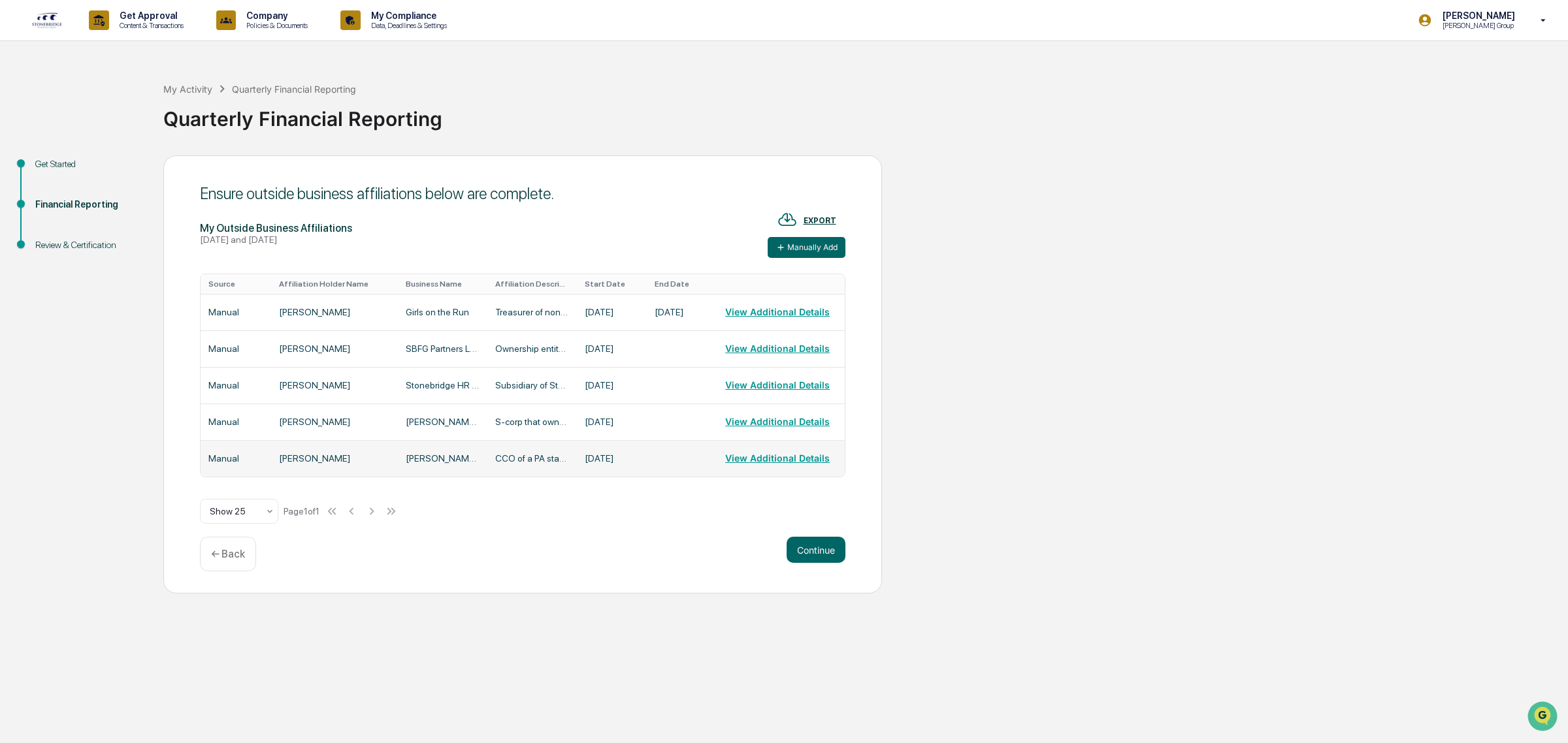
click at [605, 458] on td "[DATE]" at bounding box center [612, 458] width 71 height 36
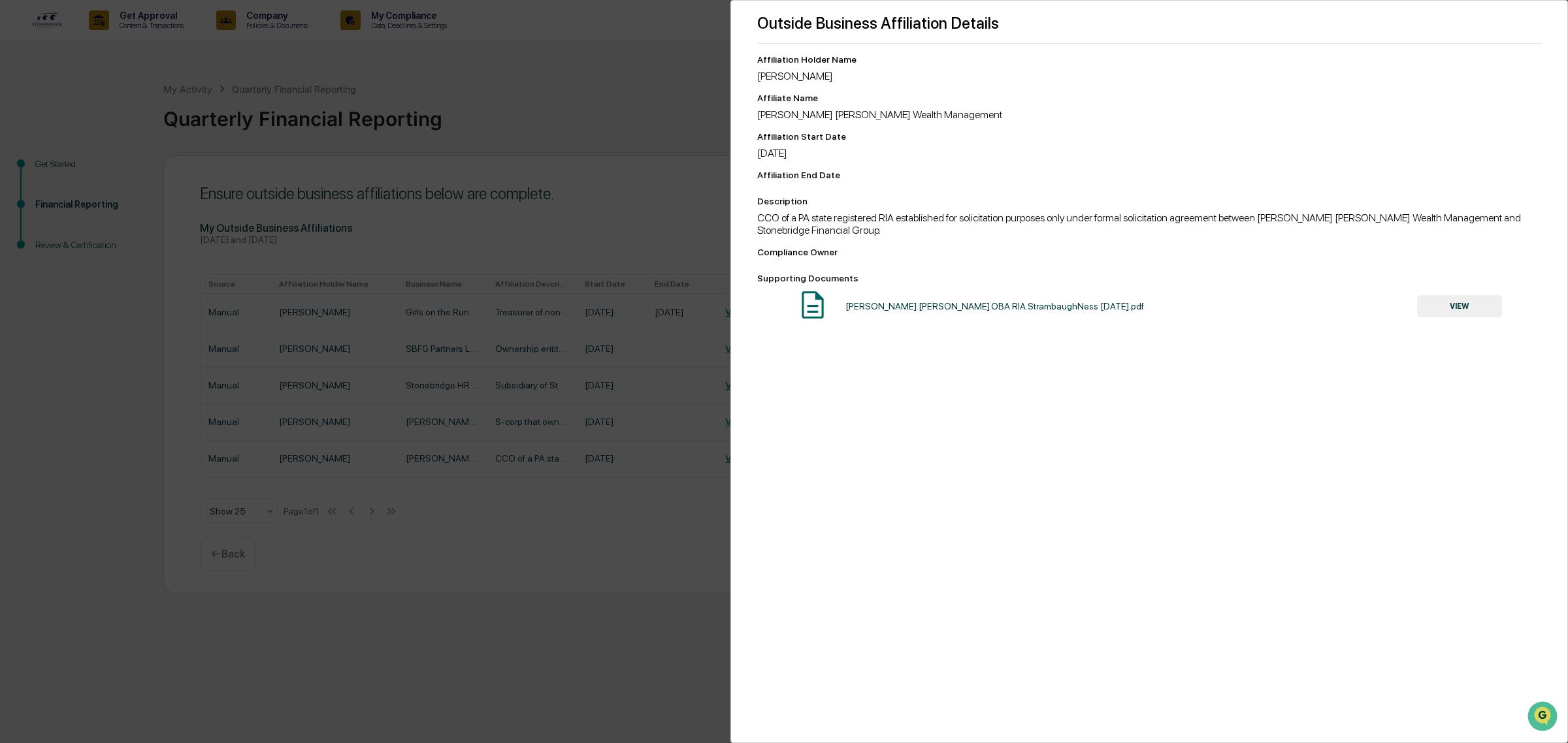
click at [1444, 318] on button "VIEW" at bounding box center [1459, 306] width 85 height 22
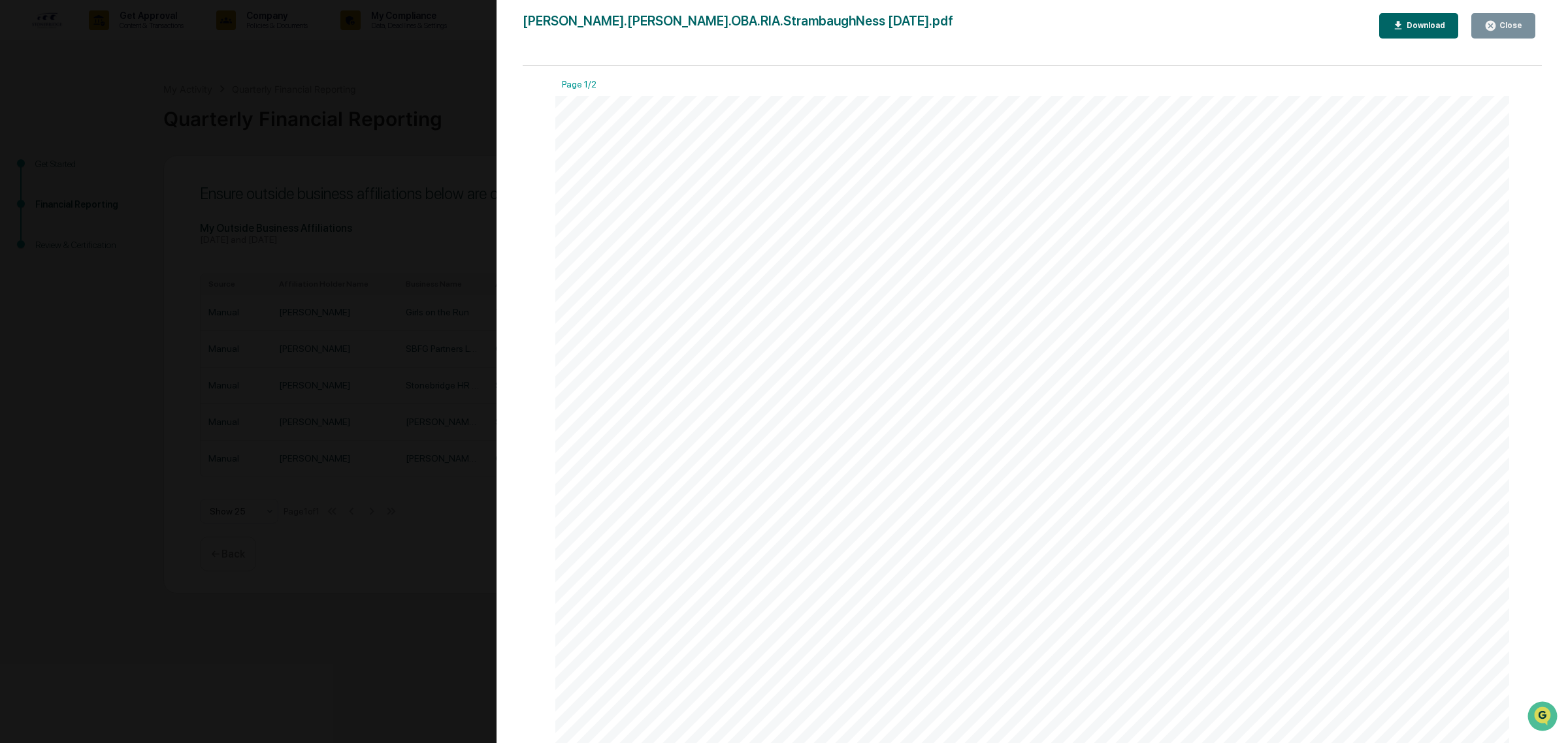
click at [1516, 22] on div "Close" at bounding box center [1509, 26] width 25 height 9
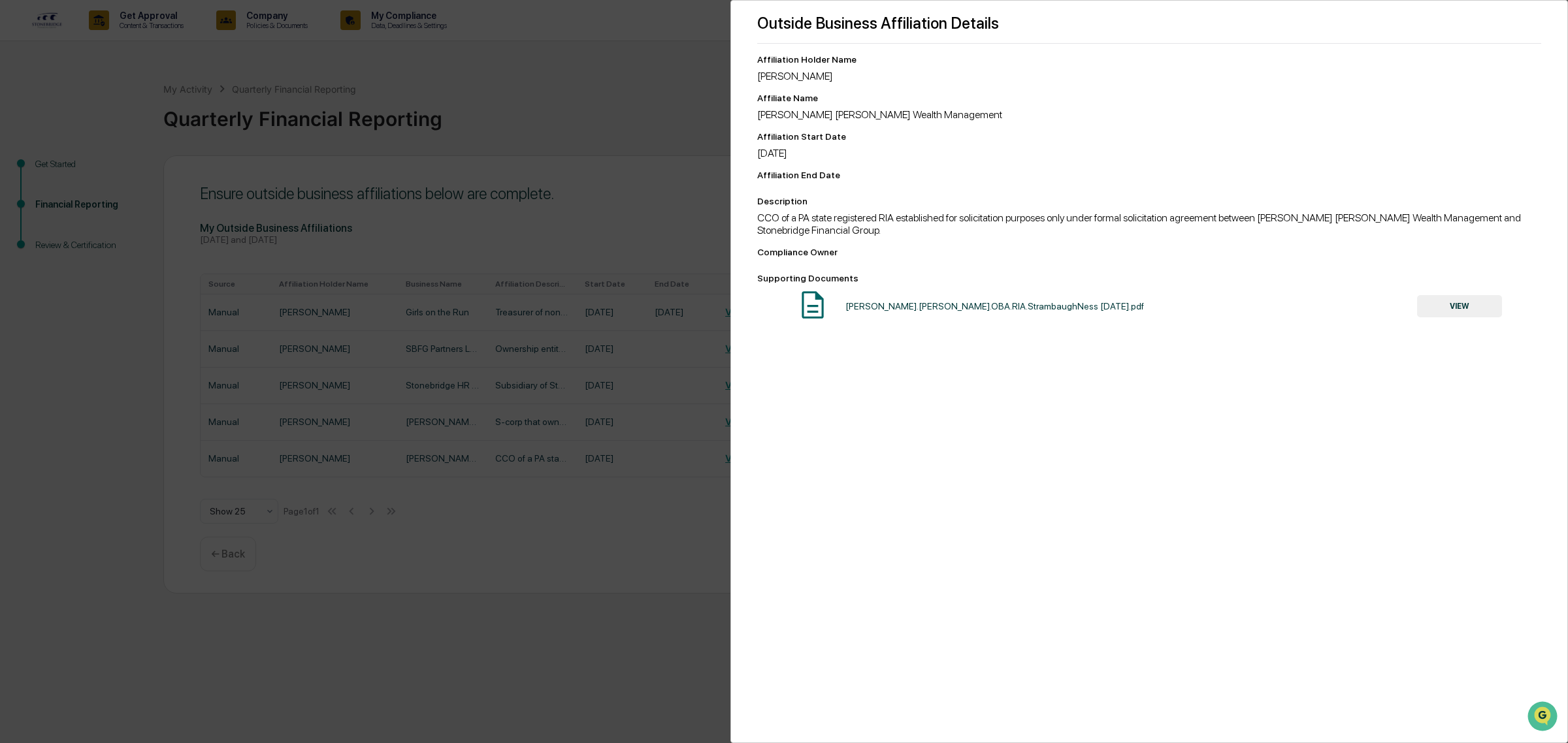
click at [630, 130] on div "Outside Business Affiliation Details Affiliation Holder Name [PERSON_NAME] Affi…" at bounding box center [784, 371] width 1568 height 743
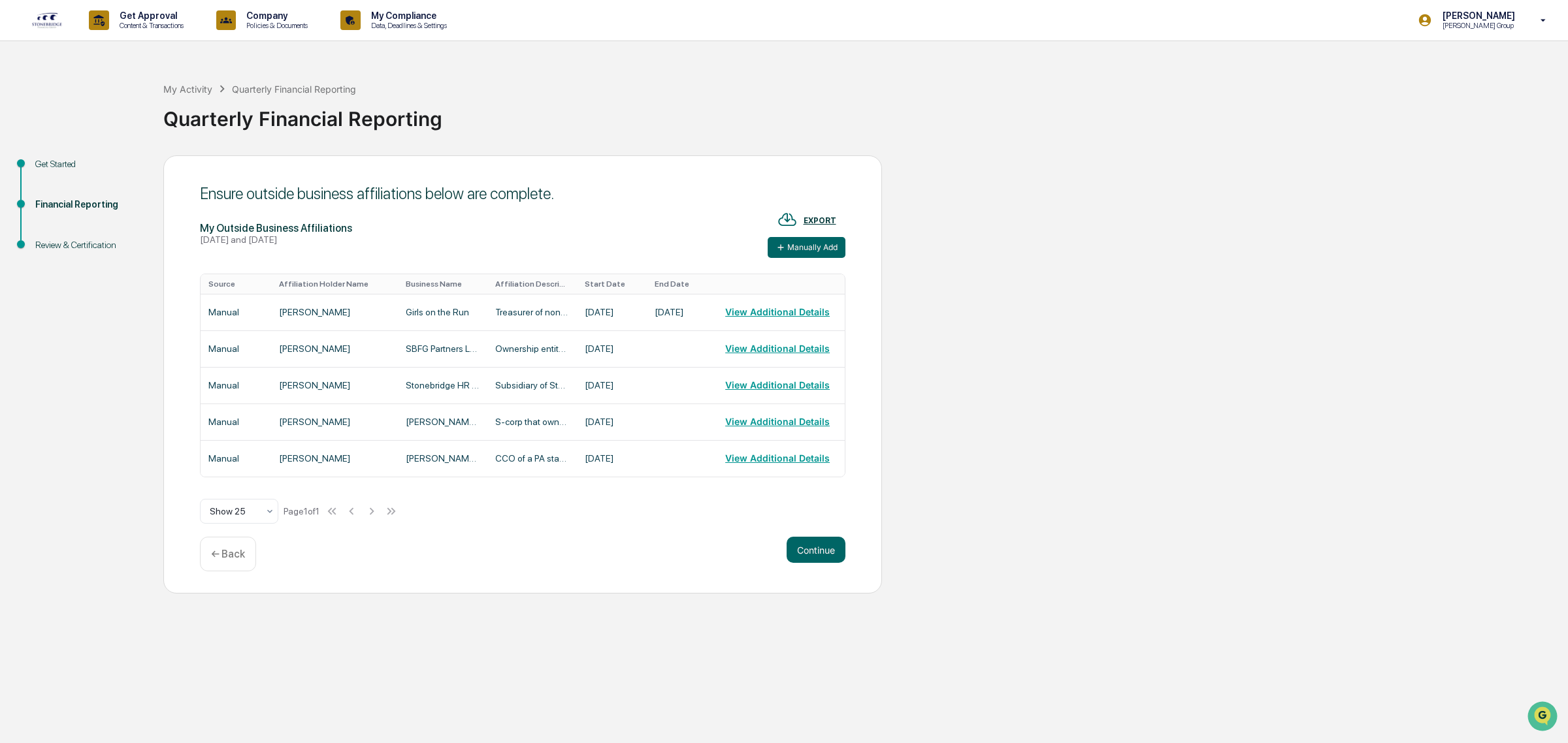
drag, startPoint x: 827, startPoint y: 553, endPoint x: 635, endPoint y: 535, distance: 192.8
click at [635, 535] on div "Ensure outside business affiliations below are complete. My Outside Business Af…" at bounding box center [523, 374] width 719 height 439
click at [819, 556] on button "Continue" at bounding box center [815, 549] width 59 height 26
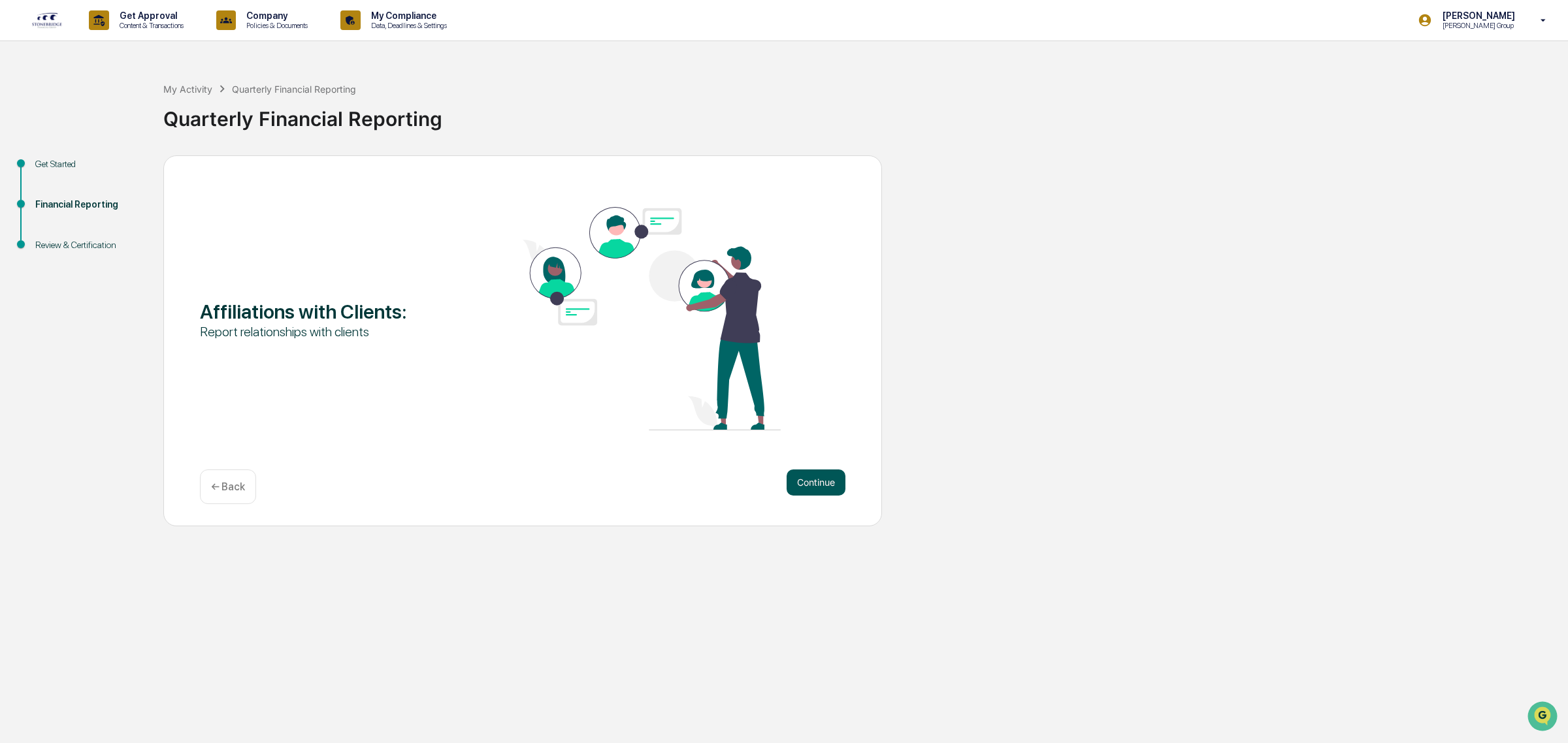
click at [802, 480] on button "Continue" at bounding box center [815, 482] width 59 height 26
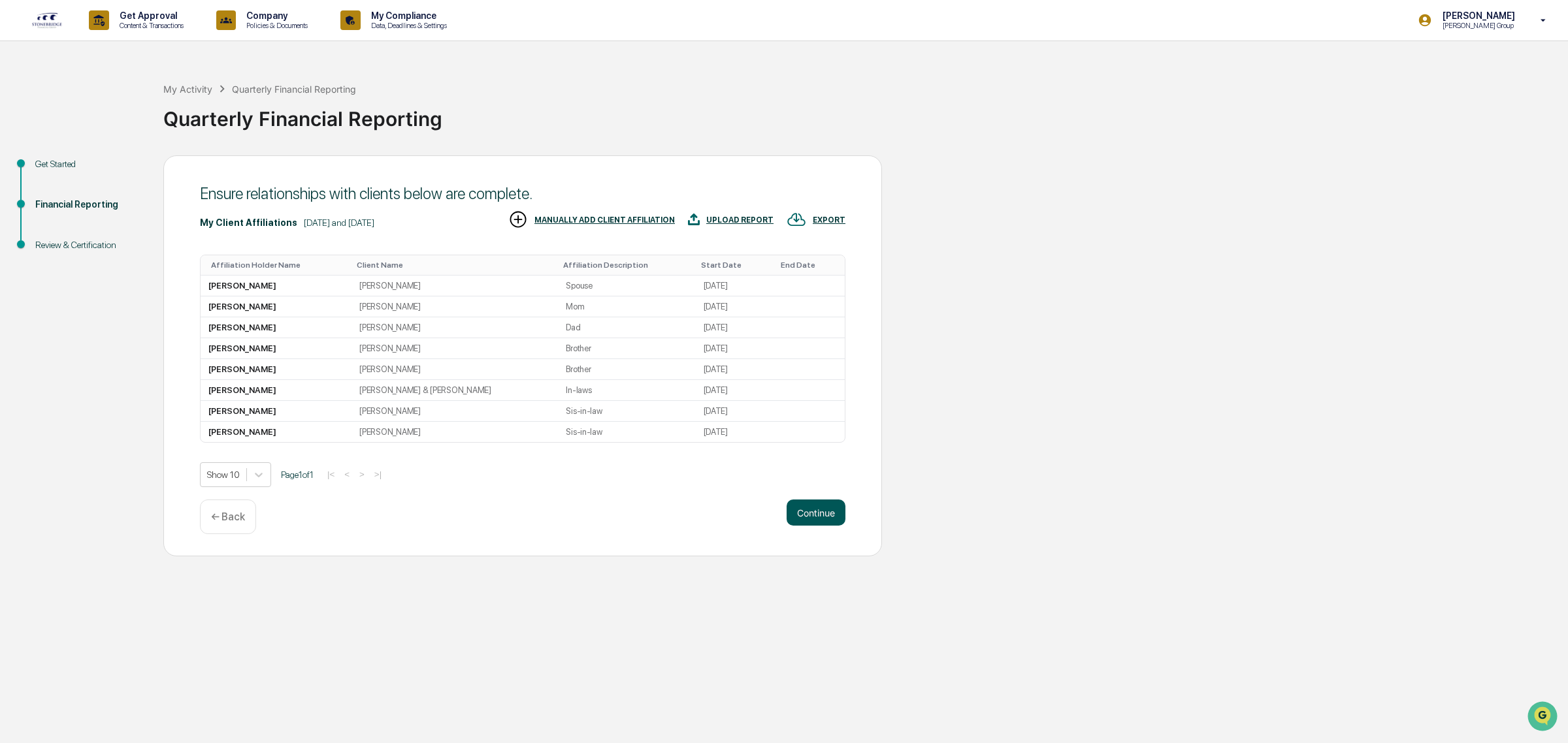
click at [799, 524] on button "Continue" at bounding box center [815, 512] width 59 height 26
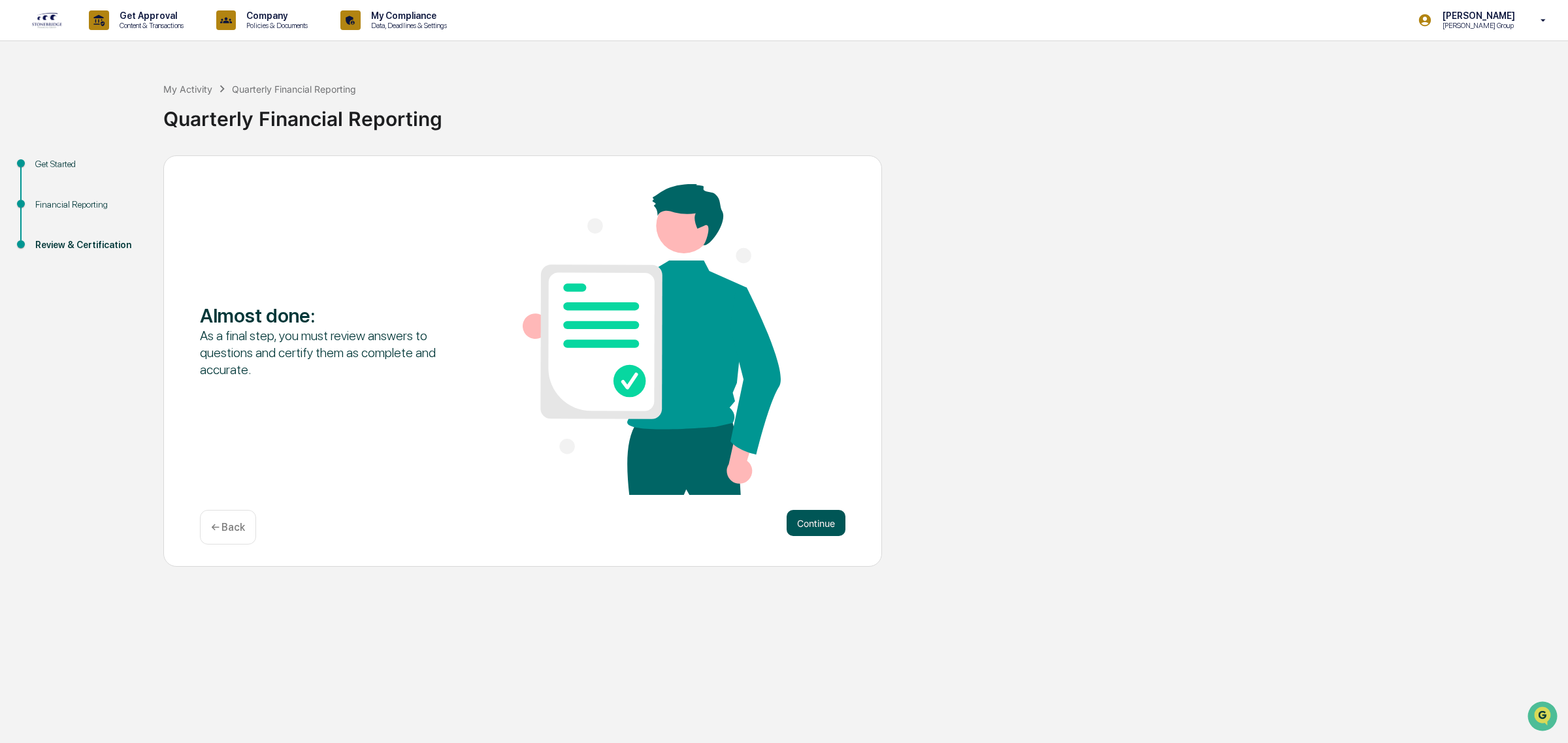
click at [797, 529] on button "Continue" at bounding box center [815, 523] width 59 height 26
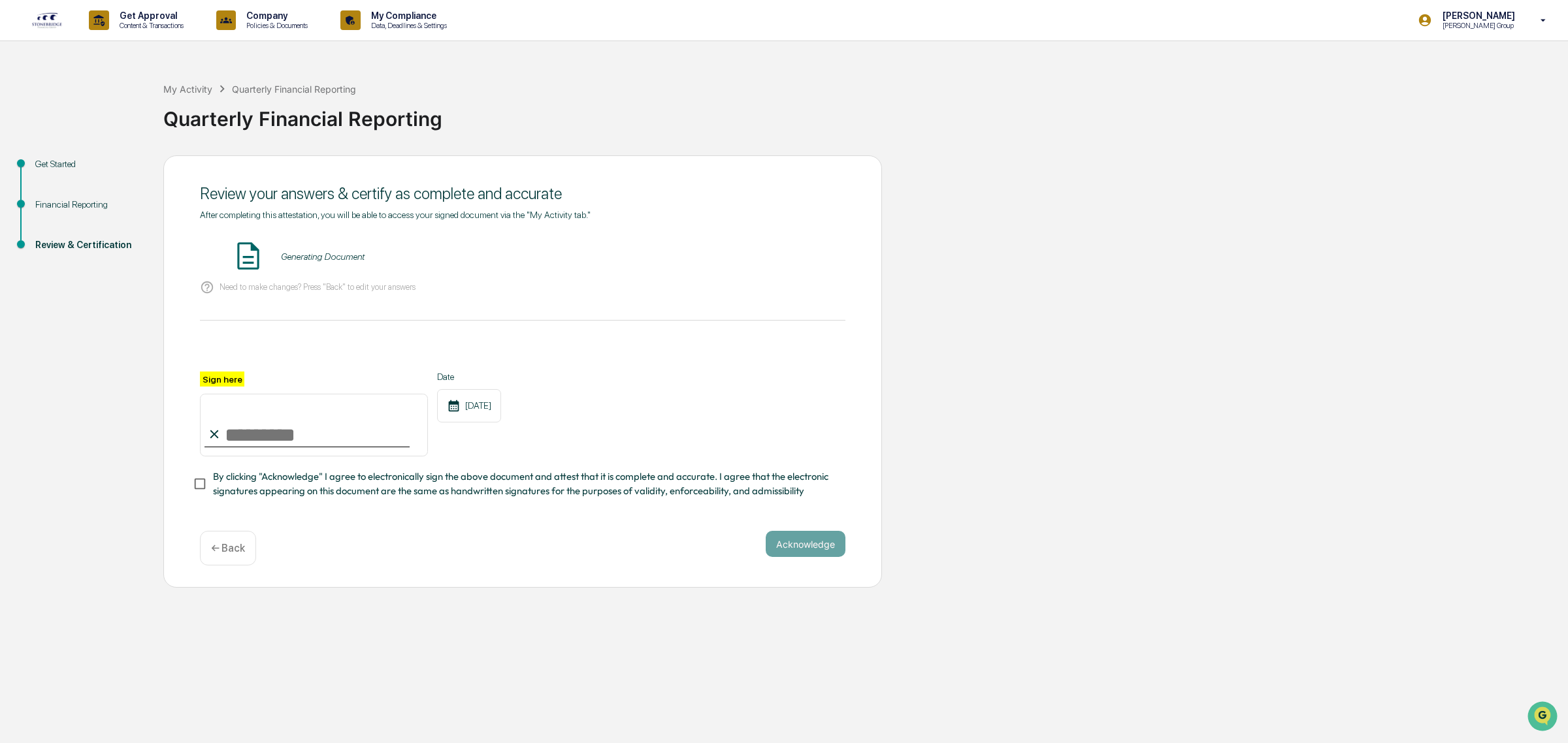
click at [308, 433] on input "Sign here" at bounding box center [314, 425] width 228 height 63
type input "**********"
click at [314, 506] on div "**********" at bounding box center [522, 364] width 645 height 309
click at [375, 499] on span "By clicking "Acknowledge" I agree to electronically sign the above document and…" at bounding box center [524, 484] width 622 height 29
click at [766, 255] on button "VIEW" at bounding box center [770, 257] width 85 height 22
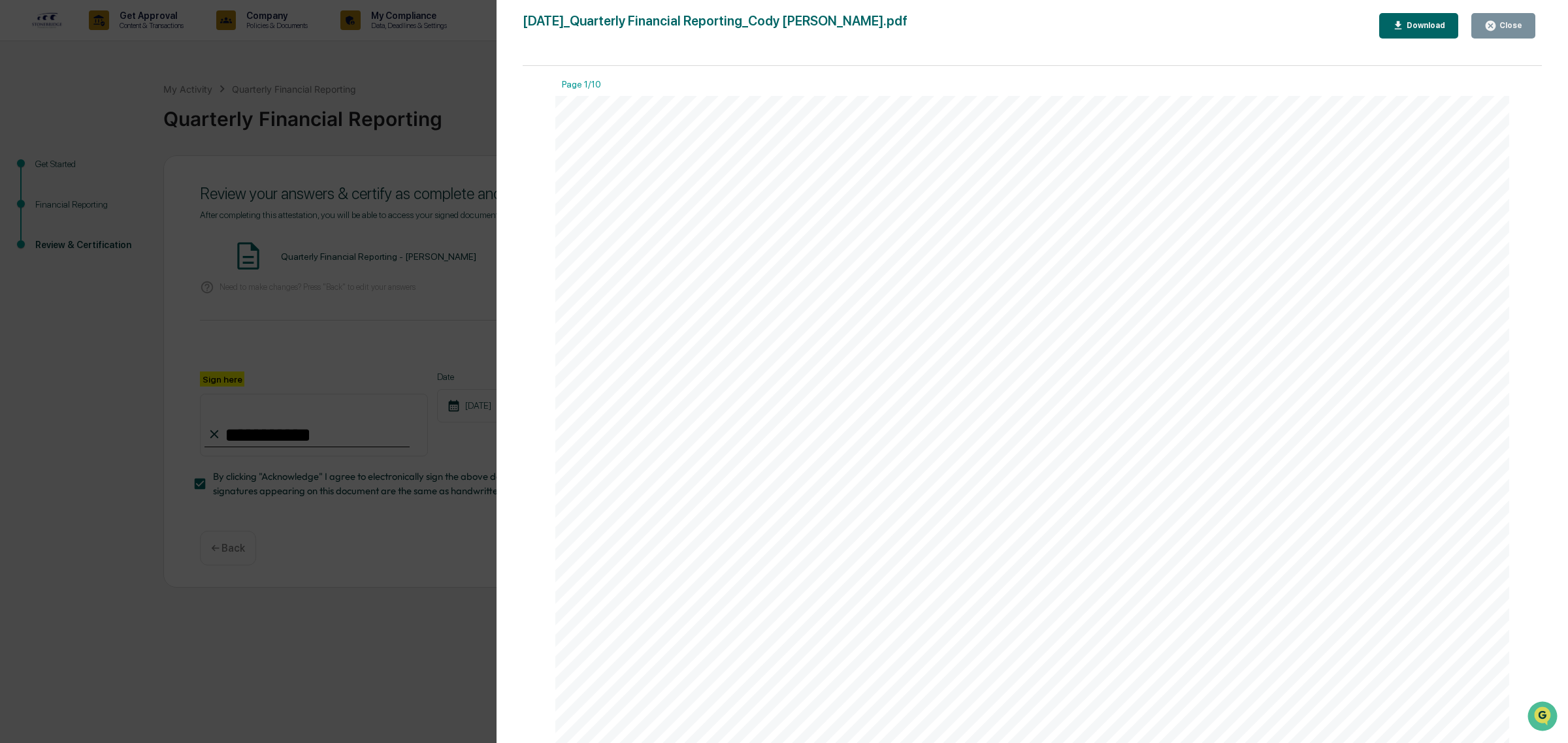
click at [1495, 25] on icon "button" at bounding box center [1490, 26] width 10 height 10
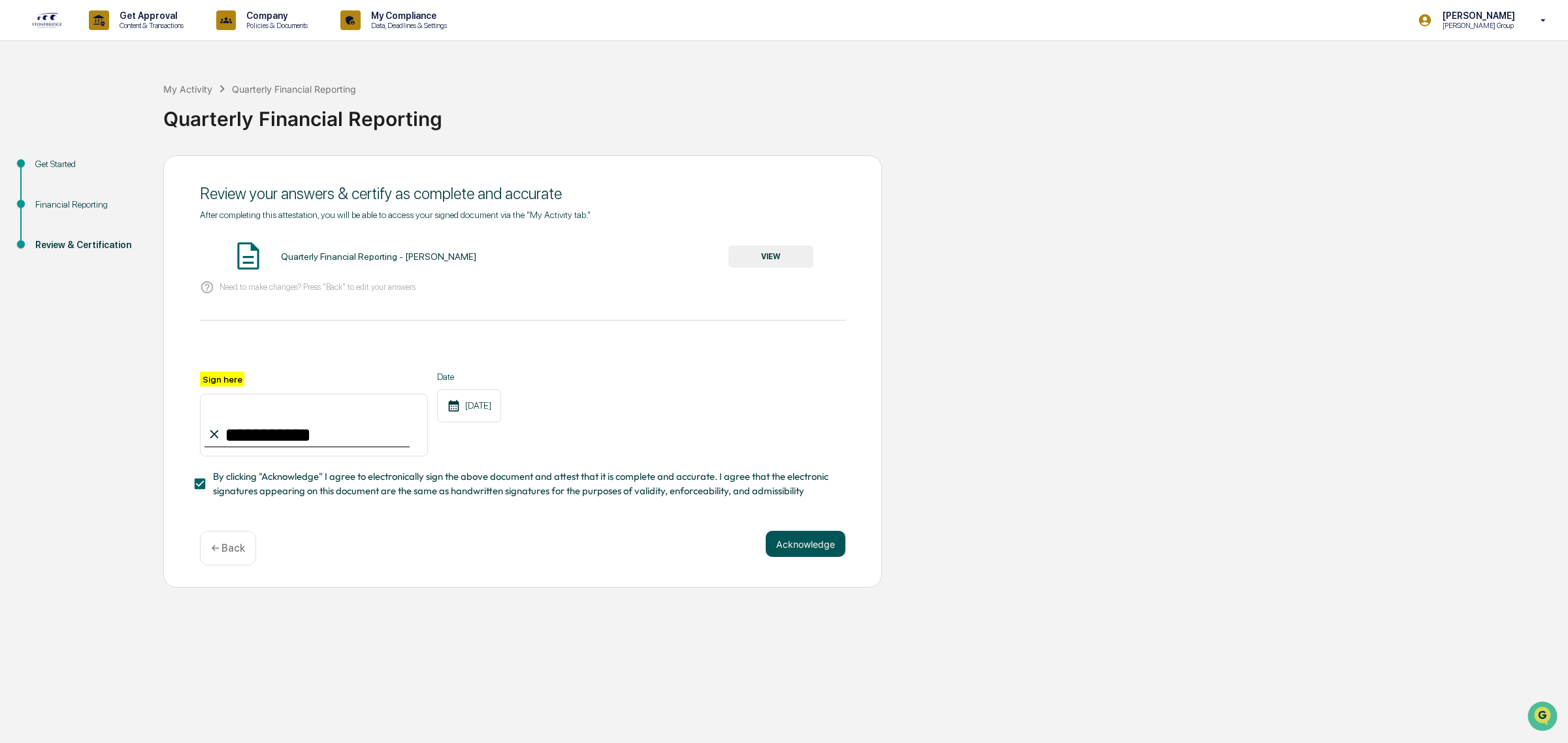
click at [789, 545] on button "Acknowledge" at bounding box center [806, 543] width 79 height 26
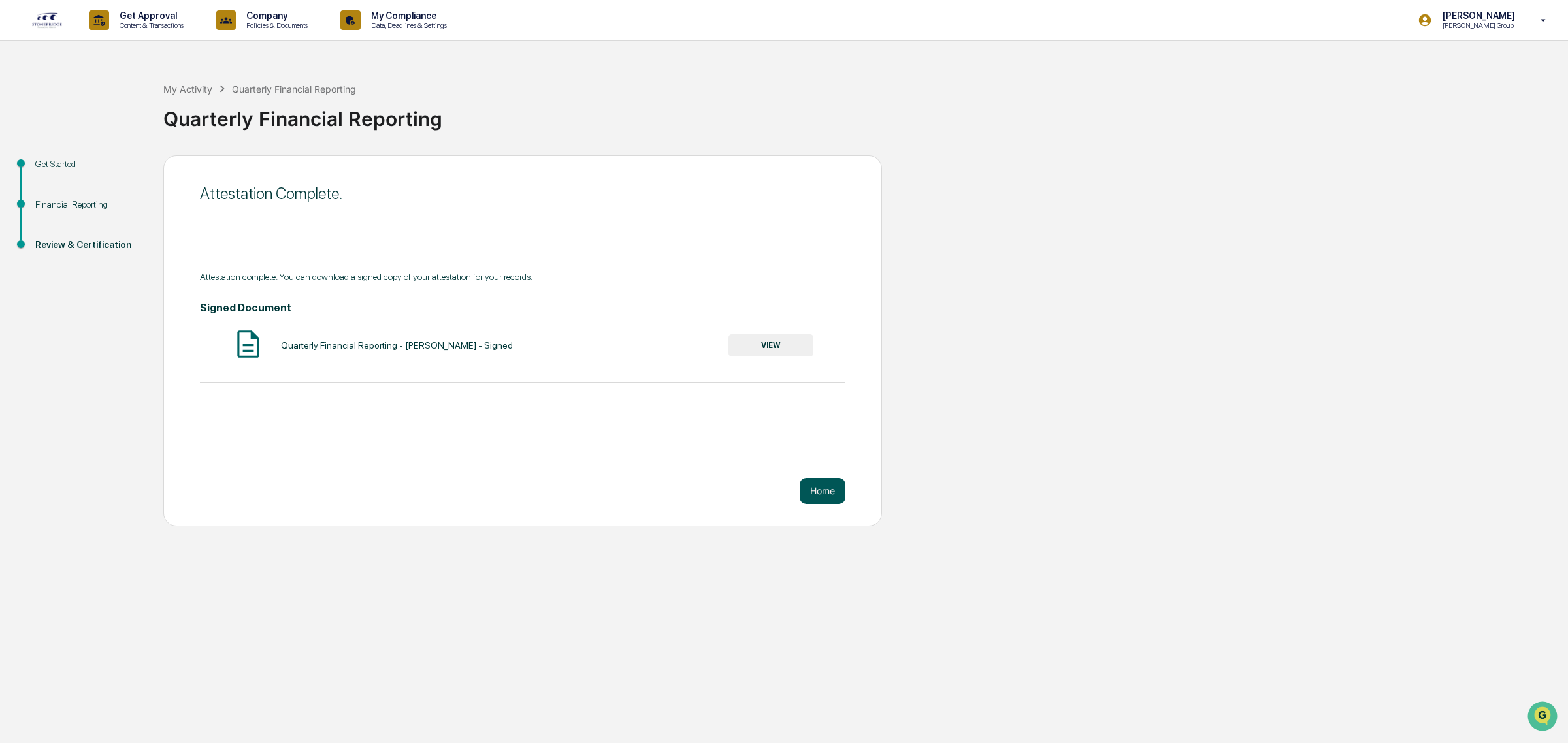
click at [827, 484] on button "Home" at bounding box center [822, 490] width 46 height 26
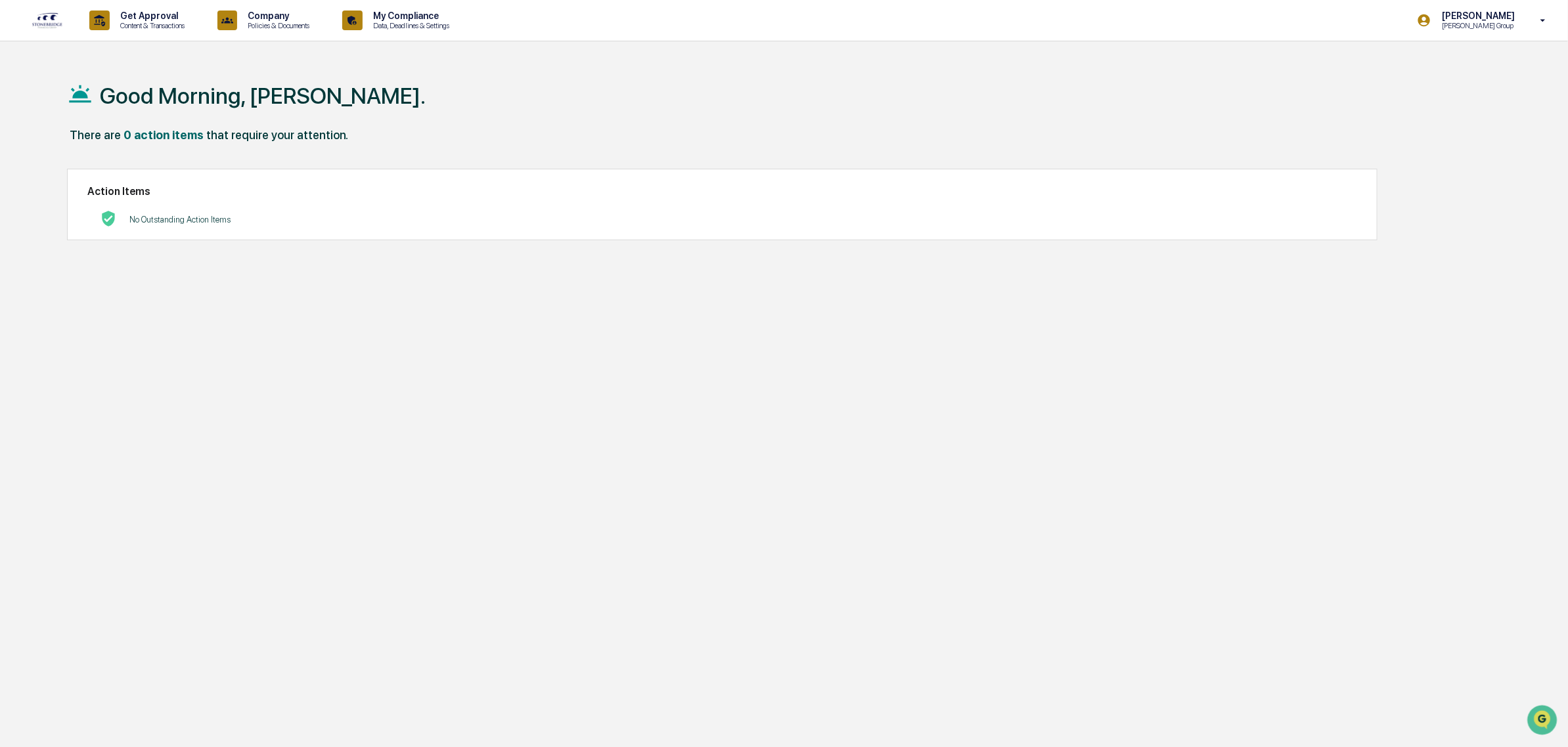
drag, startPoint x: 1557, startPoint y: 44, endPoint x: 1305, endPoint y: 103, distance: 258.8
click at [1087, 179] on div "Action Items No Outstanding Action Items" at bounding box center [722, 205] width 1310 height 72
click at [1505, 29] on p "[PERSON_NAME] Group" at bounding box center [1475, 26] width 90 height 9
click at [1432, 70] on li "Switch to Admin view..." at bounding box center [1473, 67] width 184 height 25
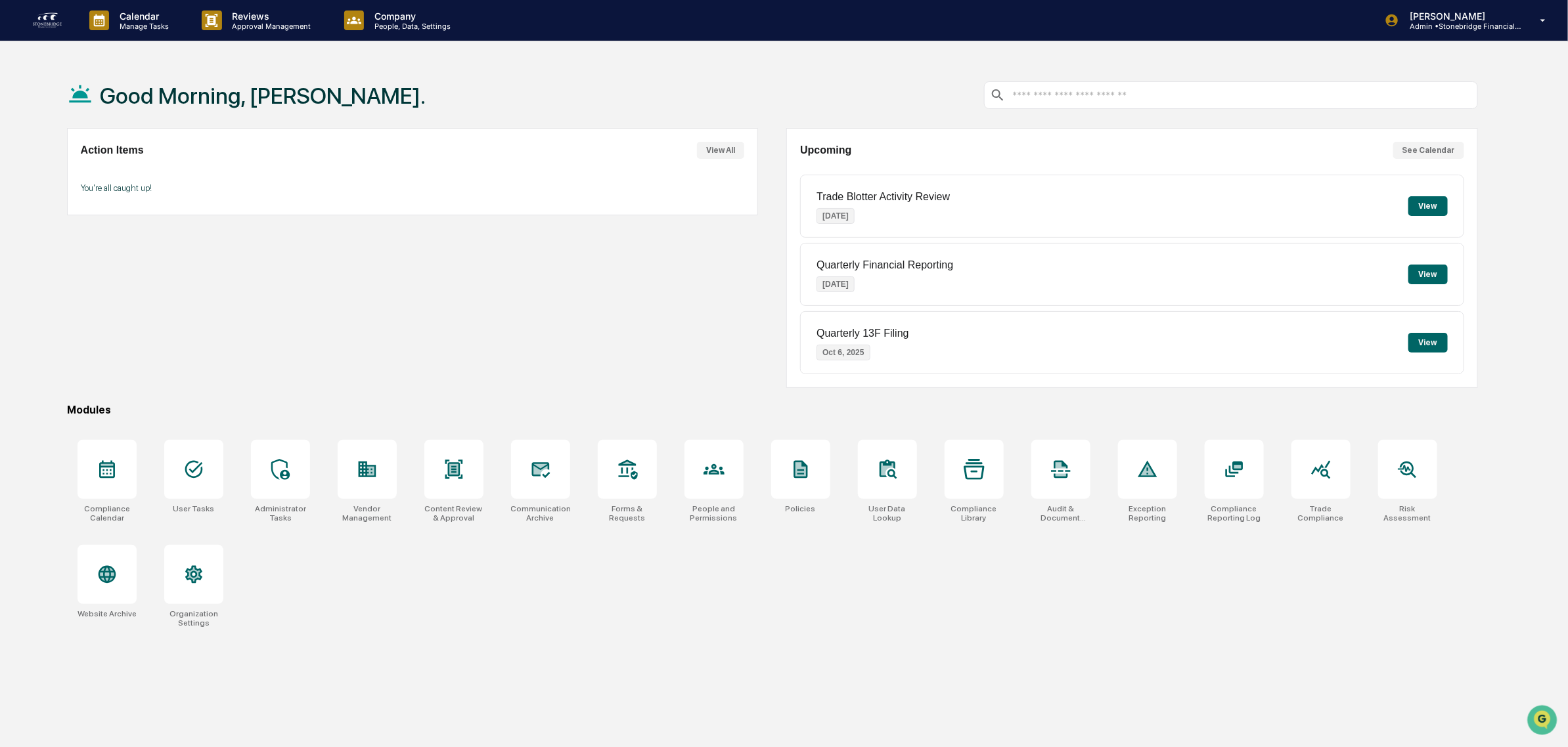
click at [1426, 200] on button "View" at bounding box center [1428, 206] width 39 height 20
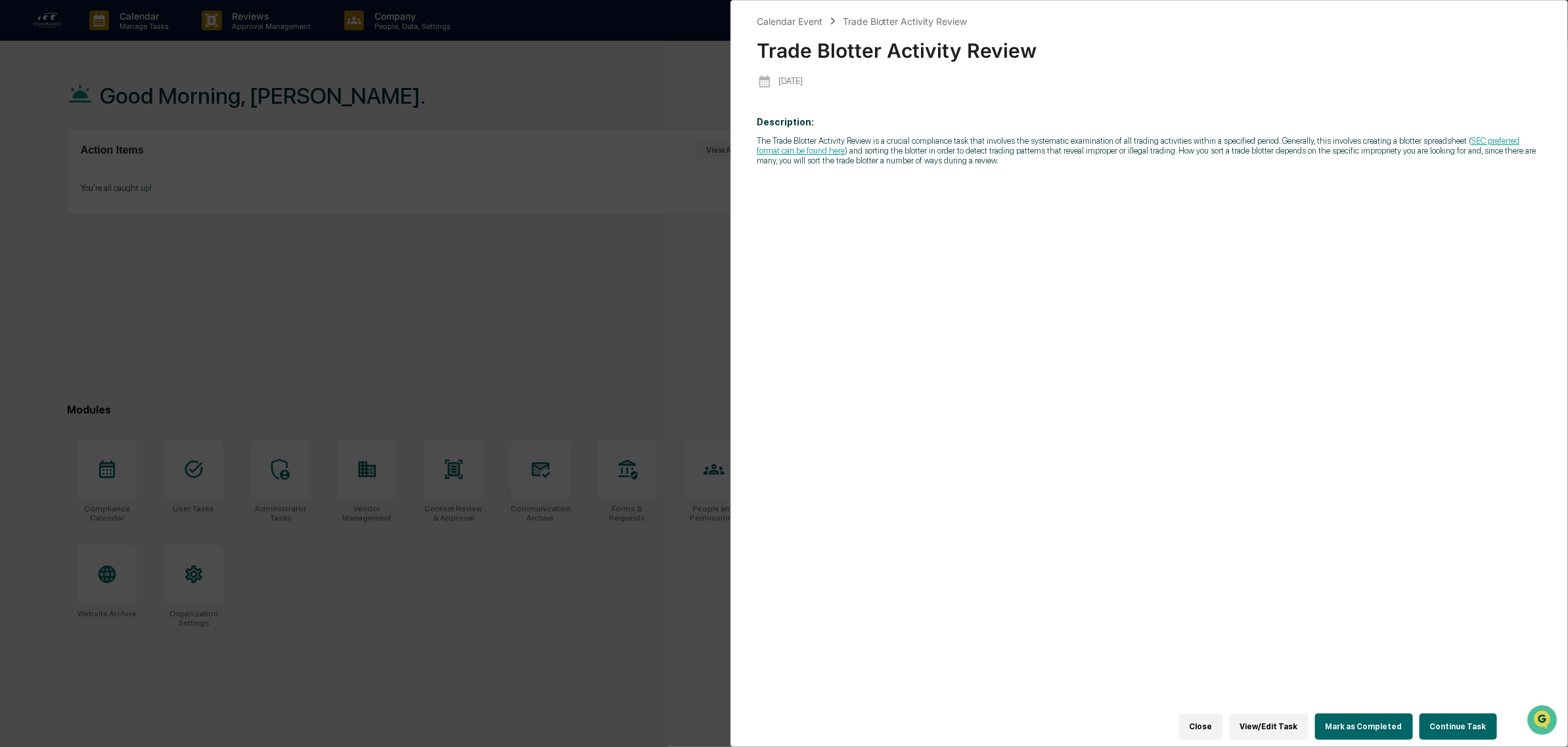
click at [1466, 724] on button "Continue Task" at bounding box center [1458, 726] width 77 height 26
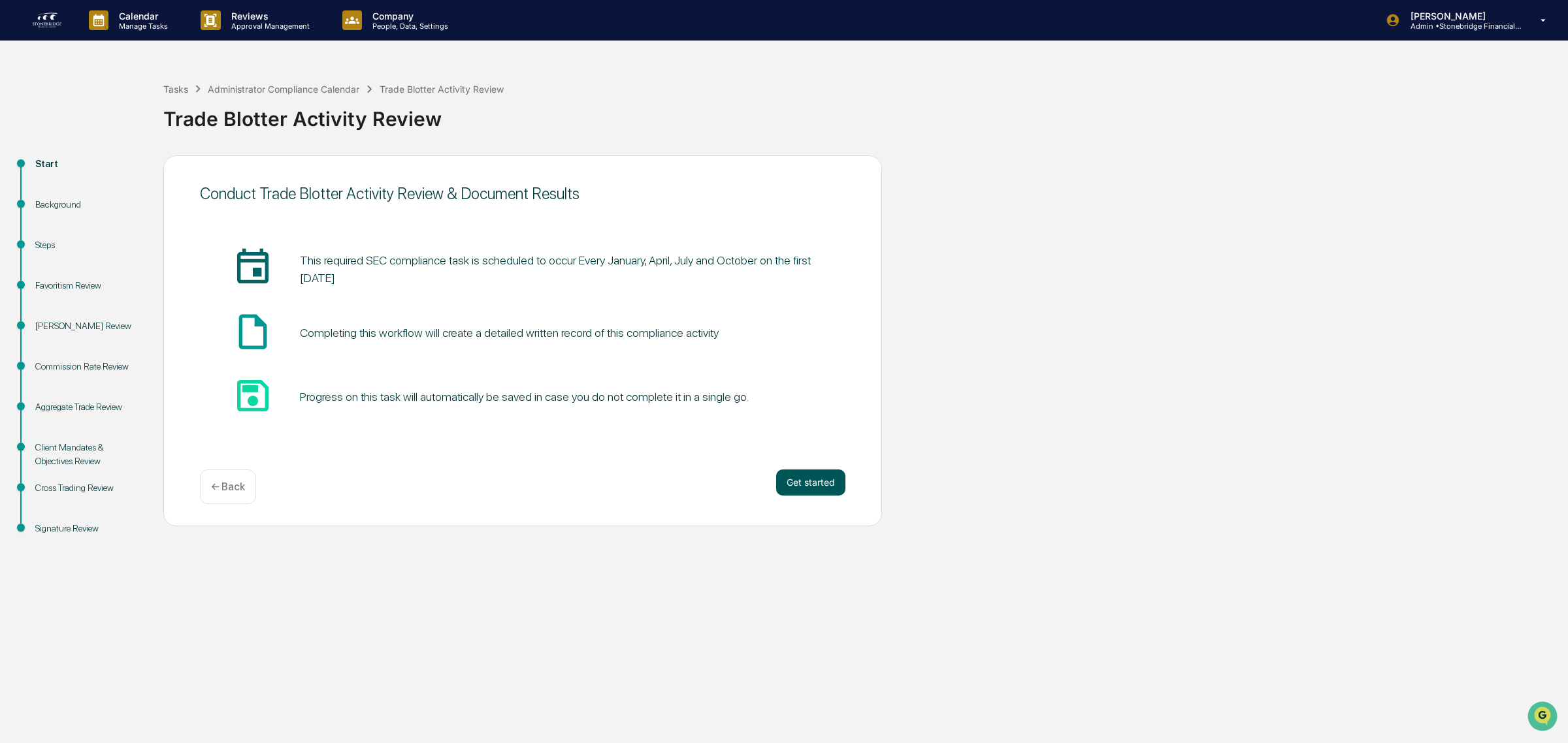
click at [798, 493] on button "Get started" at bounding box center [810, 482] width 69 height 26
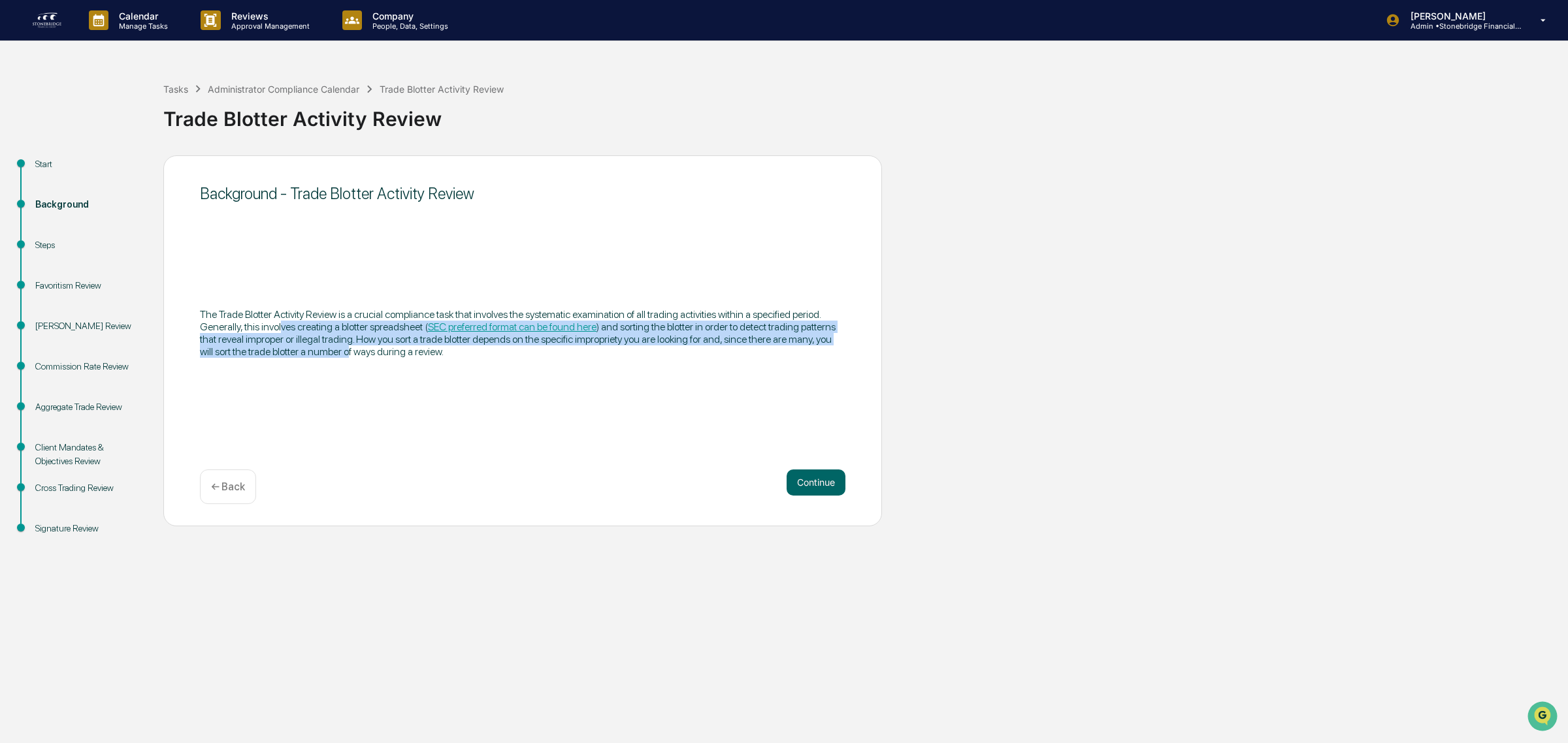
drag, startPoint x: 281, startPoint y: 322, endPoint x: 350, endPoint y: 365, distance: 81.3
click at [350, 365] on div "The Trade Blotter Activity Review is a crucial compliance task that involves th…" at bounding box center [522, 333] width 645 height 71
click at [350, 366] on div "The Trade Blotter Activity Review is a crucial compliance task that involves th…" at bounding box center [522, 333] width 645 height 71
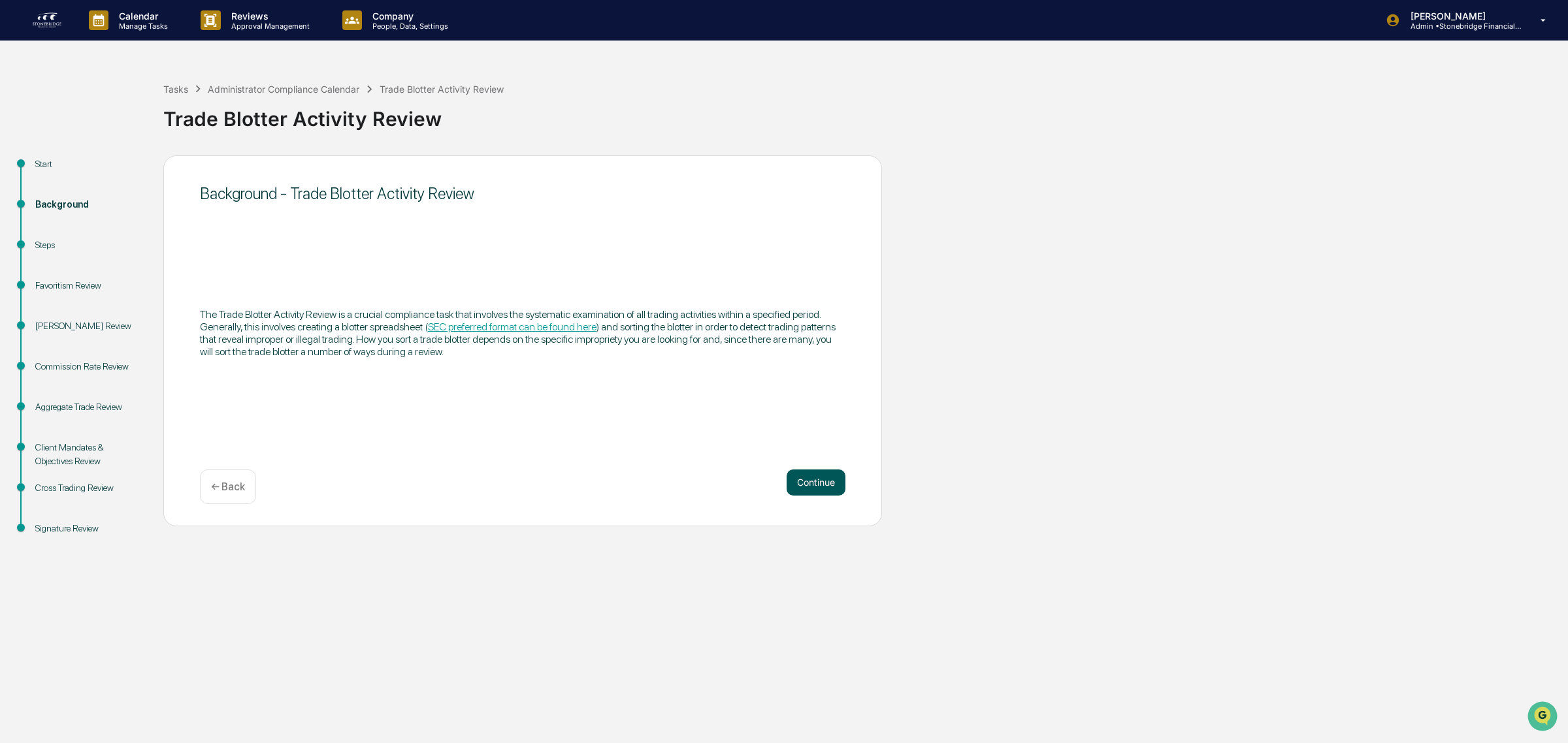
click at [811, 478] on button "Continue" at bounding box center [815, 482] width 59 height 26
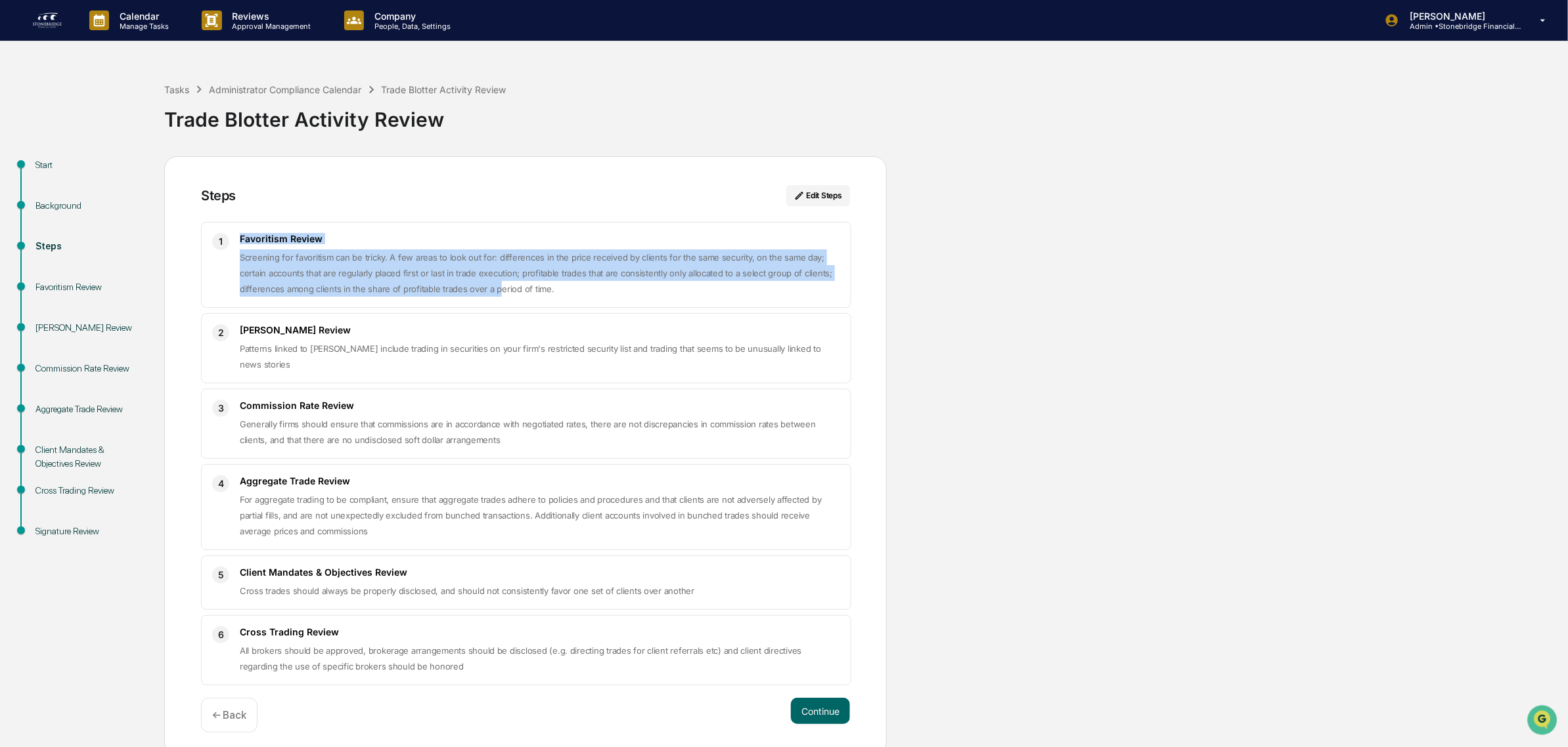
drag, startPoint x: 224, startPoint y: 245, endPoint x: 496, endPoint y: 286, distance: 275.1
click at [496, 286] on div "1 Favoritism Review Screening for favoritism can be tricky. A few areas to look…" at bounding box center [526, 265] width 650 height 86
click at [496, 286] on span "Screening for favoritism can be tricky. A few areas to look out for: difference…" at bounding box center [536, 273] width 592 height 42
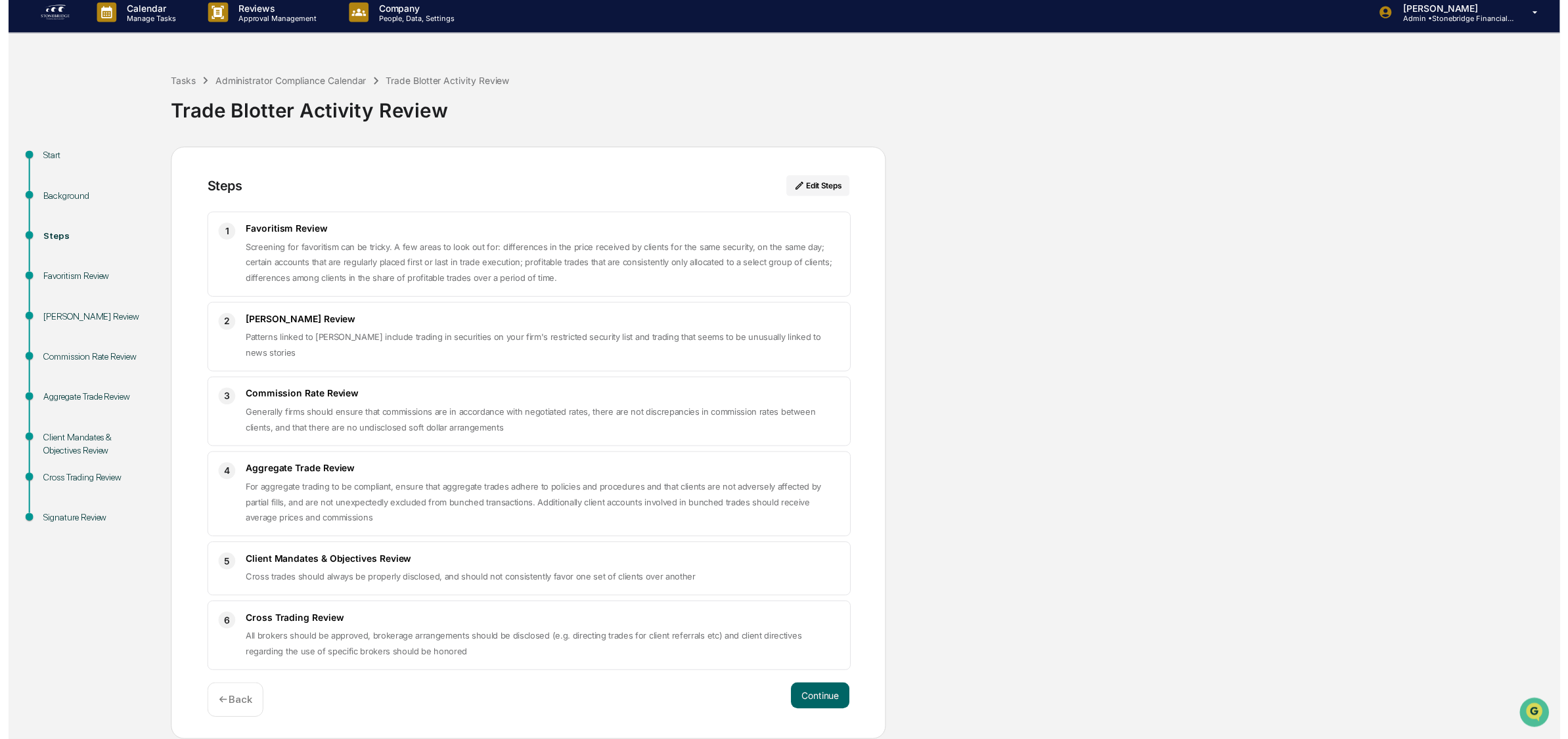
scroll to position [13, 0]
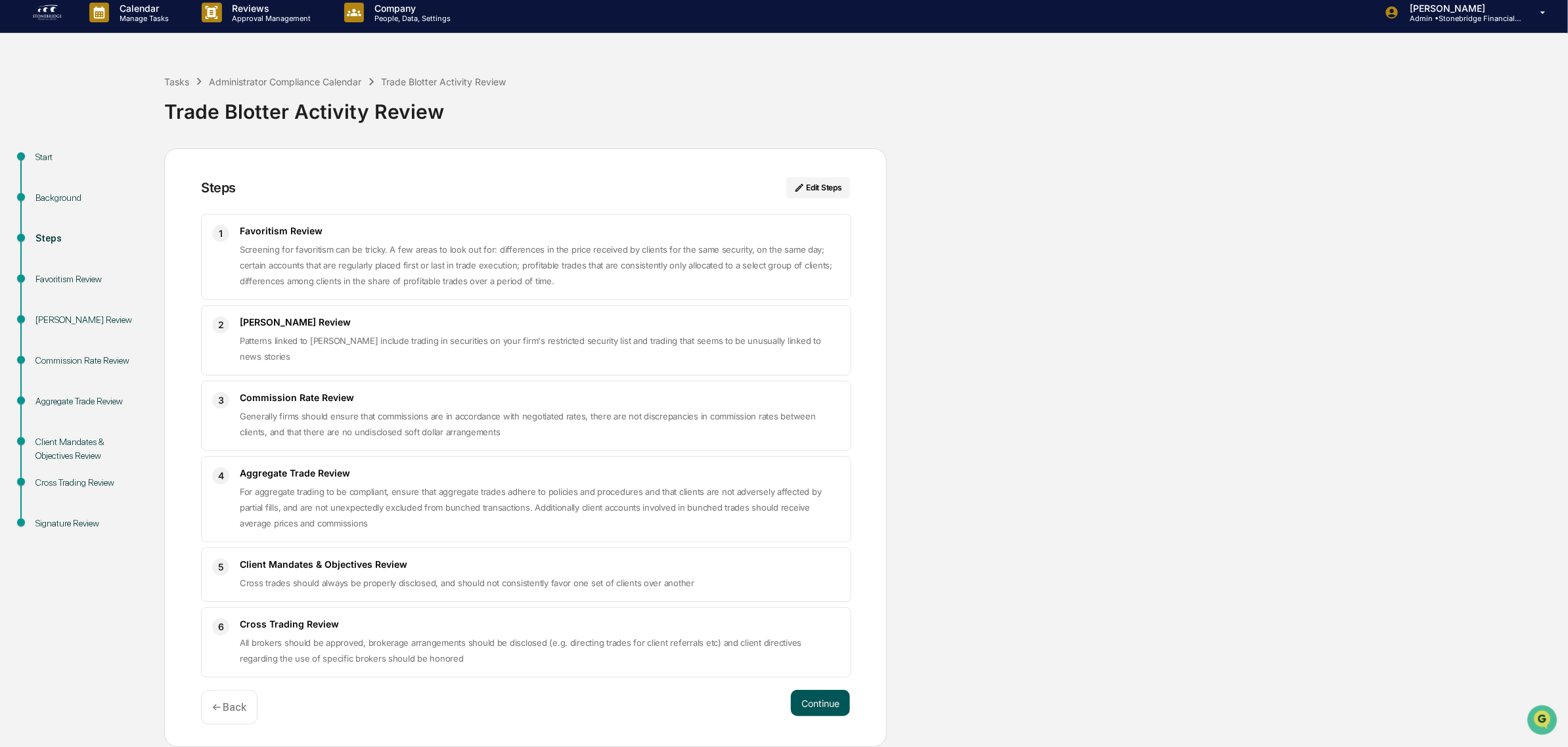
click at [835, 710] on button "Continue" at bounding box center [820, 702] width 59 height 26
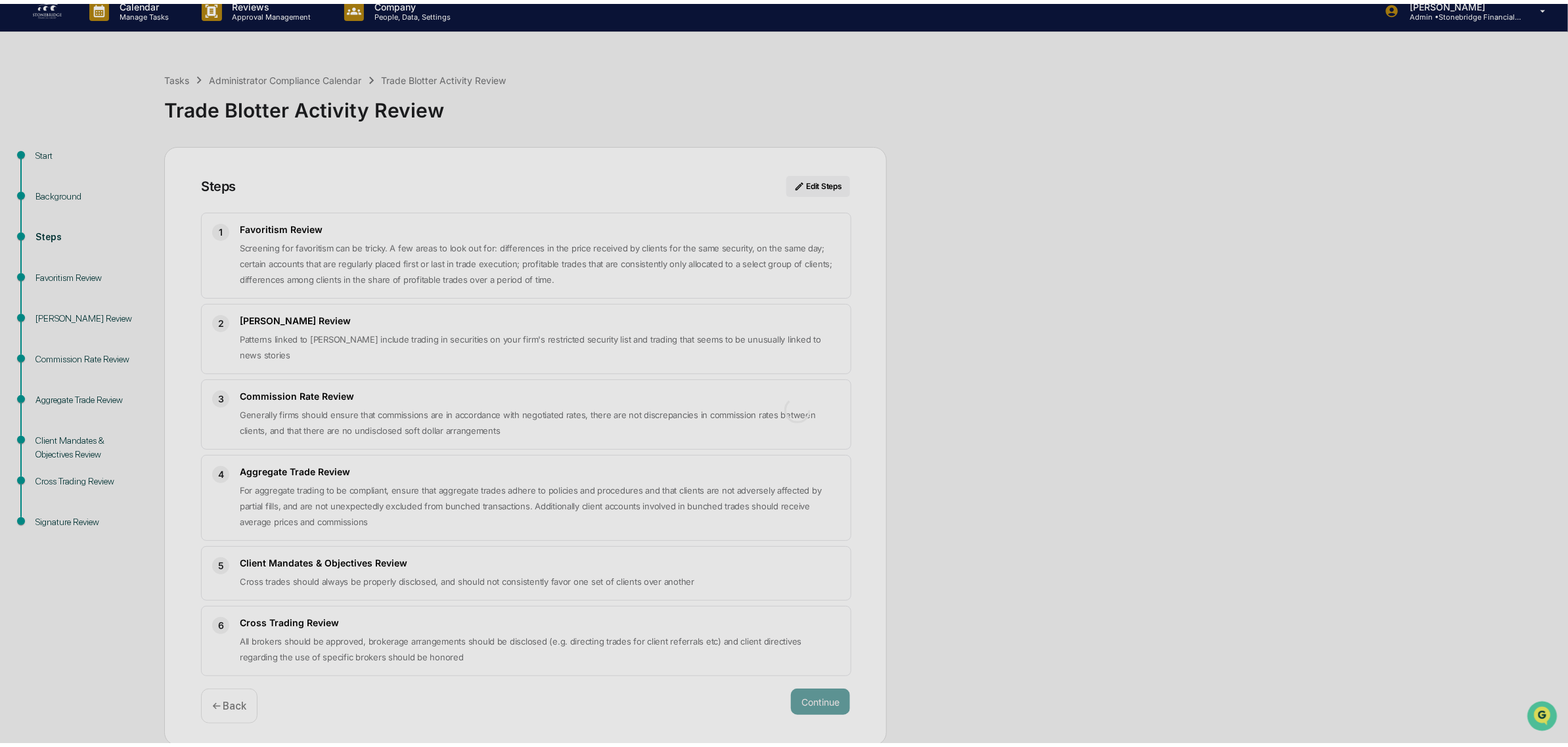
scroll to position [11, 0]
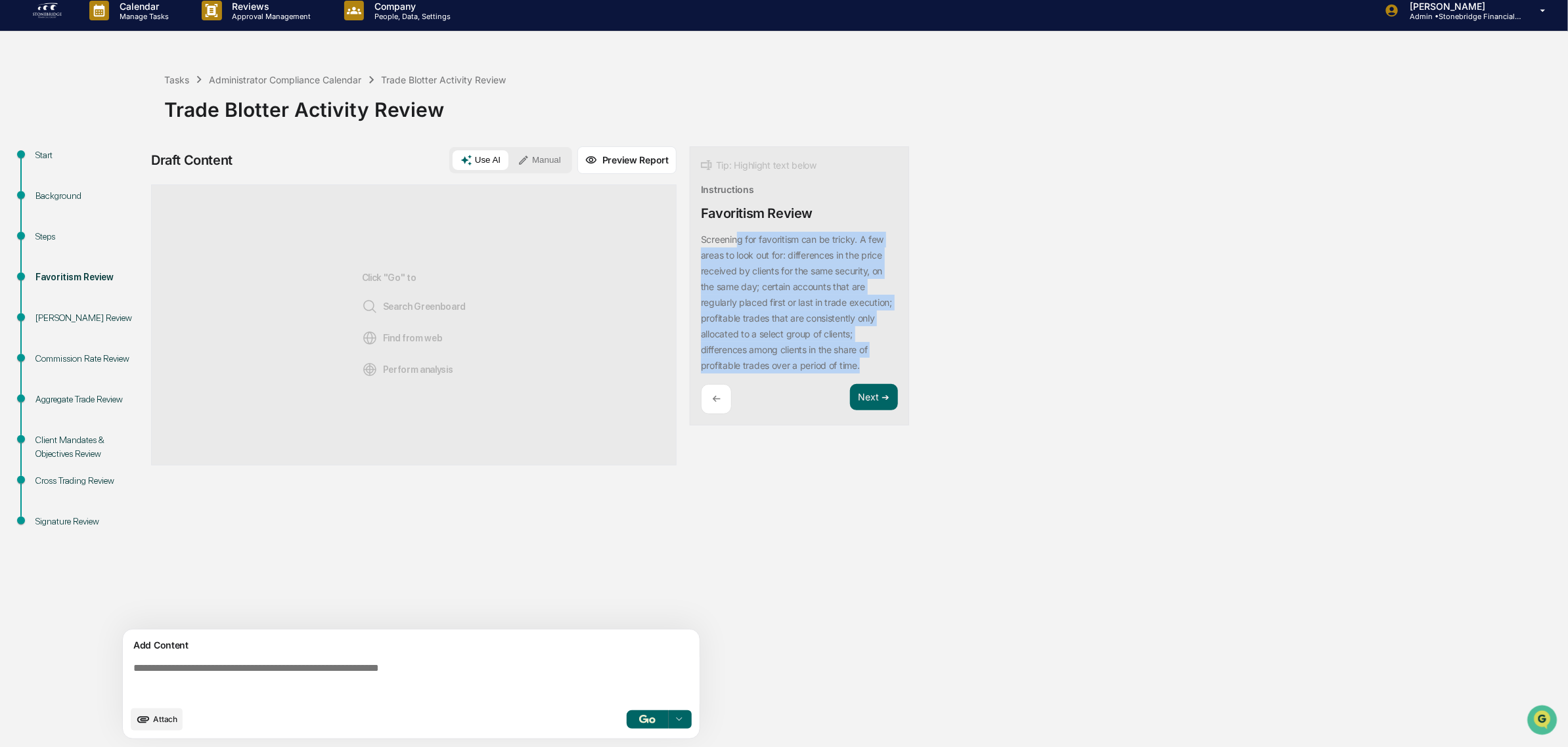
drag, startPoint x: 740, startPoint y: 240, endPoint x: 820, endPoint y: 381, distance: 162.1
click at [820, 374] on div "Screening for favoritism can be tricky. A few areas to look out for: difference…" at bounding box center [799, 302] width 197 height 142
click at [816, 374] on div "Screening for favoritism can be tricky. A few areas to look out for: difference…" at bounding box center [799, 302] width 197 height 142
drag, startPoint x: 810, startPoint y: 369, endPoint x: 750, endPoint y: 231, distance: 150.5
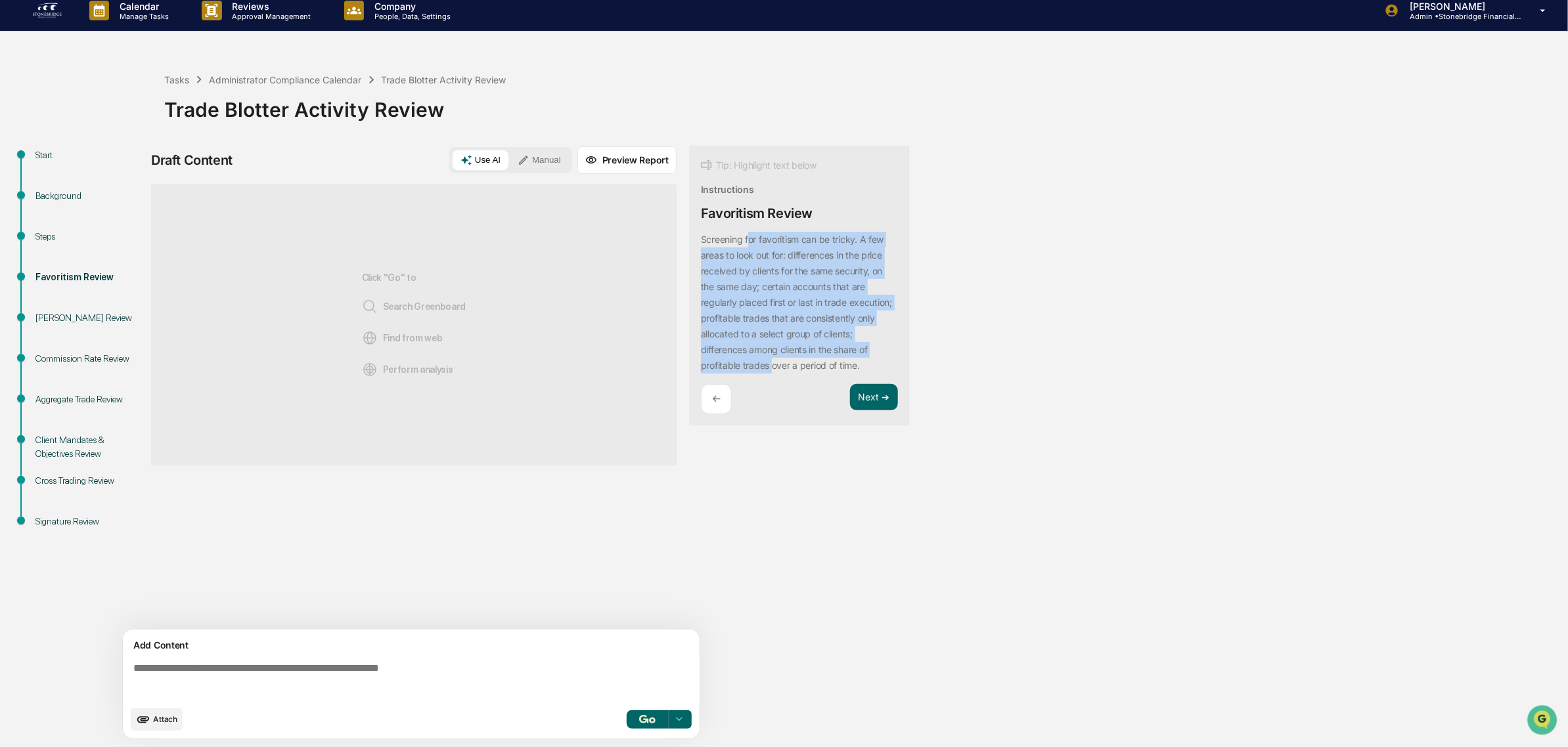
click at [750, 231] on div "Screening for favoritism can be tricky. A few areas to look out for: difference…" at bounding box center [799, 302] width 197 height 142
click at [796, 282] on p "Screening for favoritism can be tricky. A few areas to look out for: difference…" at bounding box center [796, 302] width 191 height 137
drag, startPoint x: 818, startPoint y: 335, endPoint x: 811, endPoint y: 359, distance: 25.0
click at [811, 359] on div "Screening for favoritism can be tricky. A few areas to look out for: difference…" at bounding box center [799, 302] width 197 height 142
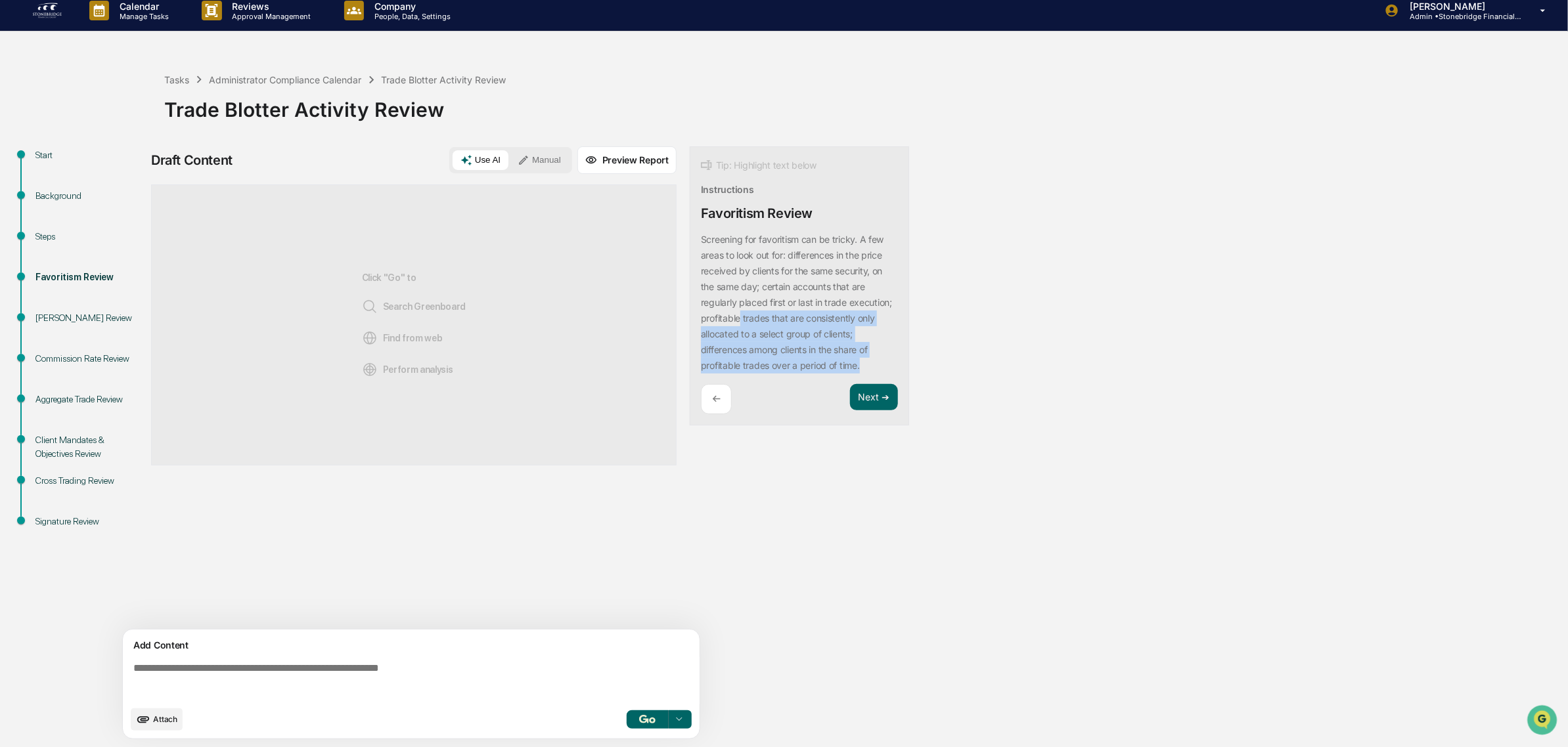
drag, startPoint x: 805, startPoint y: 384, endPoint x: 787, endPoint y: 317, distance: 69.4
click at [787, 317] on div "Screening for favoritism can be tricky. A few areas to look out for: difference…" at bounding box center [799, 302] width 197 height 142
click at [787, 317] on p "Screening for favoritism can be tricky. A few areas to look out for: difference…" at bounding box center [796, 302] width 191 height 137
click at [409, 368] on span "Perform analysis" at bounding box center [407, 370] width 91 height 16
click at [668, 517] on div "Sources Click "Go" to Search Greenboard Find from web Perform analysis" at bounding box center [414, 406] width 526 height 445
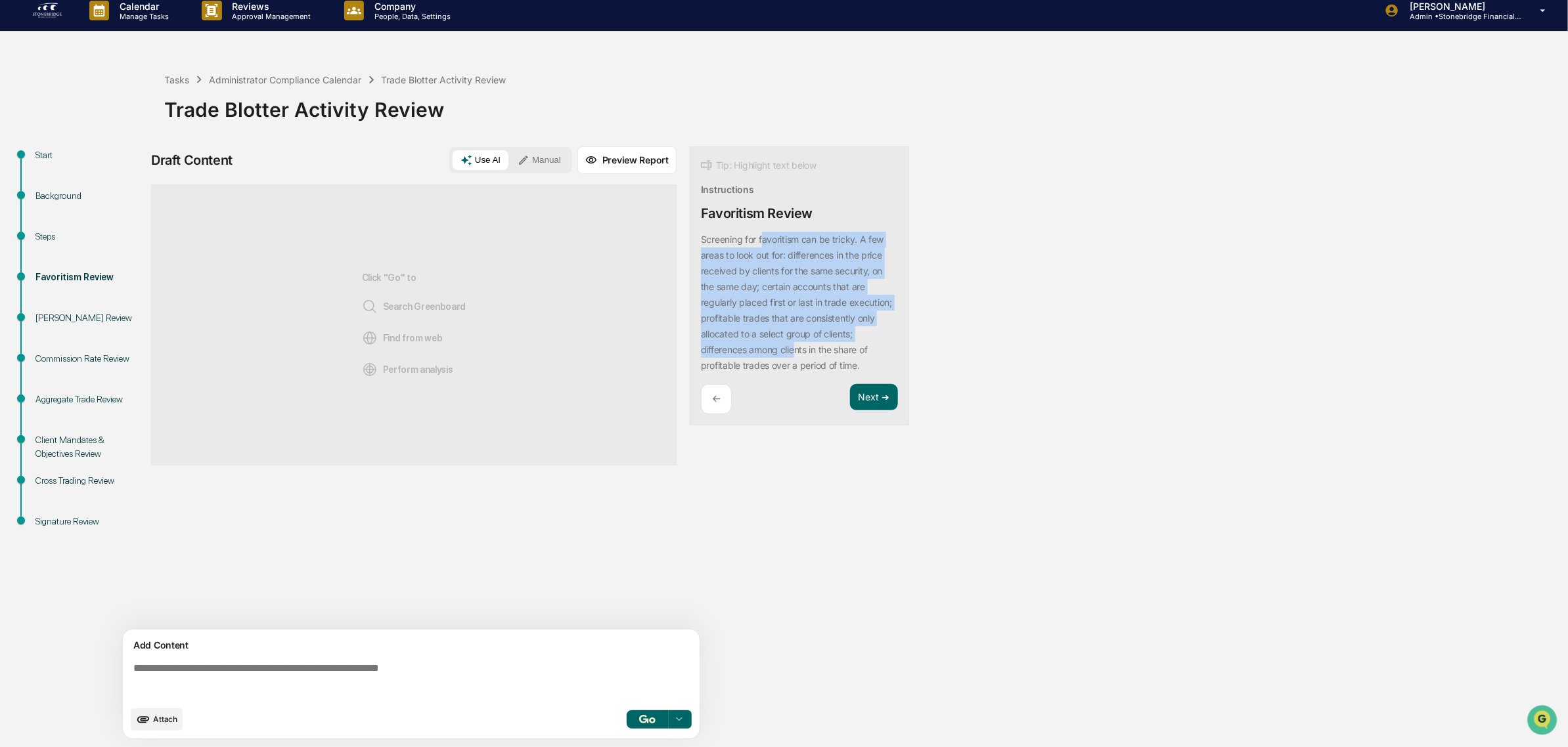
drag, startPoint x: 807, startPoint y: 289, endPoint x: 837, endPoint y: 355, distance: 72.5
click at [837, 355] on p "Screening for favoritism can be tricky. A few areas to look out for: difference…" at bounding box center [796, 302] width 191 height 137
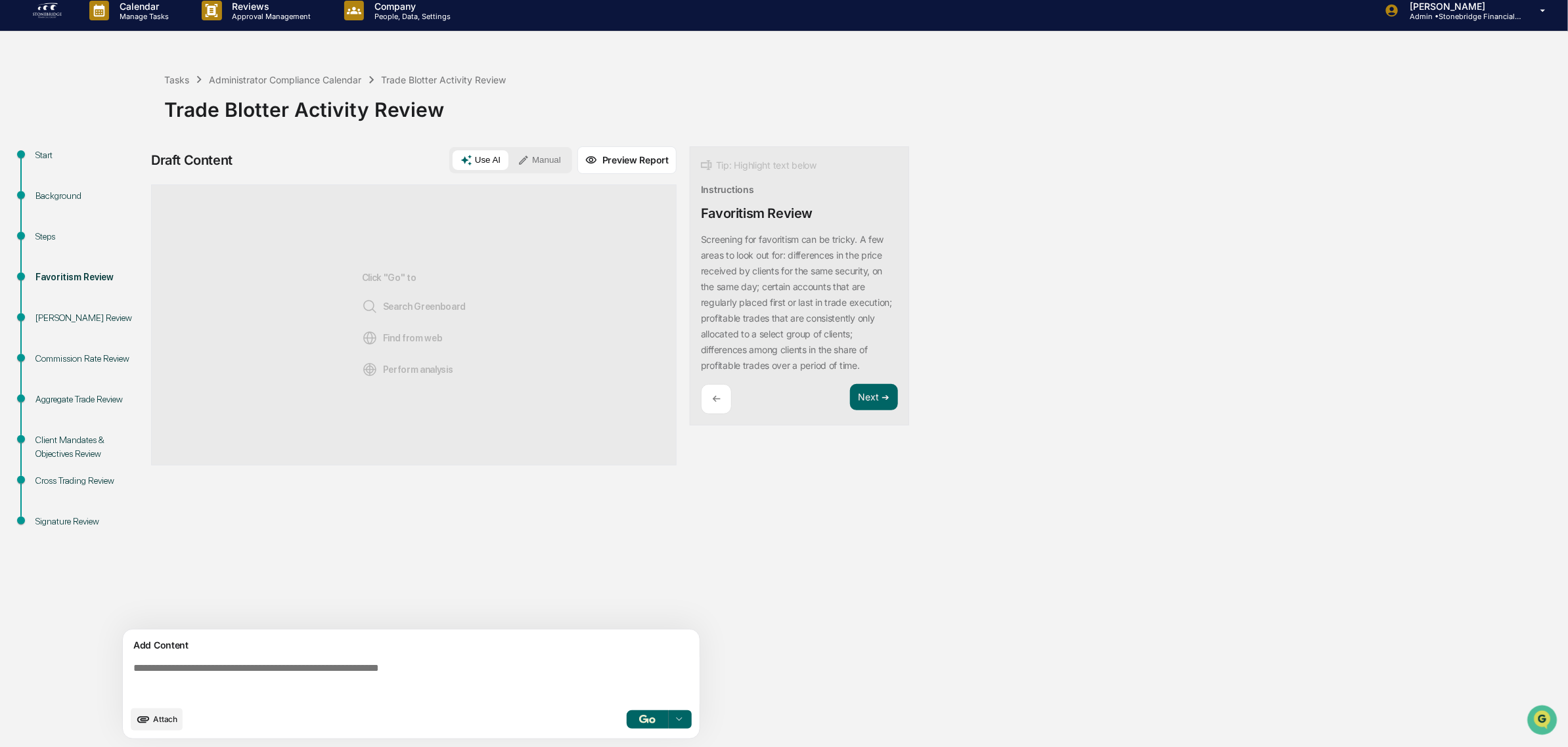
click at [837, 374] on div "Screening for favoritism can be tricky. A few areas to look out for: difference…" at bounding box center [799, 302] width 197 height 142
click at [50, 17] on img at bounding box center [47, 11] width 31 height 21
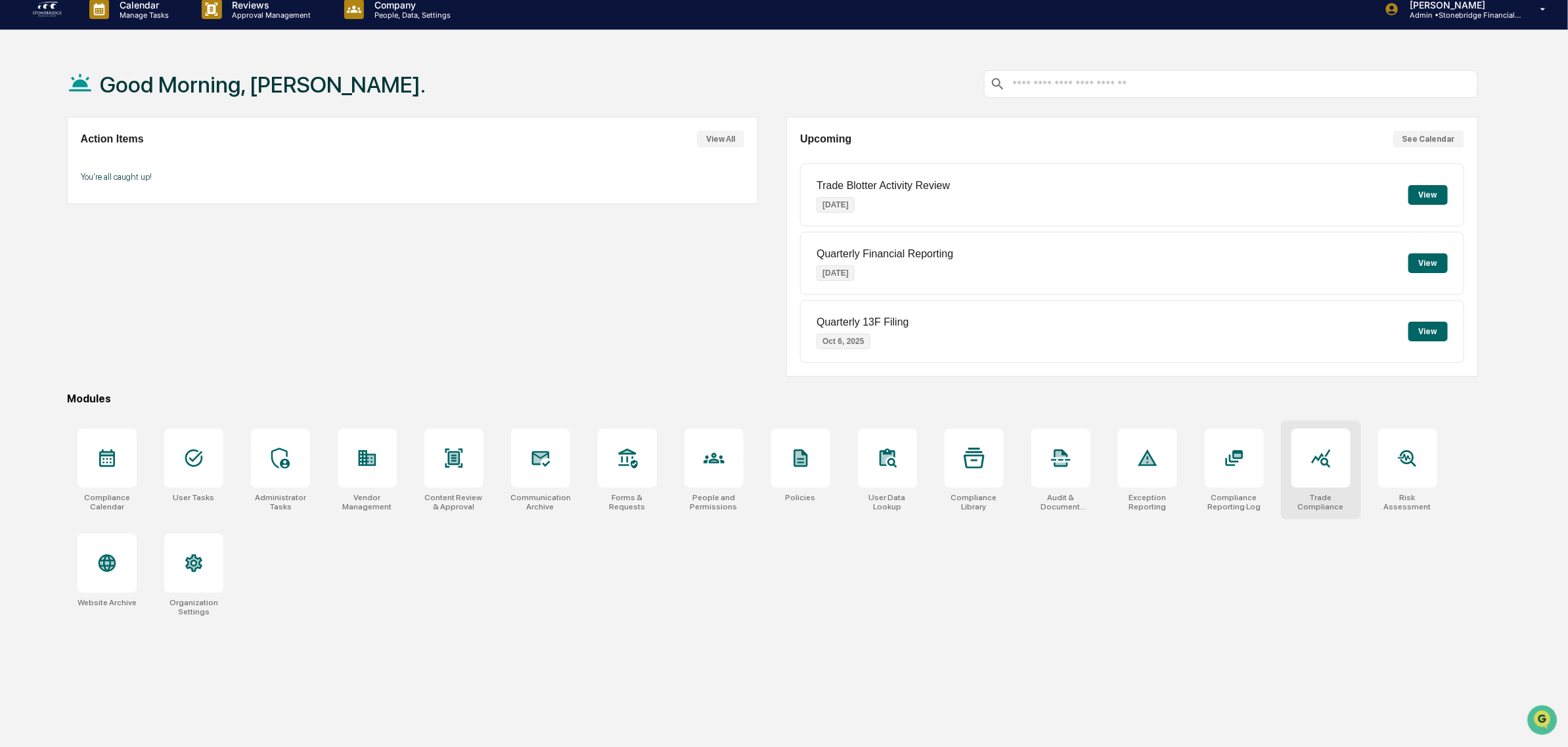
click at [1340, 476] on div at bounding box center [1320, 458] width 59 height 59
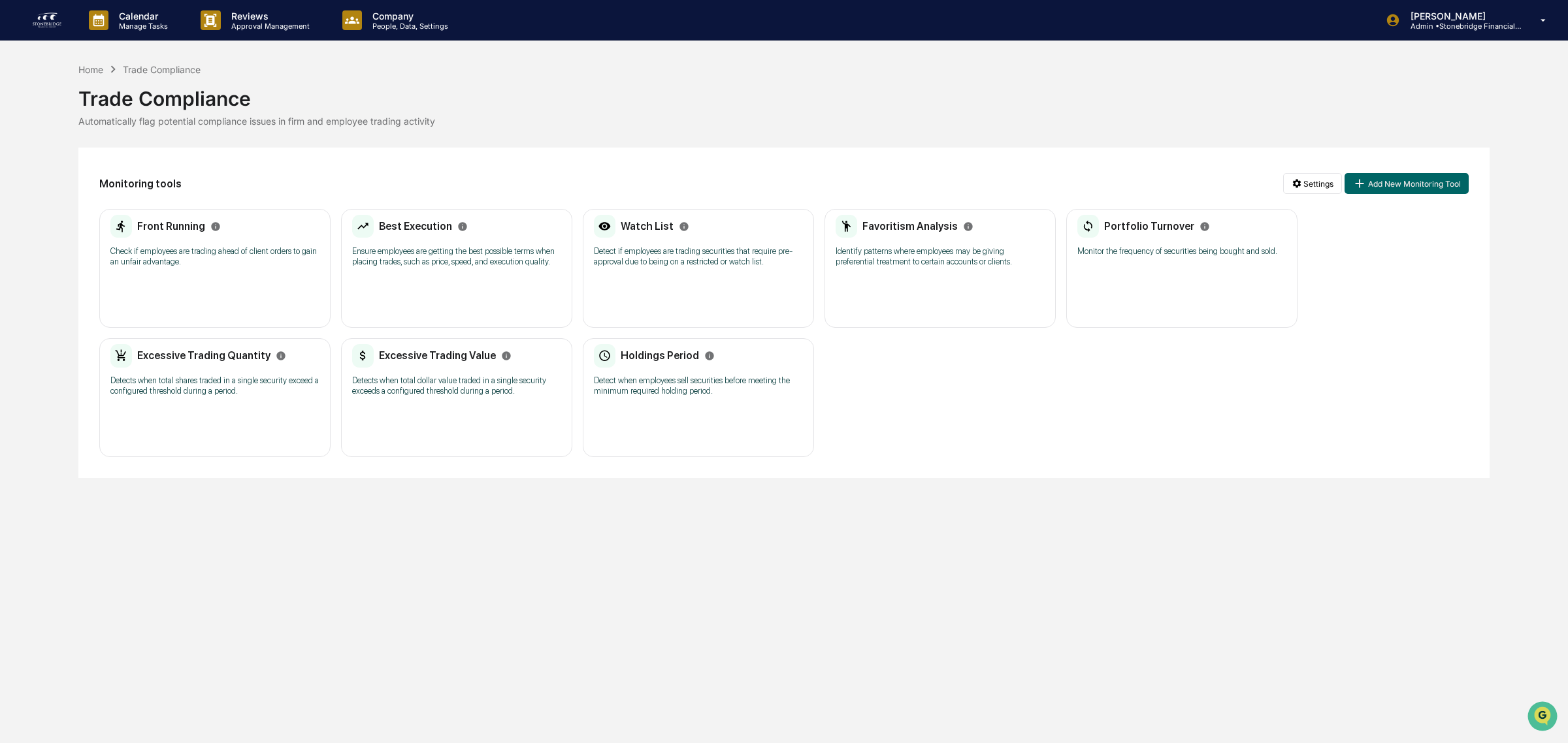
click at [929, 270] on div "Favoritism Analysis Identify patterns where employees may be giving preferentia…" at bounding box center [940, 245] width 209 height 61
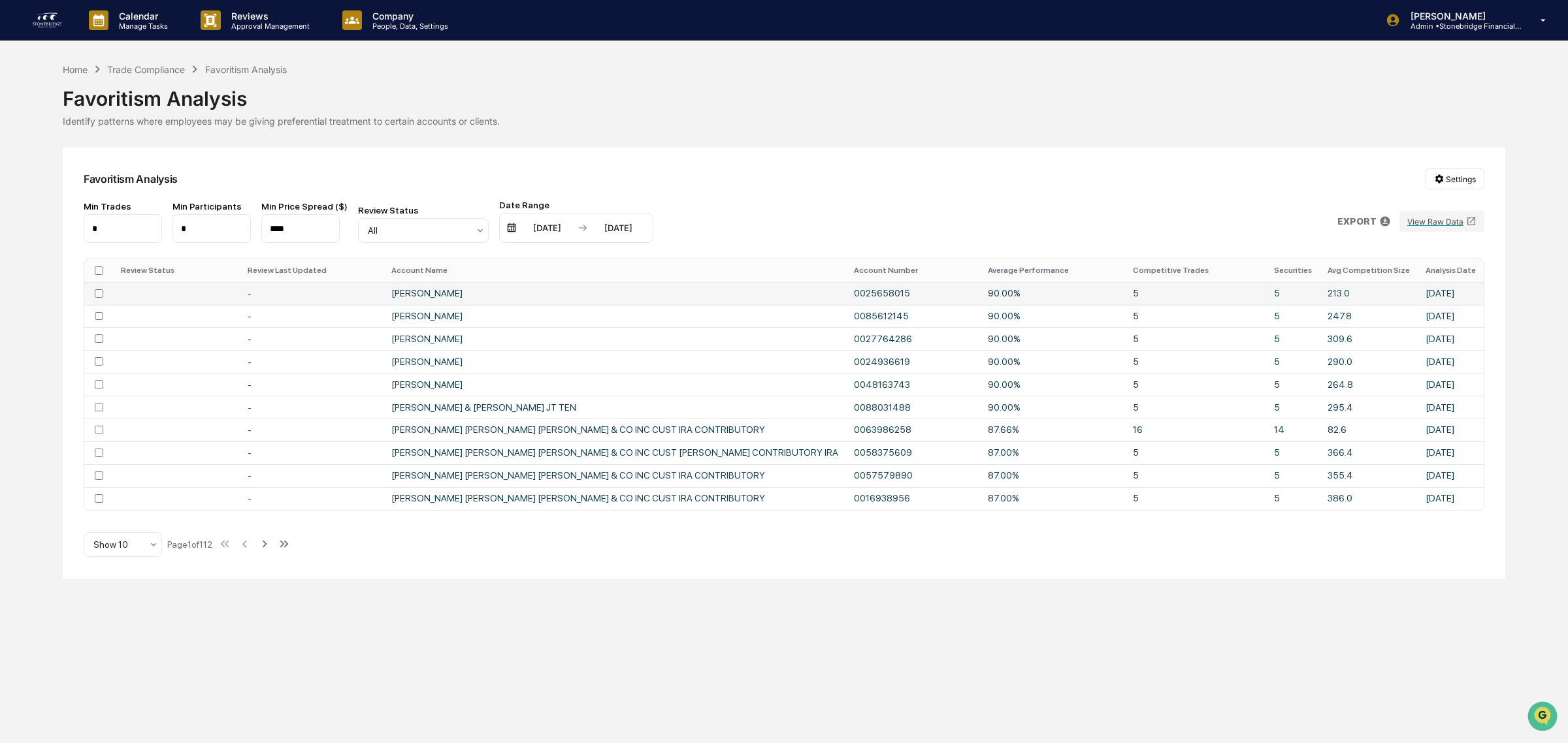
click at [209, 302] on td at bounding box center [176, 293] width 126 height 23
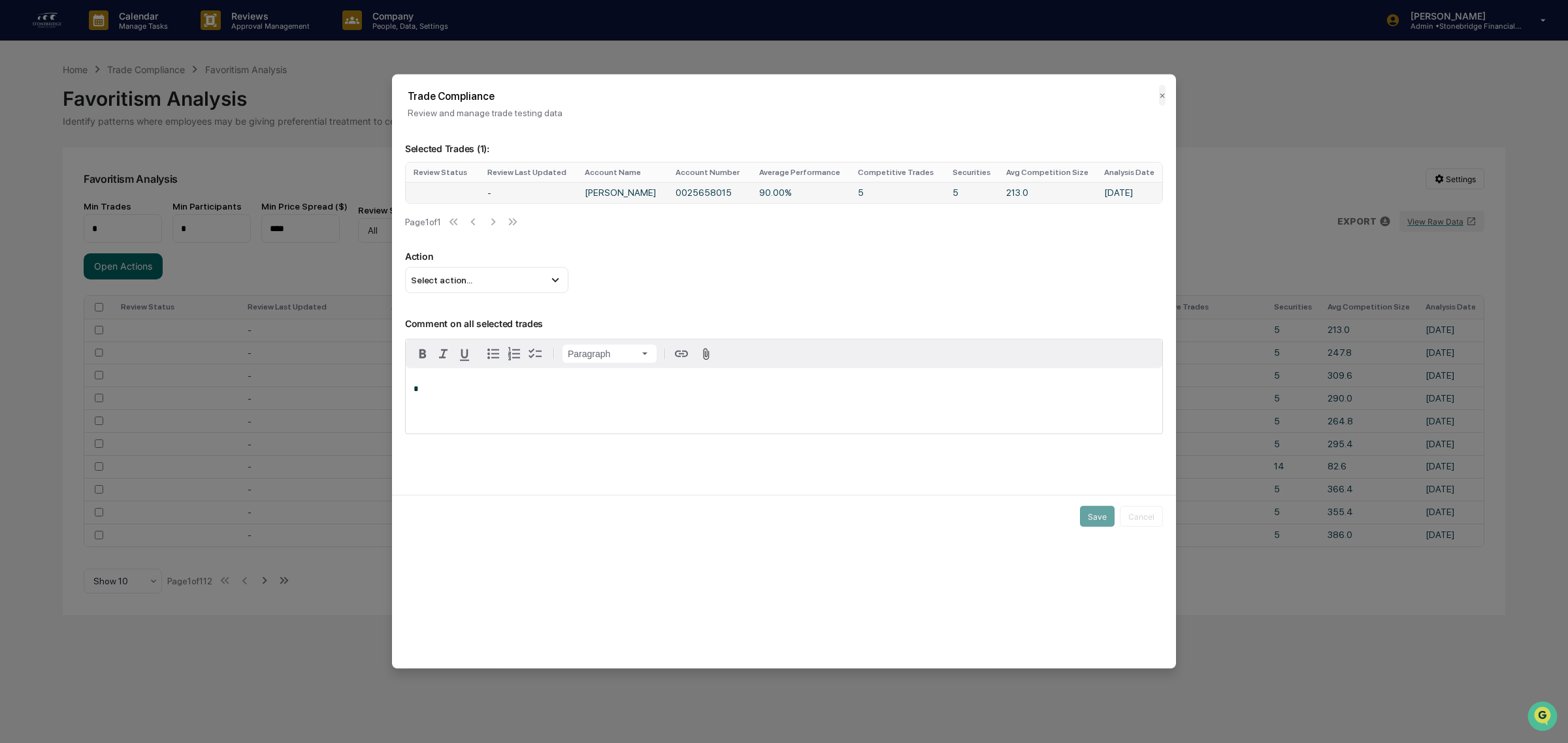
click at [786, 191] on td "90.00%" at bounding box center [801, 193] width 99 height 21
click at [1159, 95] on button "✕" at bounding box center [1162, 95] width 7 height 21
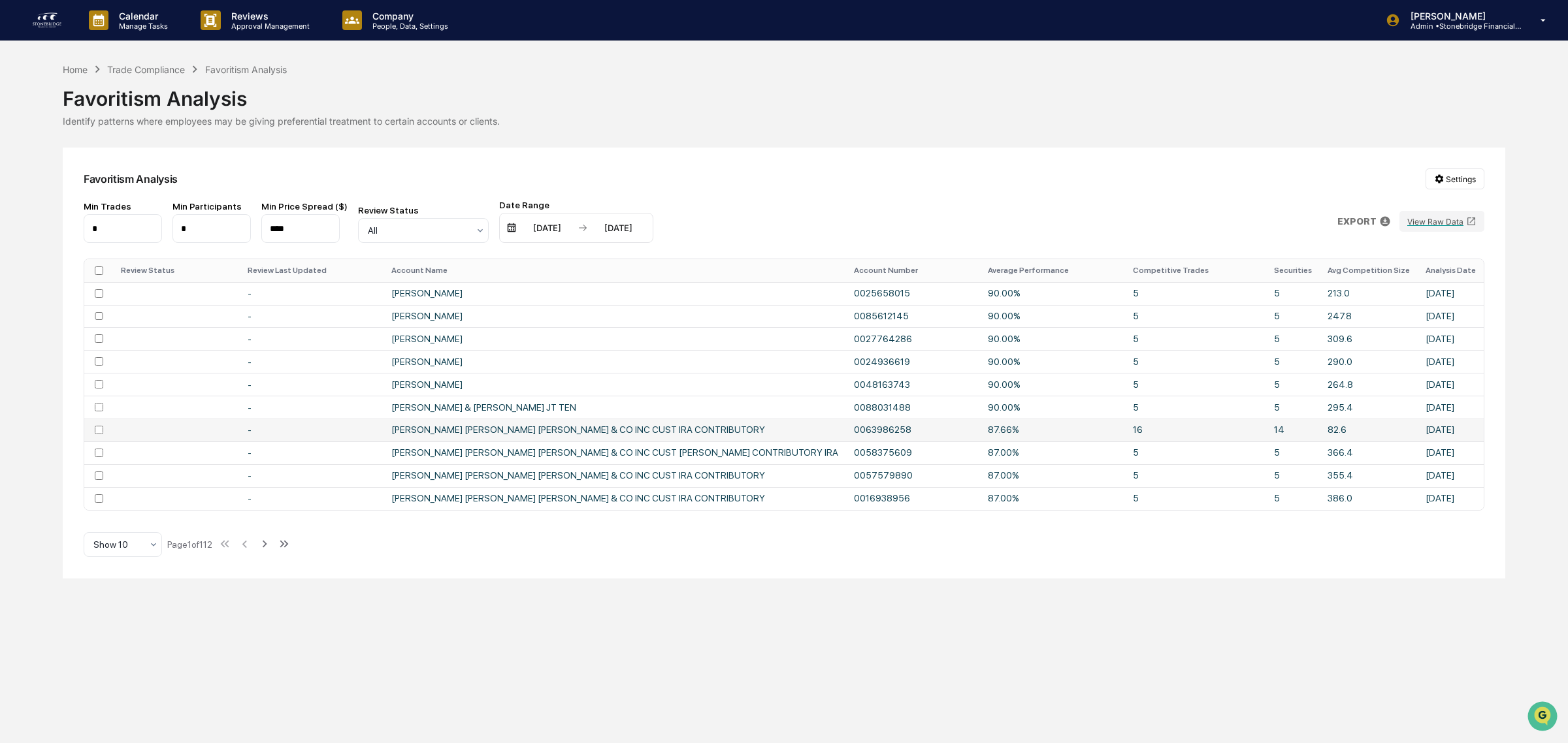
click at [1363, 441] on td "82.6" at bounding box center [1368, 430] width 98 height 23
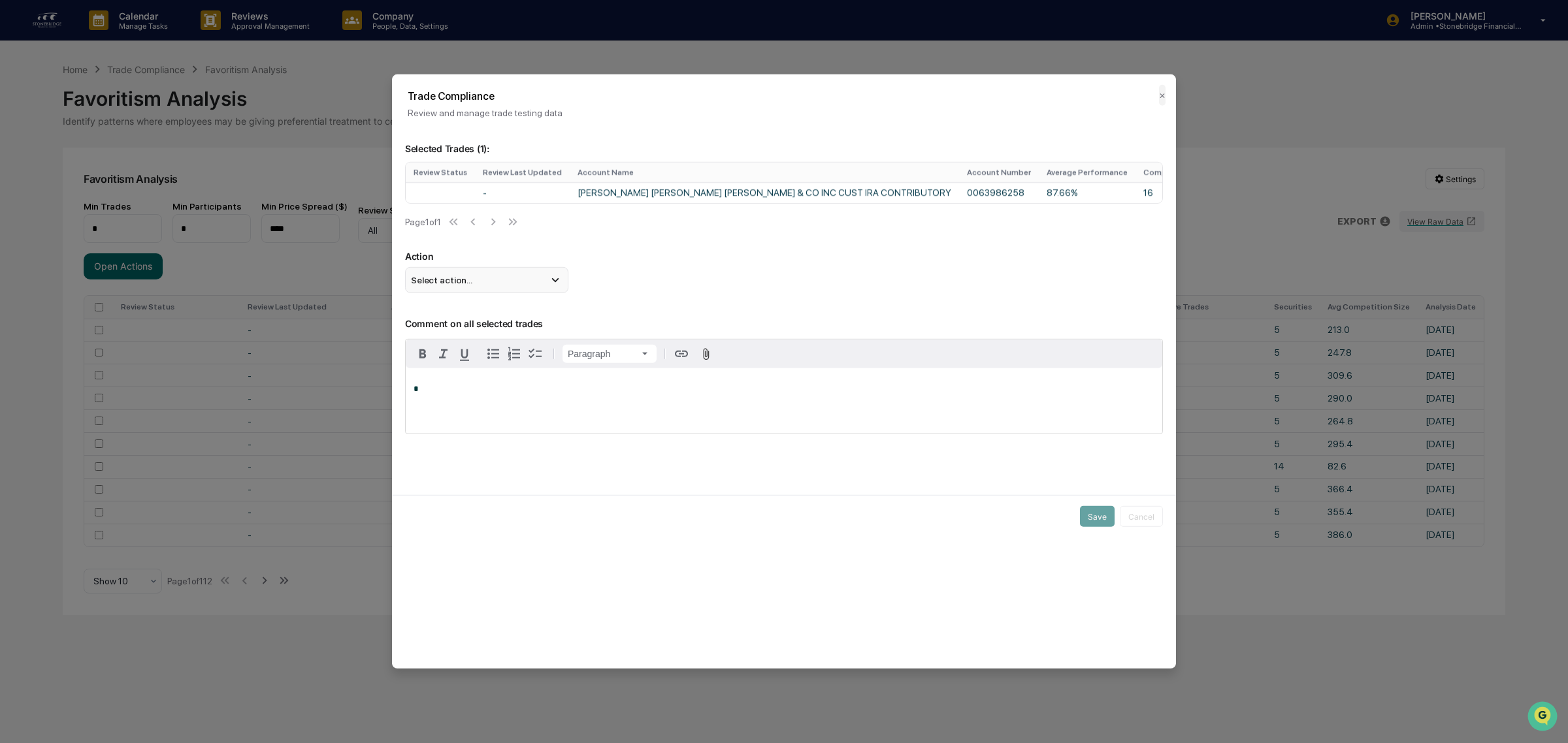
click at [479, 279] on div "Select action..." at bounding box center [486, 280] width 163 height 26
click at [481, 289] on div "Select action..." at bounding box center [486, 280] width 163 height 26
click at [549, 287] on icon at bounding box center [555, 281] width 15 height 15
click at [819, 322] on p "Comment on all selected trades" at bounding box center [784, 316] width 758 height 26
click at [1163, 93] on div "Trade Compliance Review and manage trade testing data ✕" at bounding box center [784, 97] width 784 height 44
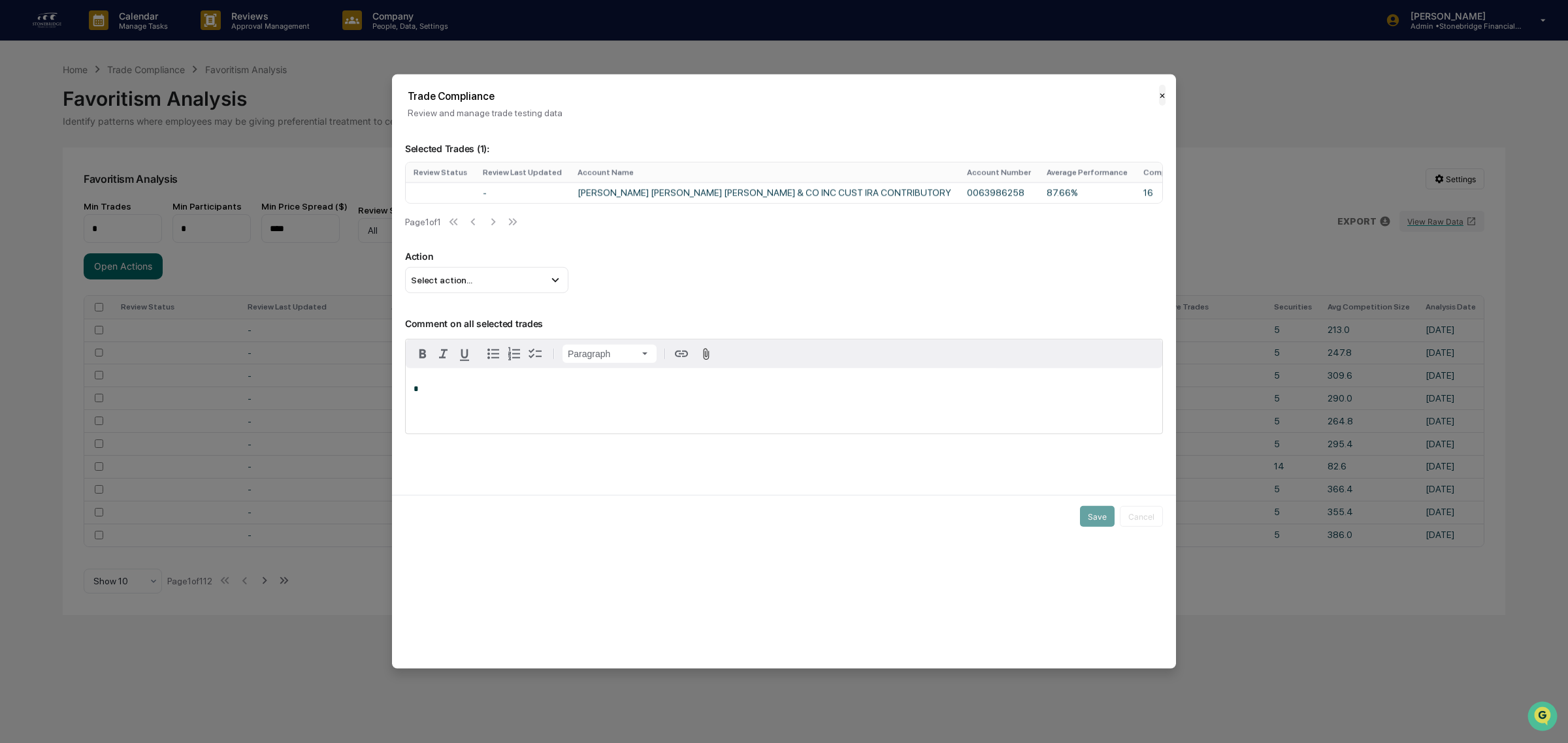
click at [1159, 99] on button "✕" at bounding box center [1162, 95] width 7 height 21
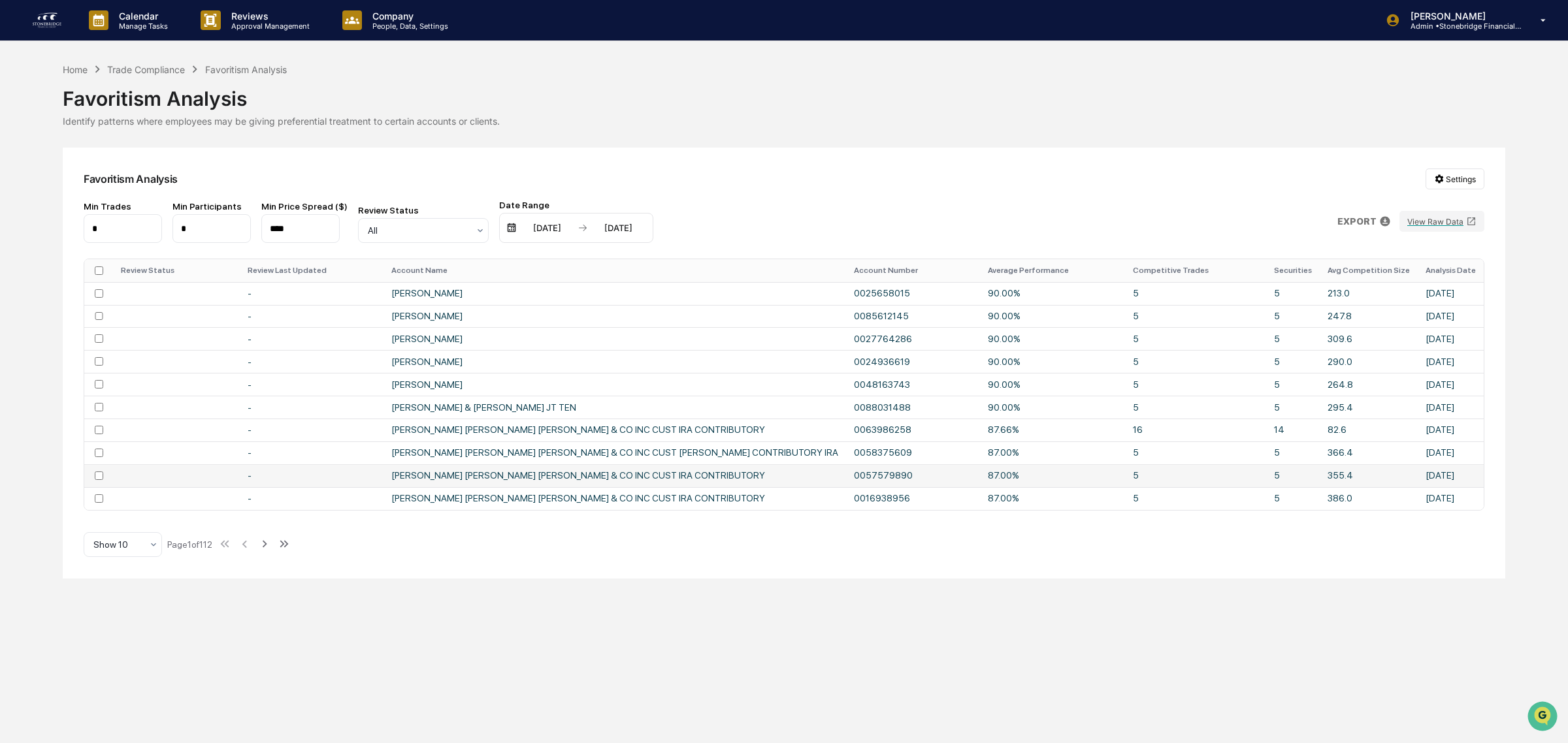
click at [644, 474] on td "ASHLEY MILLER CHARLES SCHWAB & CO INC CUST IRA CONTRIBUTORY" at bounding box center [614, 476] width 463 height 23
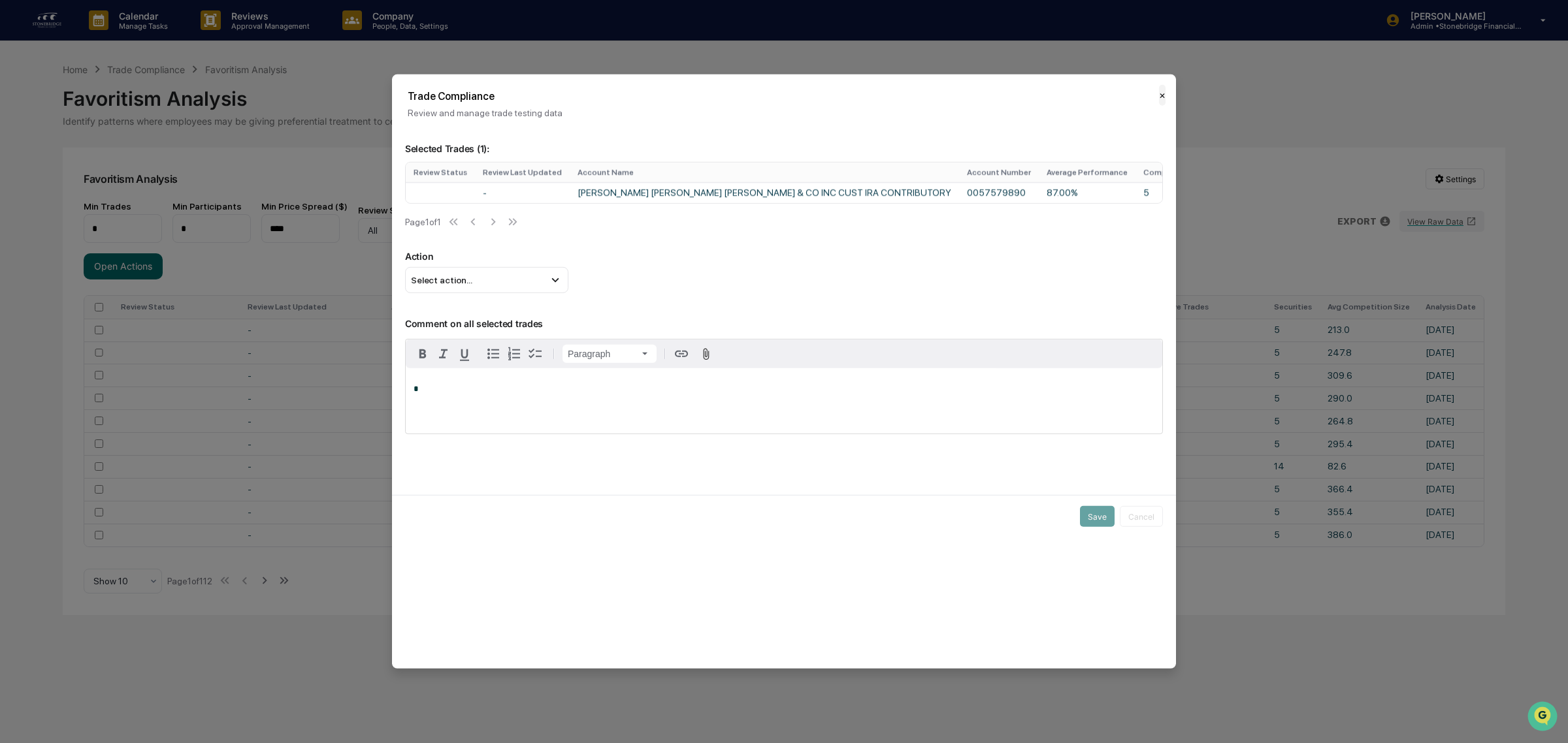
click at [1159, 92] on button "✕" at bounding box center [1162, 95] width 7 height 21
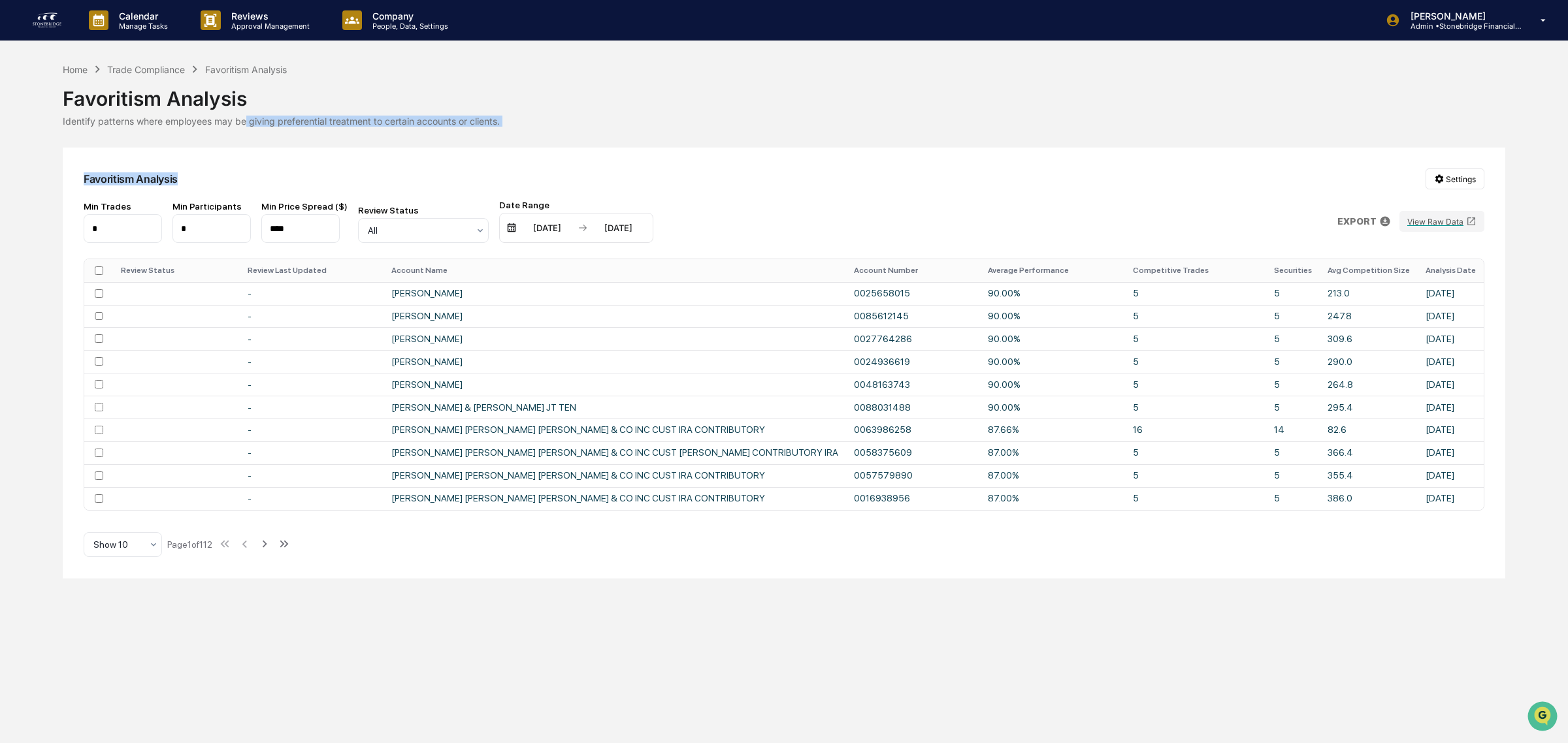
drag, startPoint x: 179, startPoint y: 130, endPoint x: 245, endPoint y: 123, distance: 66.4
click at [245, 123] on div "Home Trade Compliance Favoritism Analysis Favoritism Analysis Identify patterns…" at bounding box center [784, 320] width 1442 height 517
click at [246, 123] on div "Identify patterns where employees may be giving preferential treatment to certa…" at bounding box center [784, 121] width 1442 height 11
drag, startPoint x: 236, startPoint y: 124, endPoint x: 299, endPoint y: 128, distance: 63.1
click at [299, 128] on div "Home Trade Compliance Favoritism Analysis Favoritism Analysis Identify patterns…" at bounding box center [784, 320] width 1442 height 517
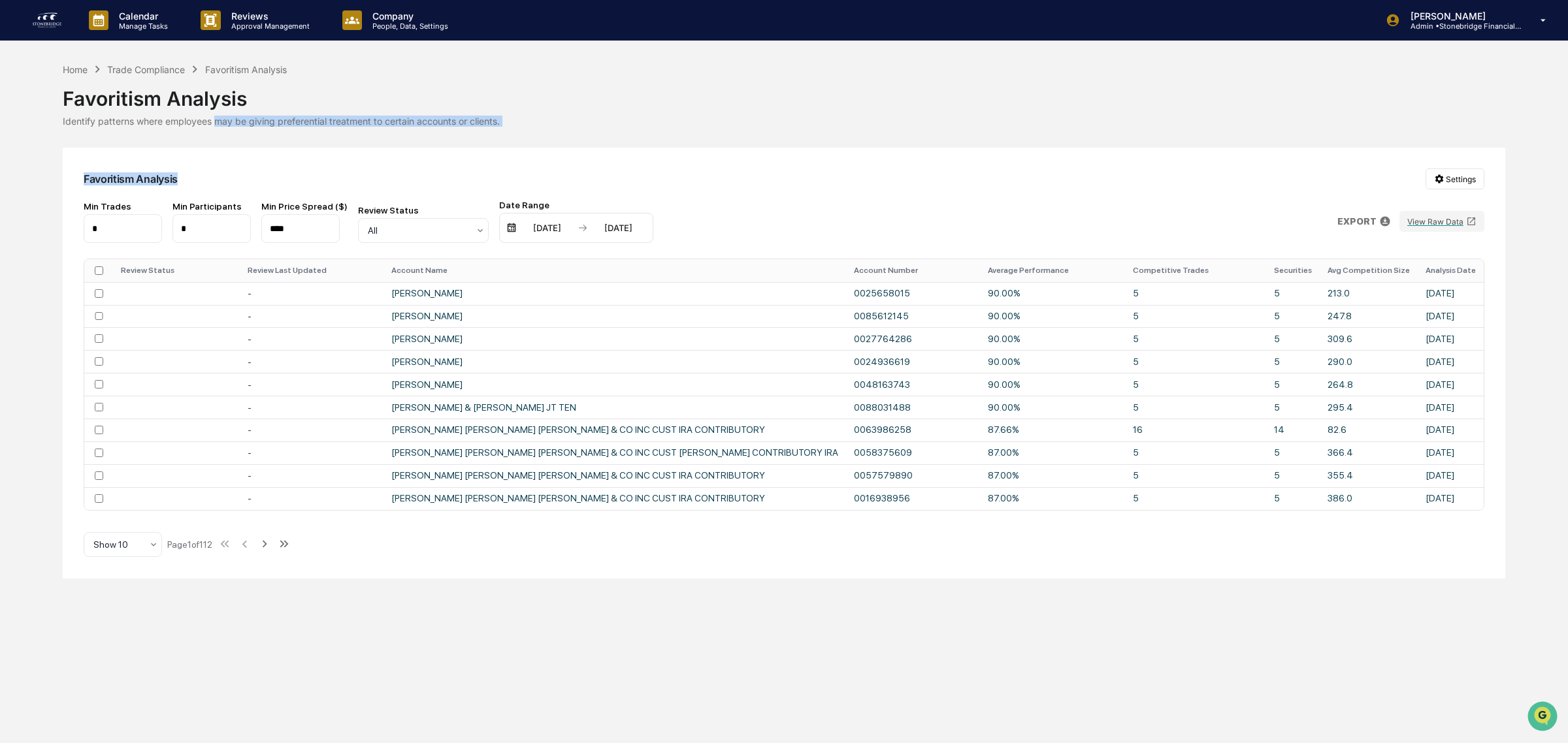
click at [299, 128] on div "Home Trade Compliance Favoritism Analysis Favoritism Analysis Identify patterns…" at bounding box center [784, 320] width 1442 height 517
drag, startPoint x: 285, startPoint y: 124, endPoint x: 534, endPoint y: 116, distance: 249.1
click at [534, 116] on div "Identify patterns where employees may be giving preferential treatment to certa…" at bounding box center [784, 121] width 1442 height 11
drag, startPoint x: 517, startPoint y: 115, endPoint x: 413, endPoint y: 116, distance: 104.0
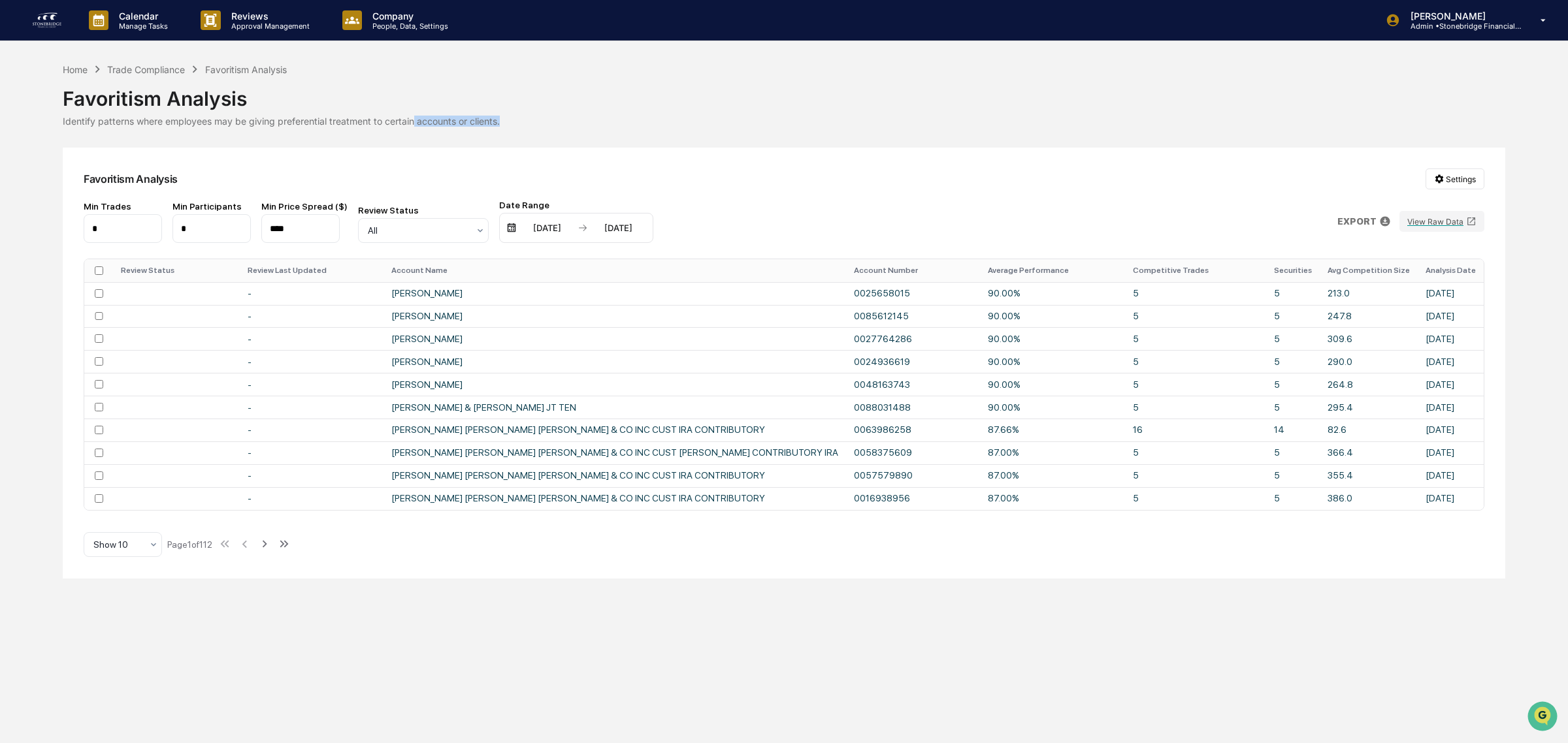
click at [413, 116] on div "Favoritism Analysis Identify patterns where employees may be giving preferentia…" at bounding box center [784, 101] width 1442 height 50
click at [413, 116] on div "Identify patterns where employees may be giving preferential treatment to certa…" at bounding box center [784, 121] width 1442 height 11
click at [1477, 19] on p "[PERSON_NAME]" at bounding box center [1461, 16] width 122 height 11
click at [418, 34] on div at bounding box center [784, 371] width 1568 height 743
click at [1416, 30] on div "Calendar Manage Tasks Reviews Approval Management Company People, Data, Setting…" at bounding box center [784, 21] width 1568 height 41
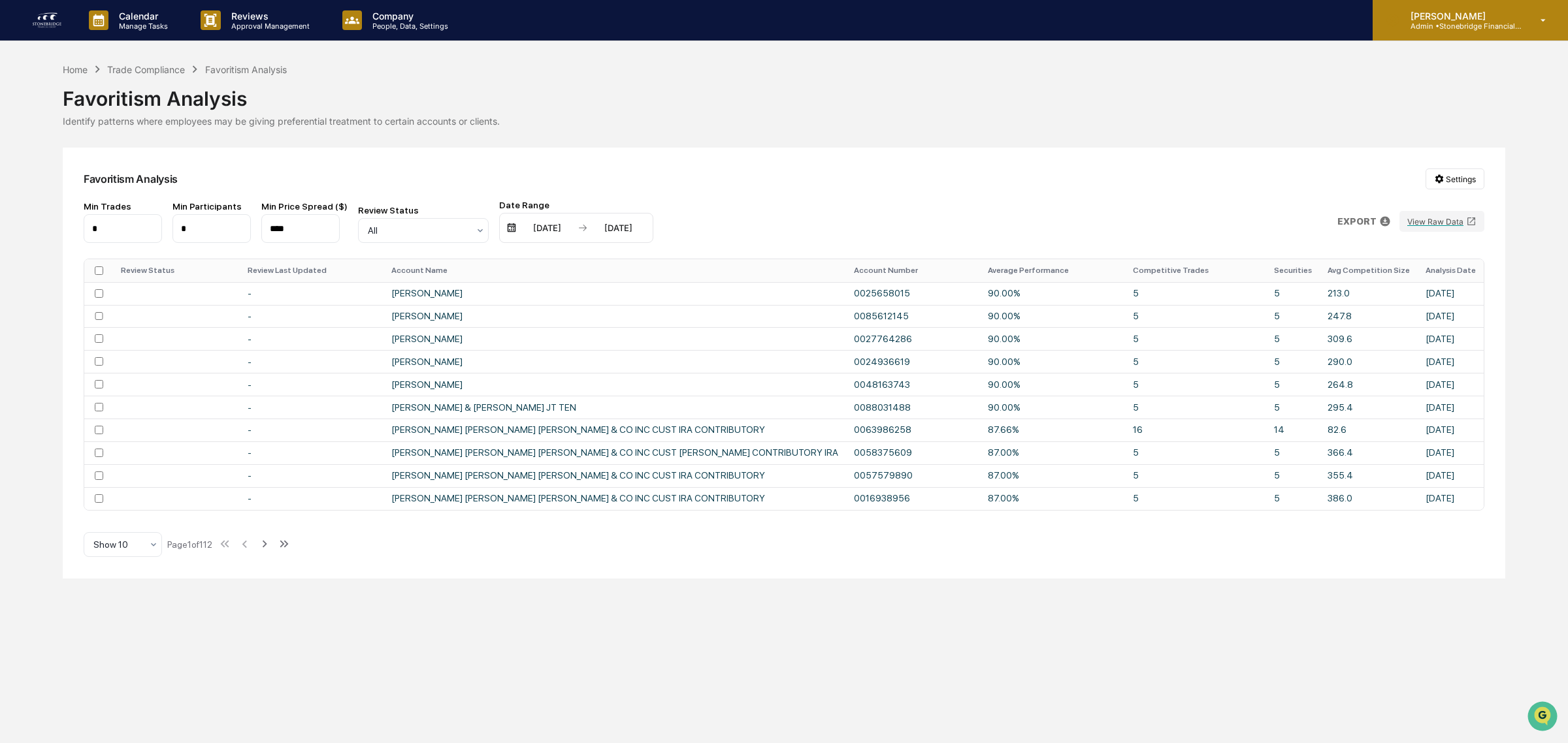
click at [1418, 26] on p "Admin • Stonebridge Financial Group" at bounding box center [1461, 26] width 122 height 9
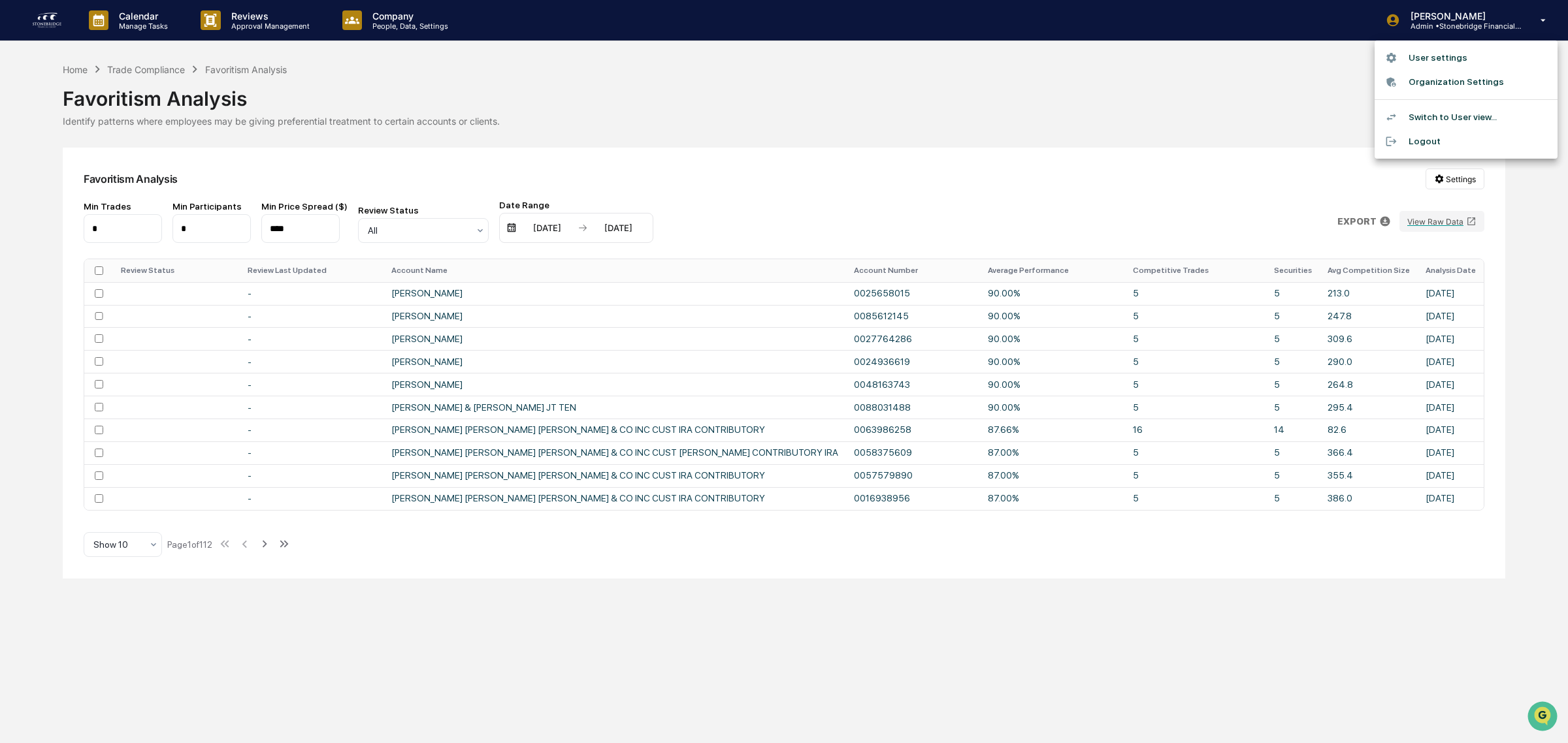
drag, startPoint x: 395, startPoint y: 18, endPoint x: 384, endPoint y: 28, distance: 14.9
click at [396, 21] on div at bounding box center [784, 371] width 1568 height 743
click at [376, 26] on div "User settings Organization Settings Switch to User view... Logout" at bounding box center [784, 371] width 1568 height 743
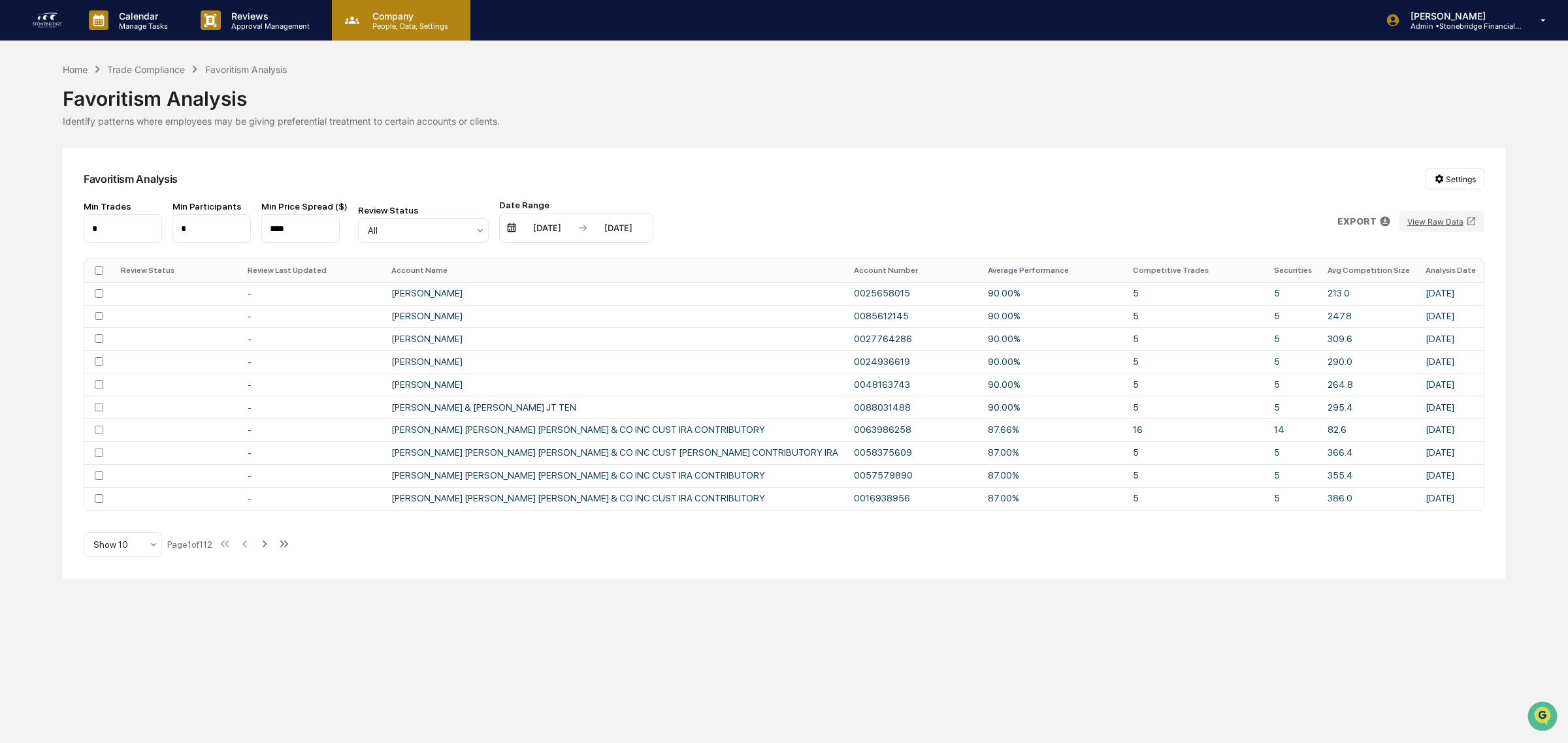
click at [368, 24] on p "People, Data, Settings" at bounding box center [408, 26] width 93 height 9
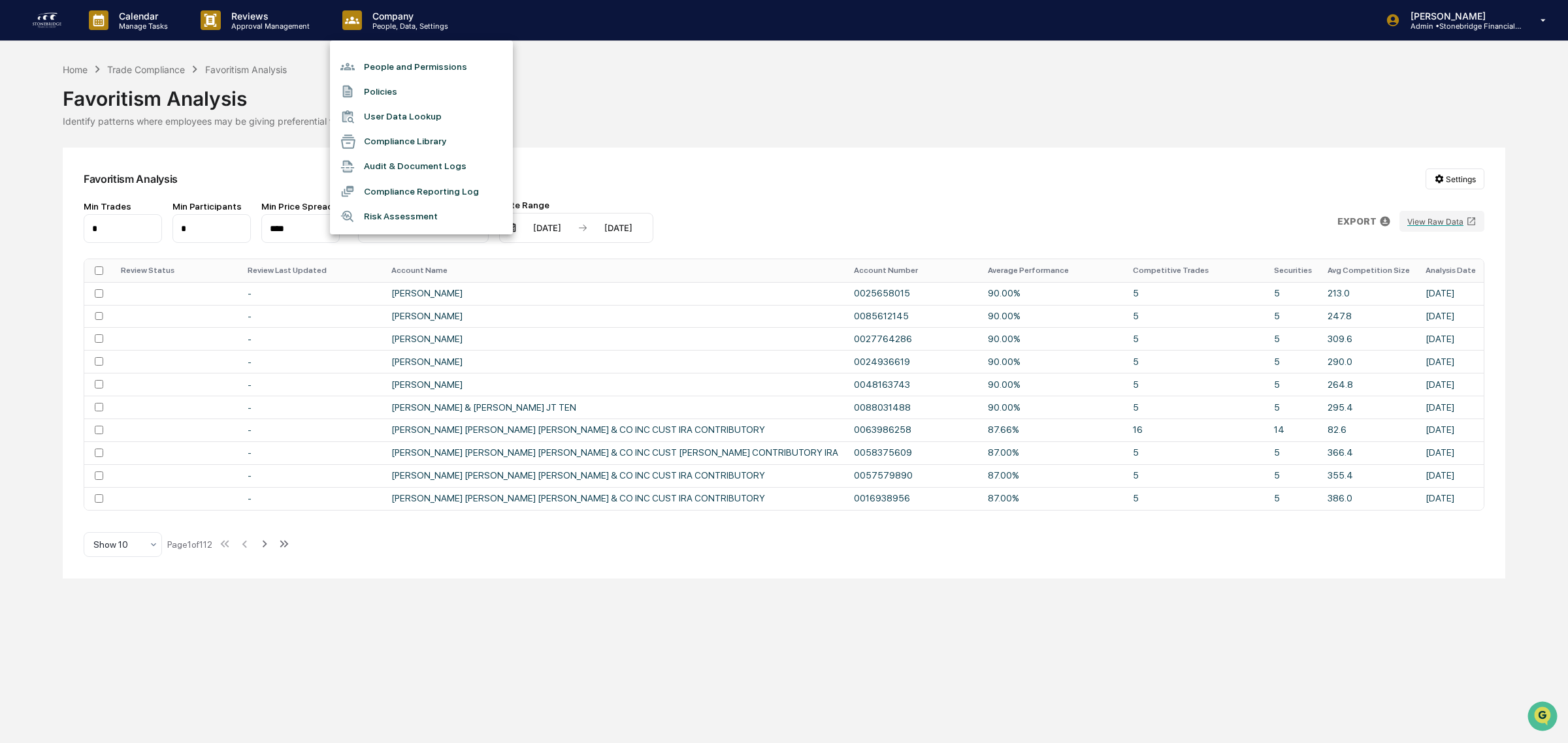
click at [403, 67] on li "People and Permissions" at bounding box center [421, 67] width 183 height 25
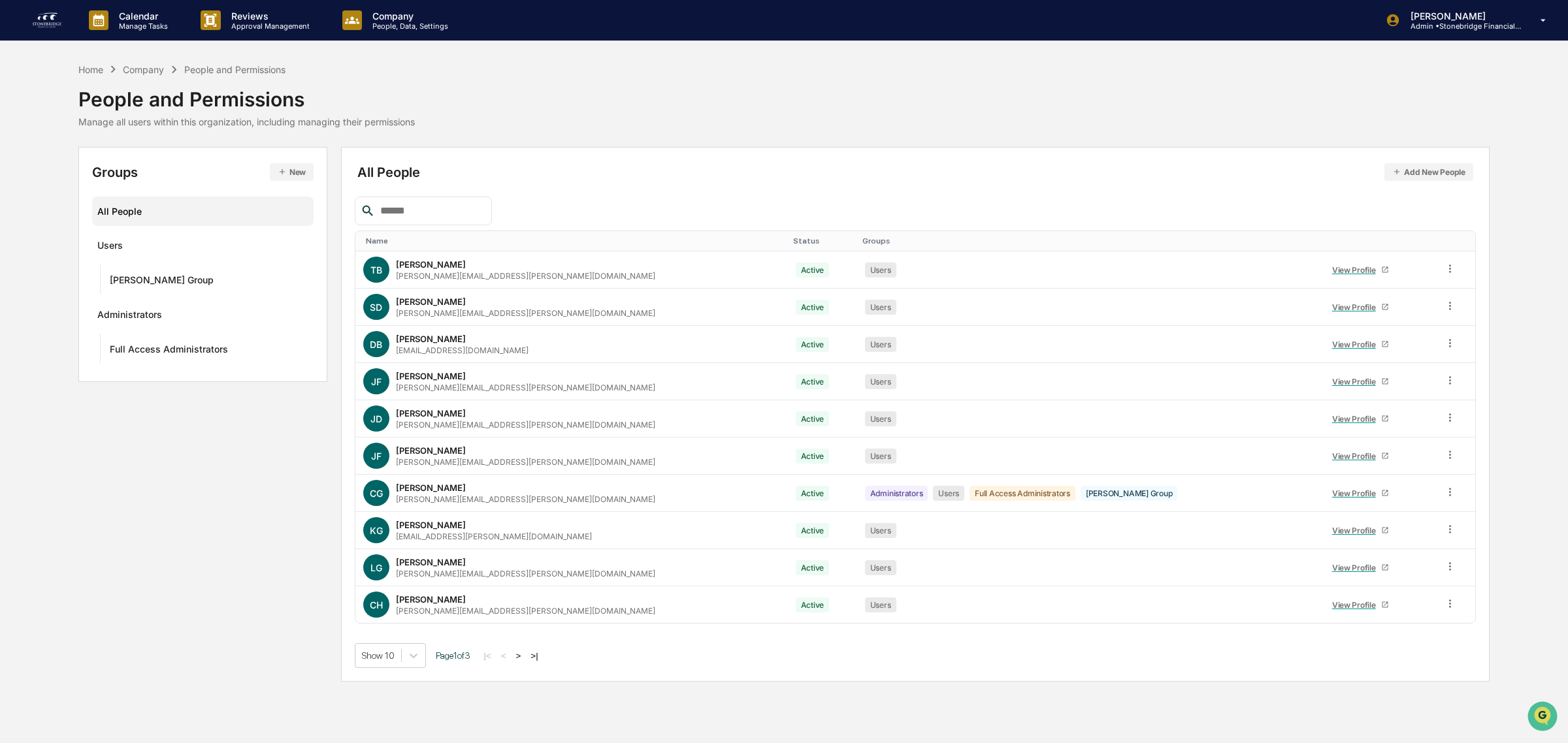
click at [524, 658] on button ">" at bounding box center [519, 656] width 13 height 11
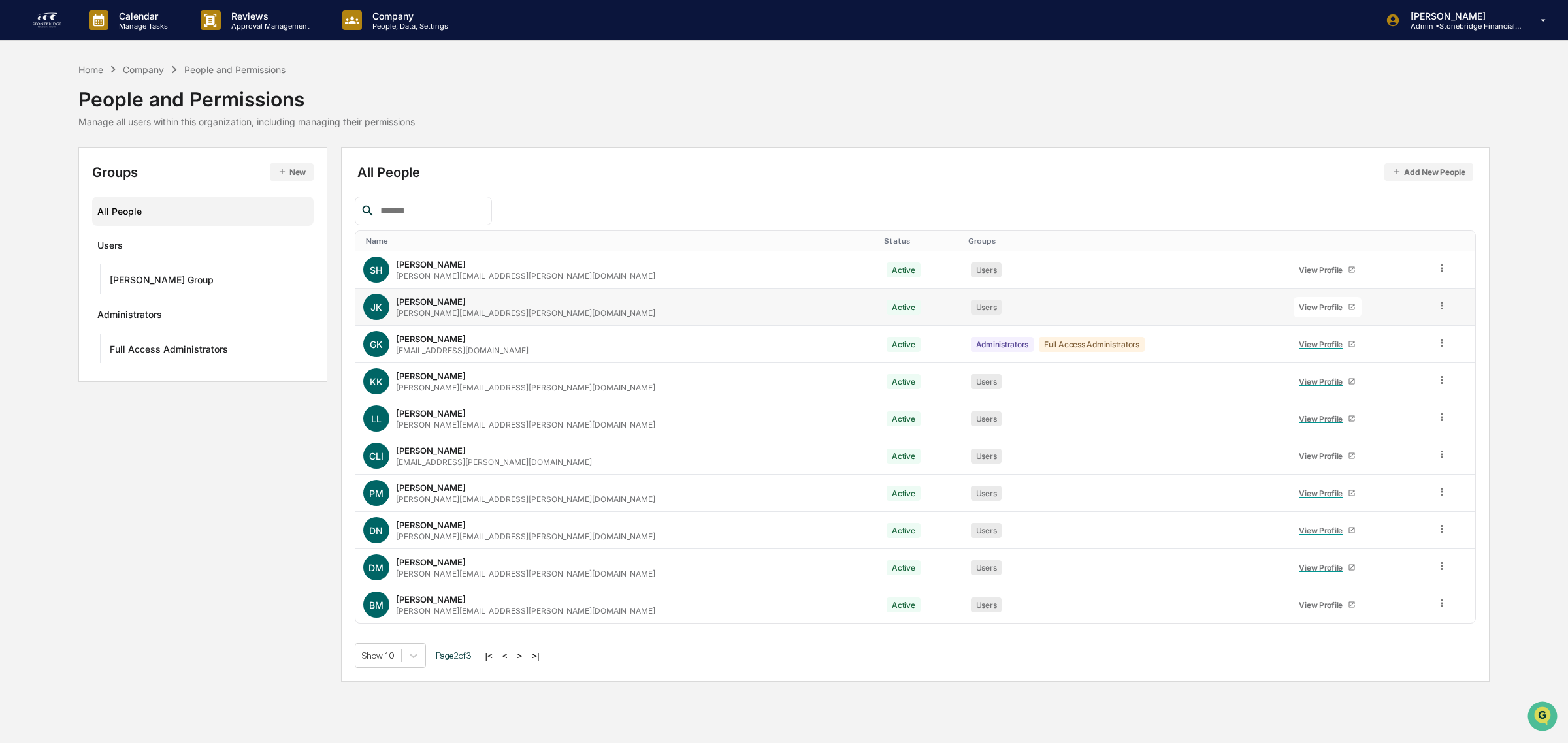
click at [1436, 306] on icon at bounding box center [1442, 306] width 13 height 13
click at [1373, 405] on div "Reset Password" at bounding box center [1381, 406] width 113 height 16
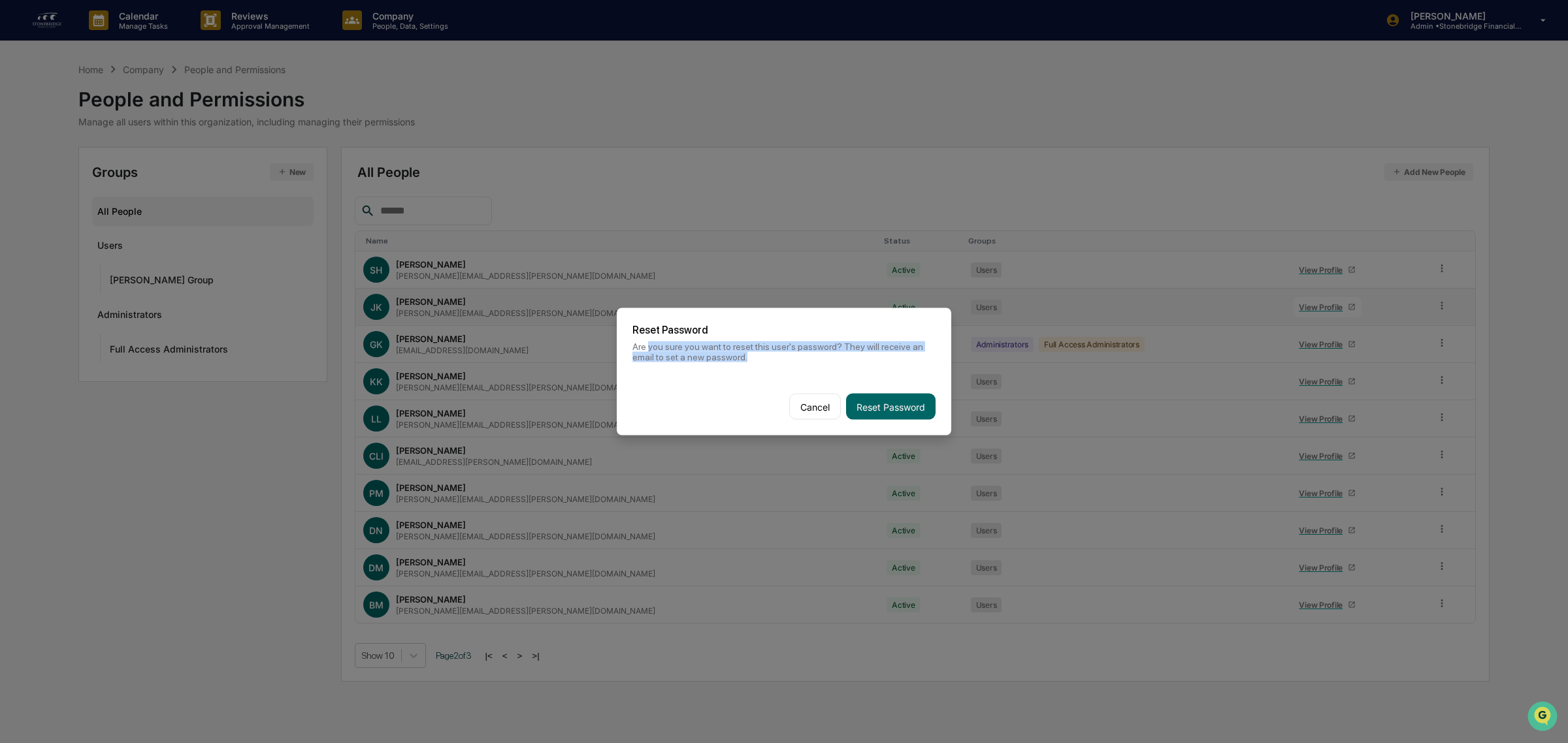
drag, startPoint x: 674, startPoint y: 343, endPoint x: 759, endPoint y: 361, distance: 86.9
click at [759, 361] on div "Reset Password Are you sure you want to reset this user's password? They will r…" at bounding box center [784, 343] width 334 height 70
click at [880, 409] on button "Reset Password" at bounding box center [890, 406] width 89 height 26
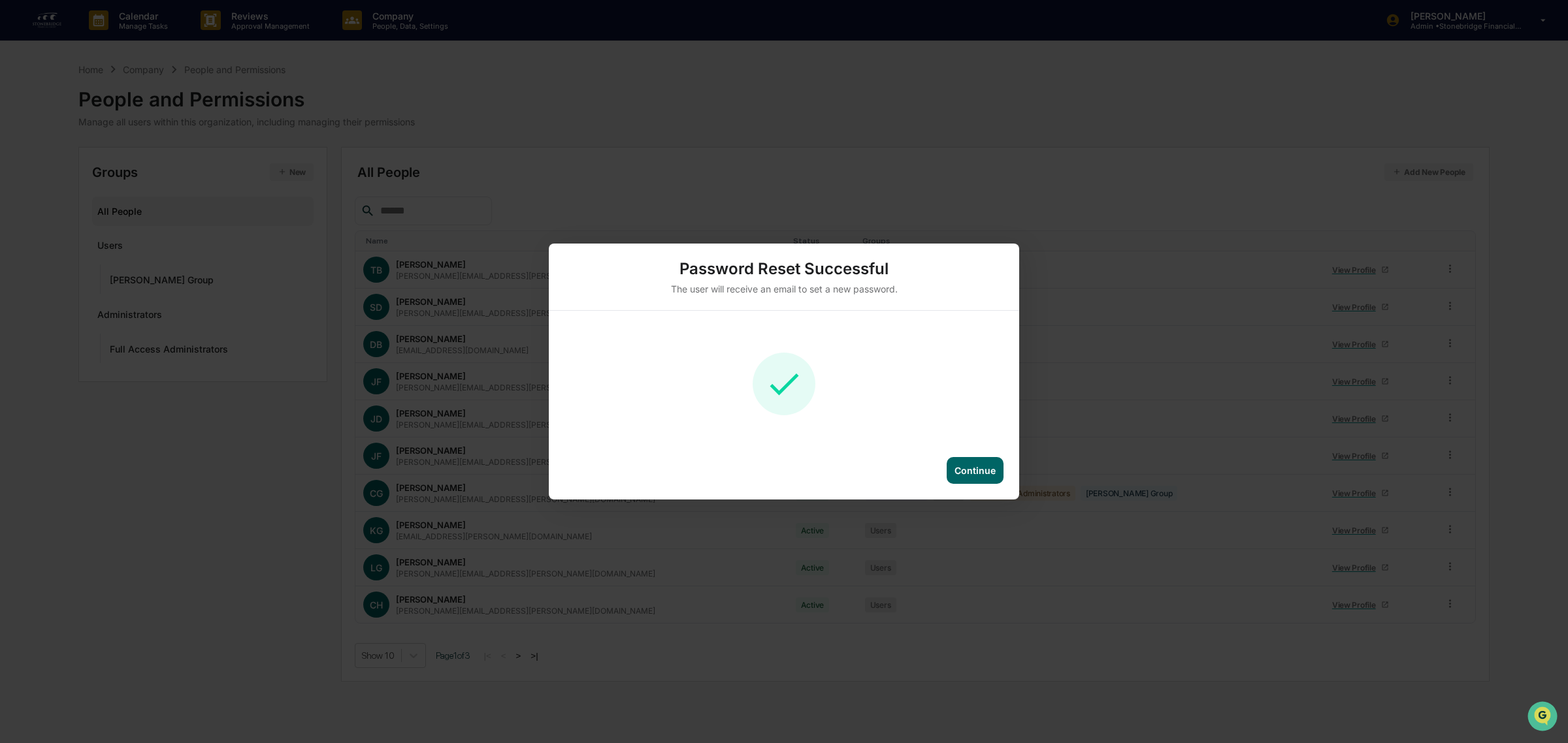
click at [952, 486] on div "Continue" at bounding box center [784, 478] width 471 height 42
click at [974, 468] on div "Continue" at bounding box center [975, 470] width 41 height 11
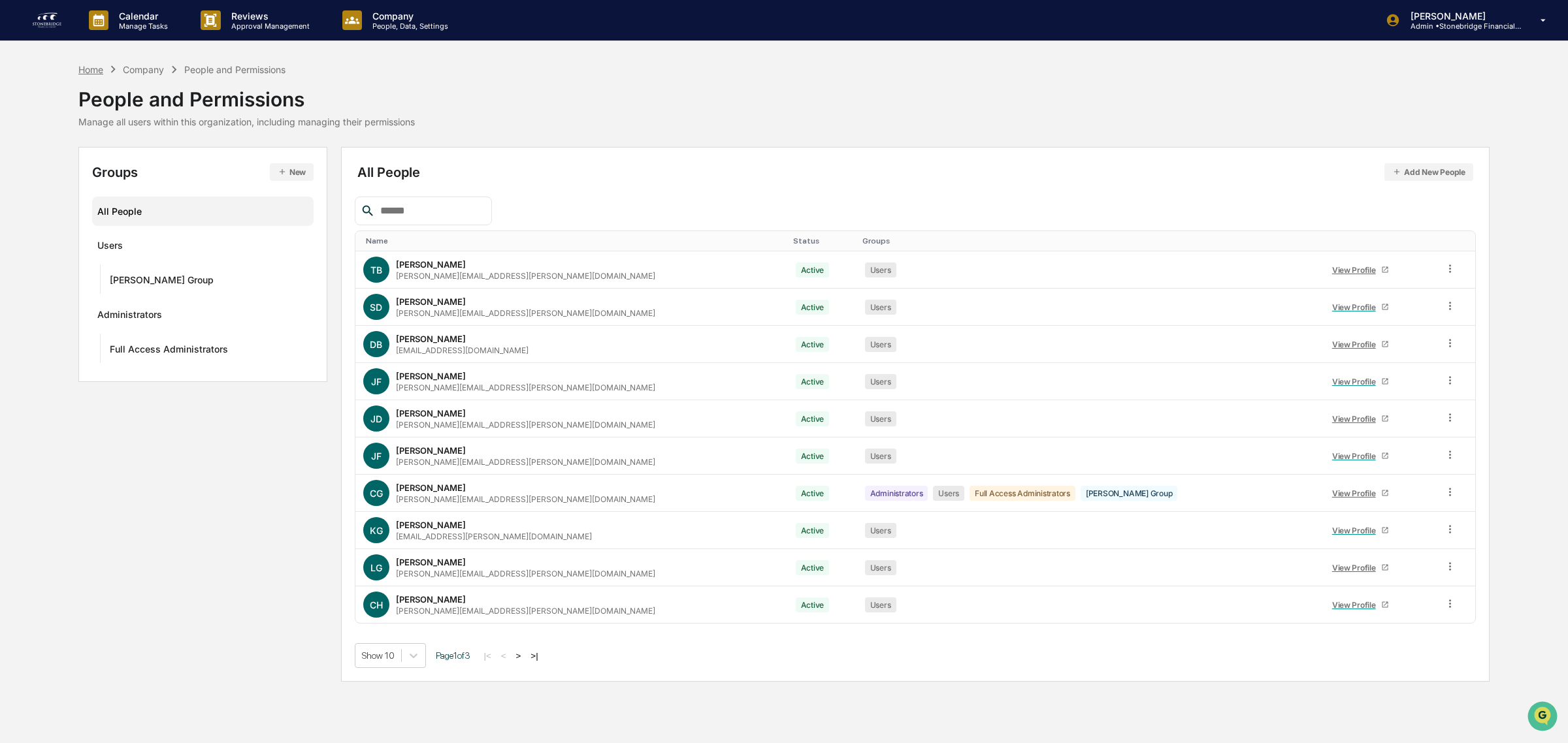
click at [93, 64] on div "Home" at bounding box center [91, 69] width 25 height 11
